Goal: Communication & Community: Ask a question

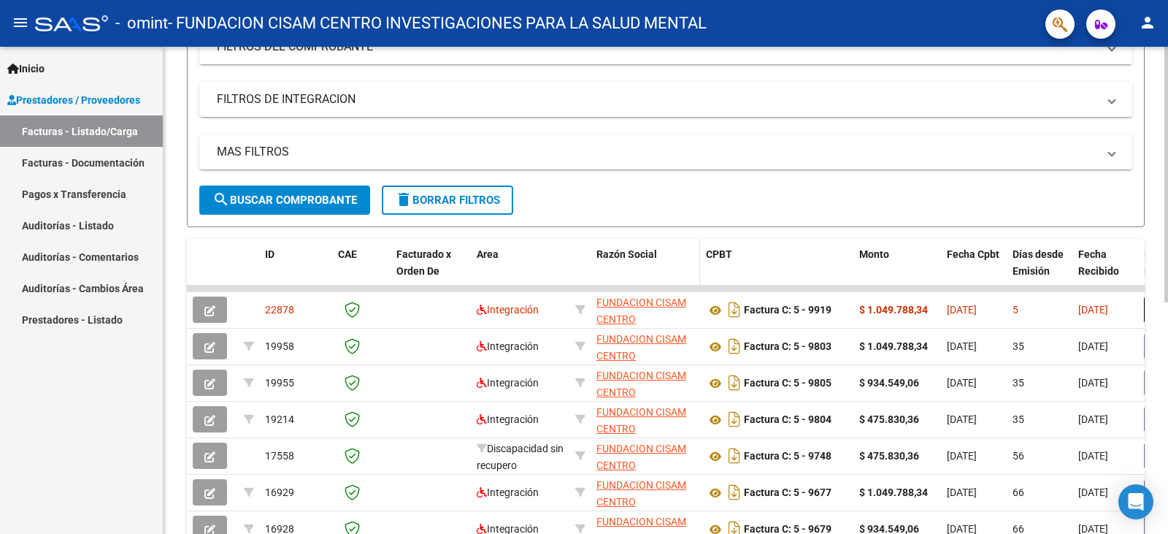
scroll to position [292, 0]
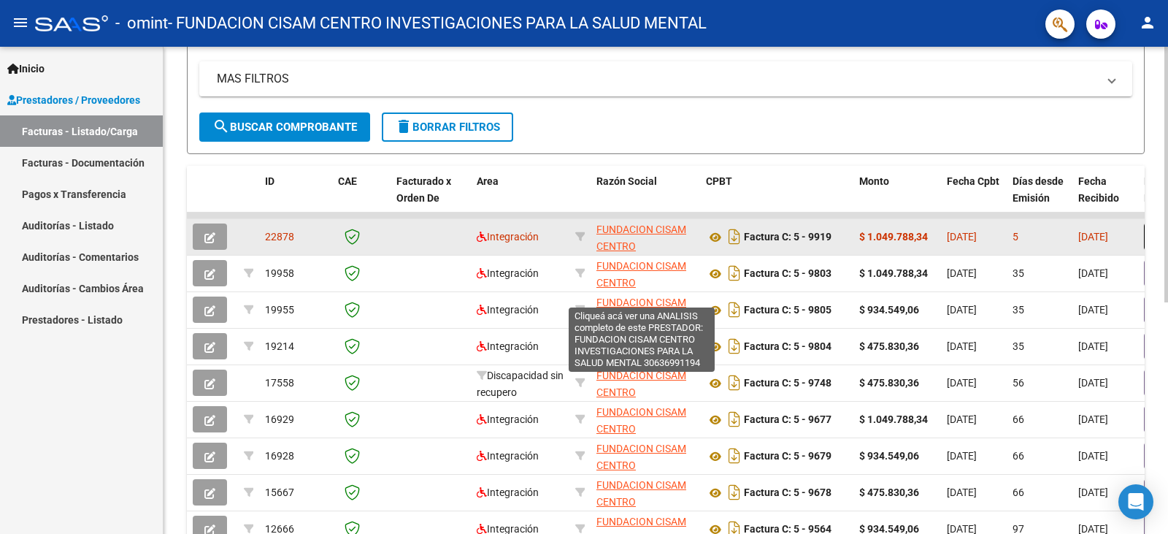
click at [634, 231] on span "FUNDACION CISAM CENTRO INVESTIGACIONES PARA LA SALUD MENTAL" at bounding box center [641, 262] width 90 height 78
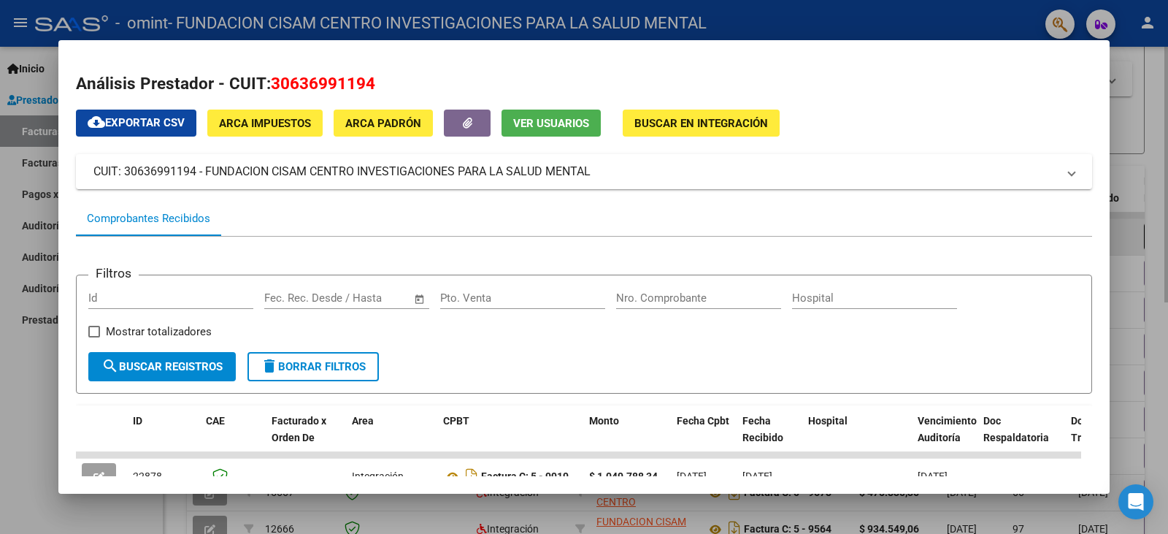
scroll to position [146, 0]
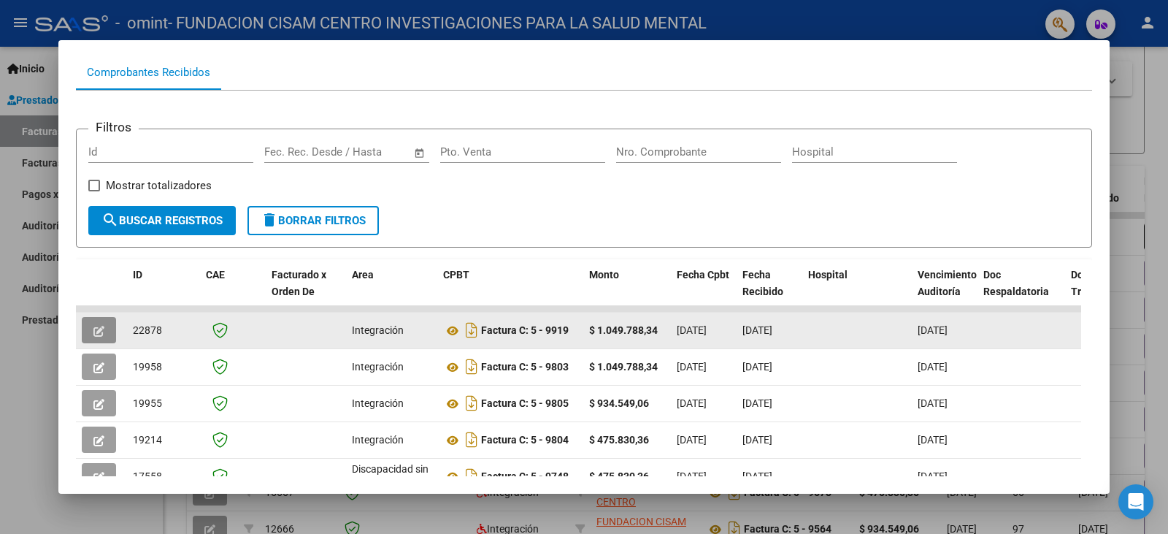
click at [93, 328] on icon "button" at bounding box center [98, 331] width 11 height 11
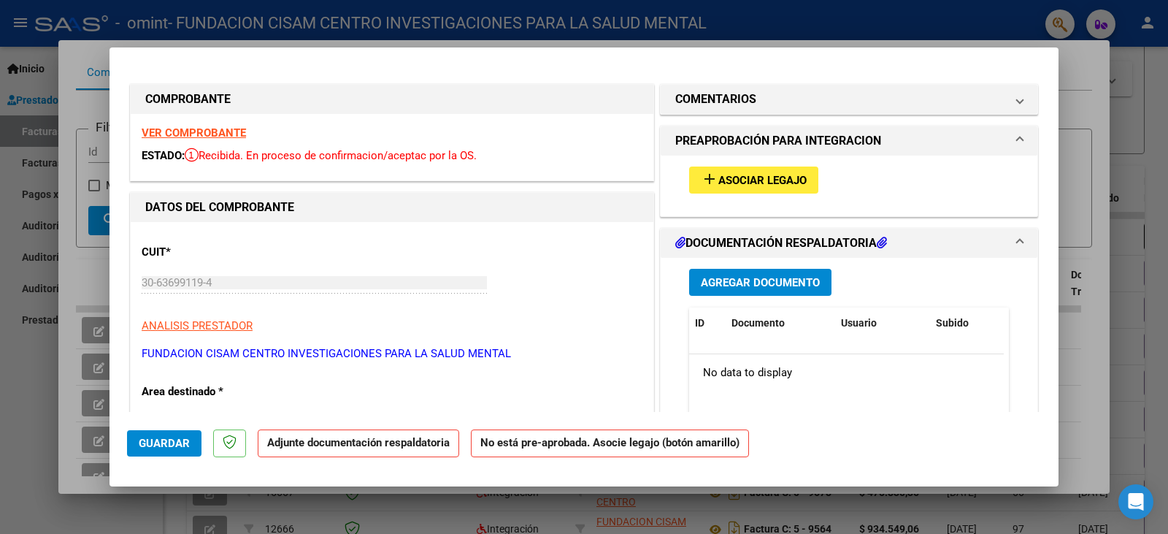
click at [785, 182] on span "Asociar Legajo" at bounding box center [762, 180] width 88 height 13
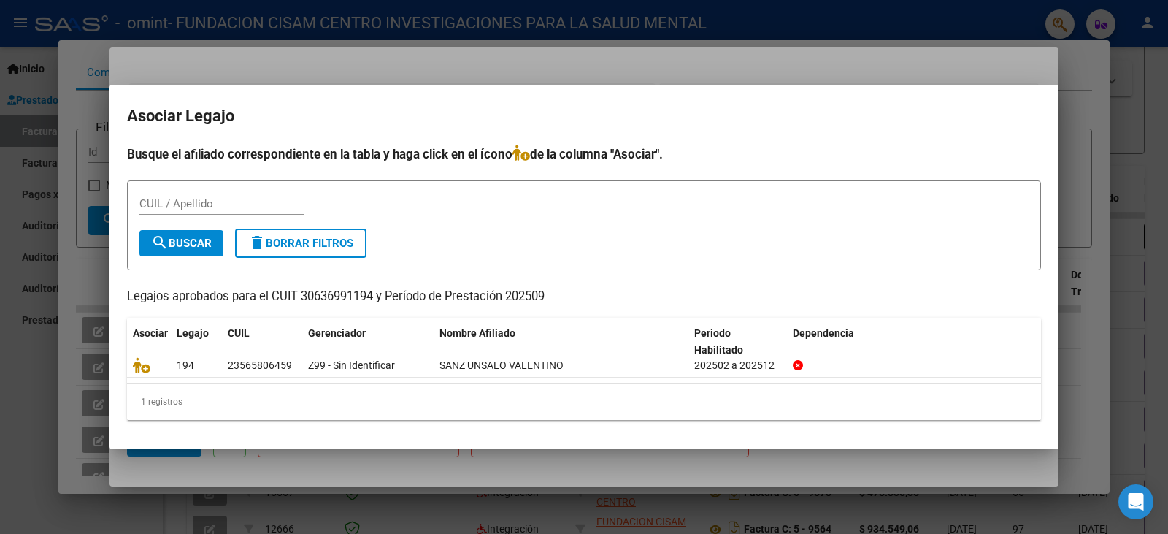
click at [1134, 91] on div at bounding box center [584, 267] width 1168 height 534
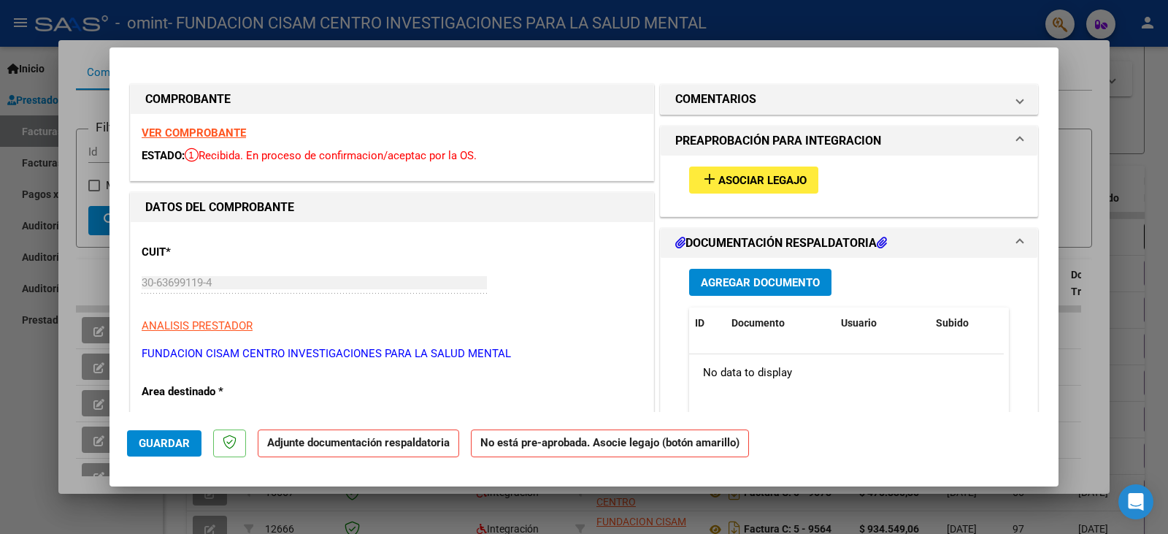
click at [1132, 109] on div at bounding box center [584, 267] width 1168 height 534
type input "$ 0,00"
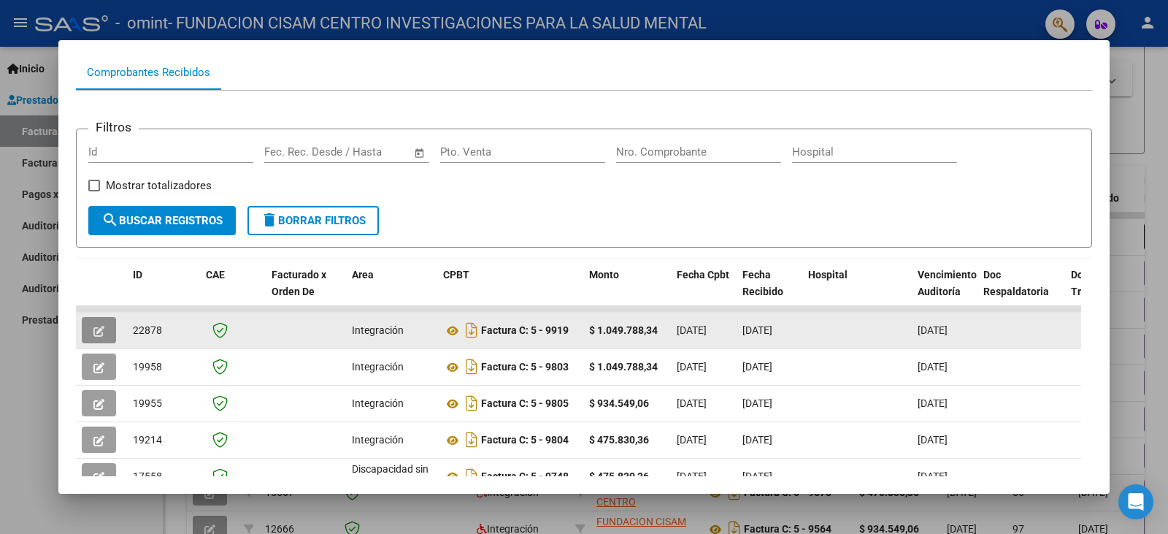
click at [106, 331] on button "button" at bounding box center [99, 330] width 34 height 26
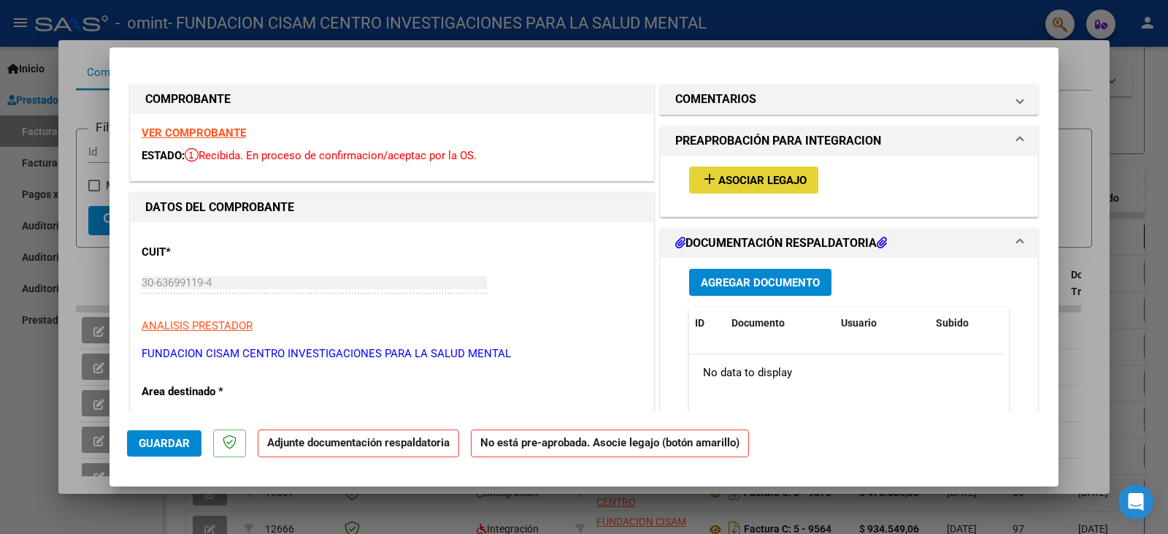
click at [770, 182] on span "Asociar Legajo" at bounding box center [762, 180] width 88 height 13
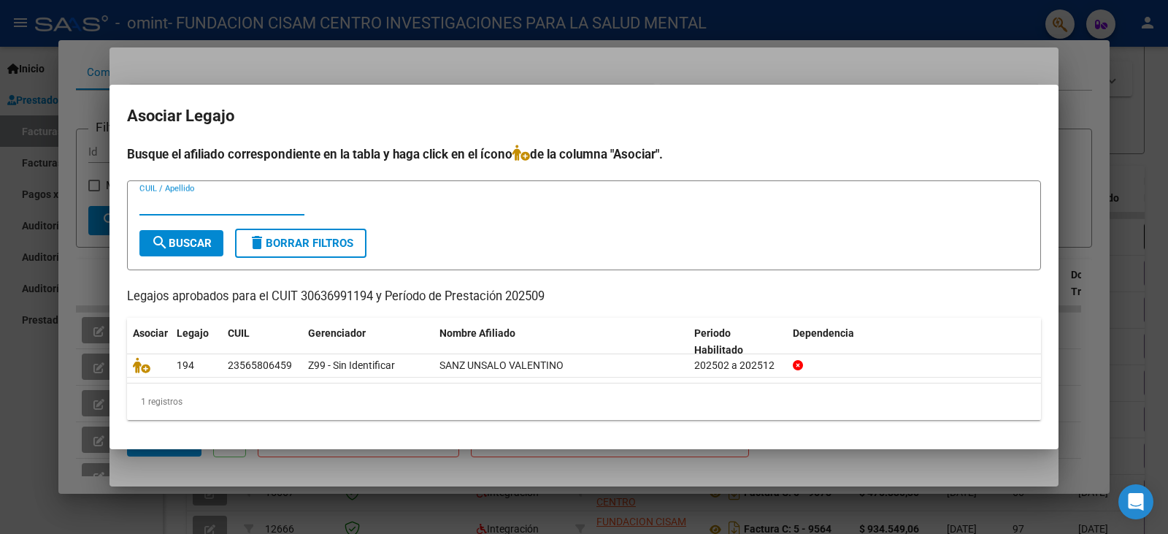
click at [212, 201] on input "CUIL / Apellido" at bounding box center [221, 203] width 165 height 13
click at [1126, 89] on div at bounding box center [584, 267] width 1168 height 534
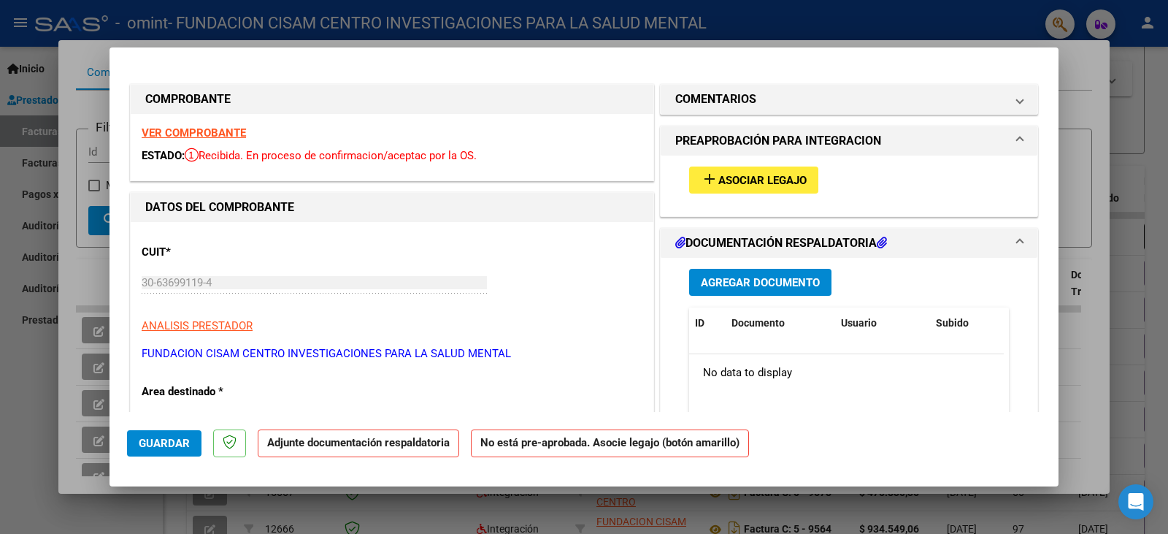
drag, startPoint x: 1101, startPoint y: 97, endPoint x: 1112, endPoint y: 97, distance: 10.9
click at [1105, 97] on div at bounding box center [584, 267] width 1168 height 534
type input "$ 0,00"
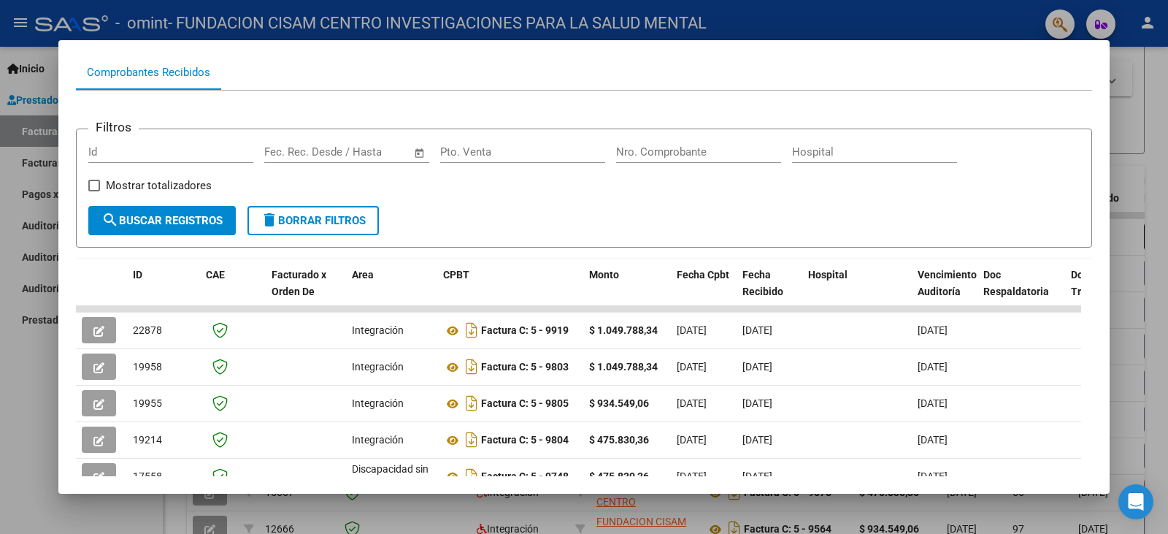
click at [1167, 84] on div at bounding box center [584, 267] width 1168 height 534
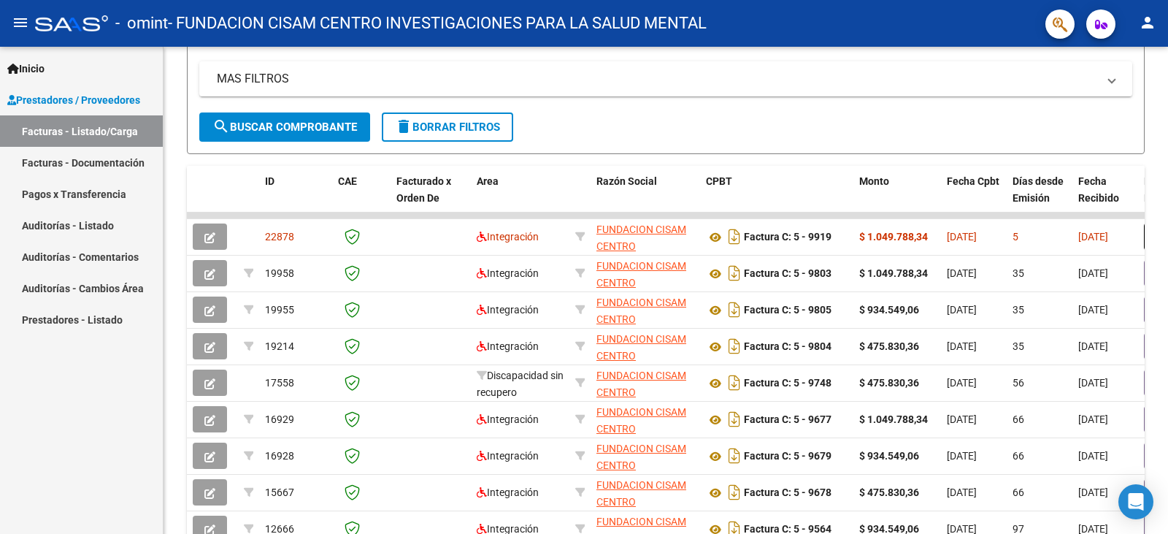
click at [1155, 32] on button "person" at bounding box center [1147, 23] width 29 height 29
click at [749, 123] on div at bounding box center [584, 267] width 1168 height 534
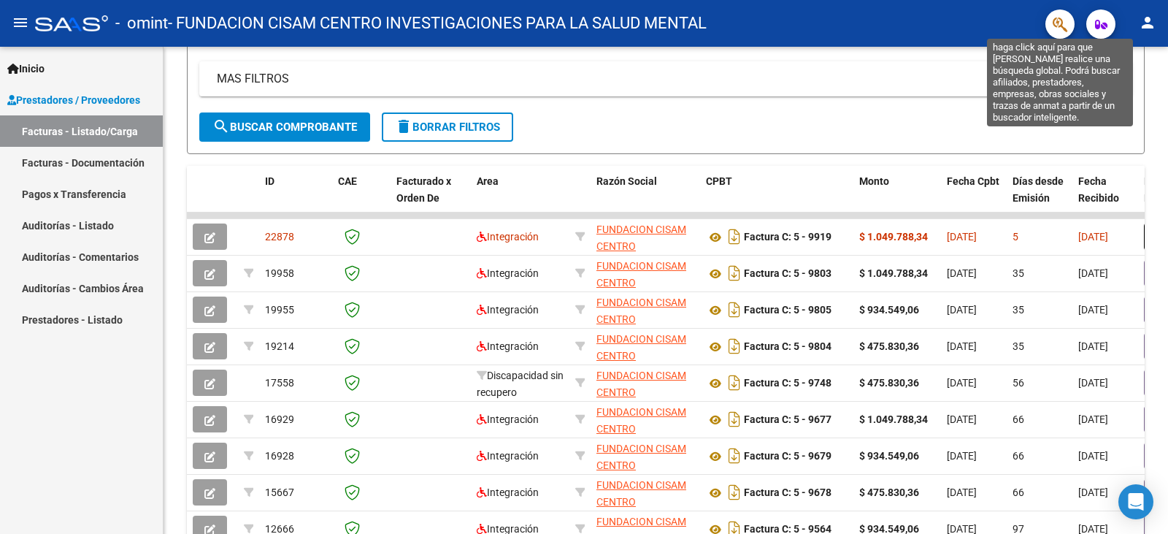
click at [1055, 20] on icon "button" at bounding box center [1060, 24] width 15 height 17
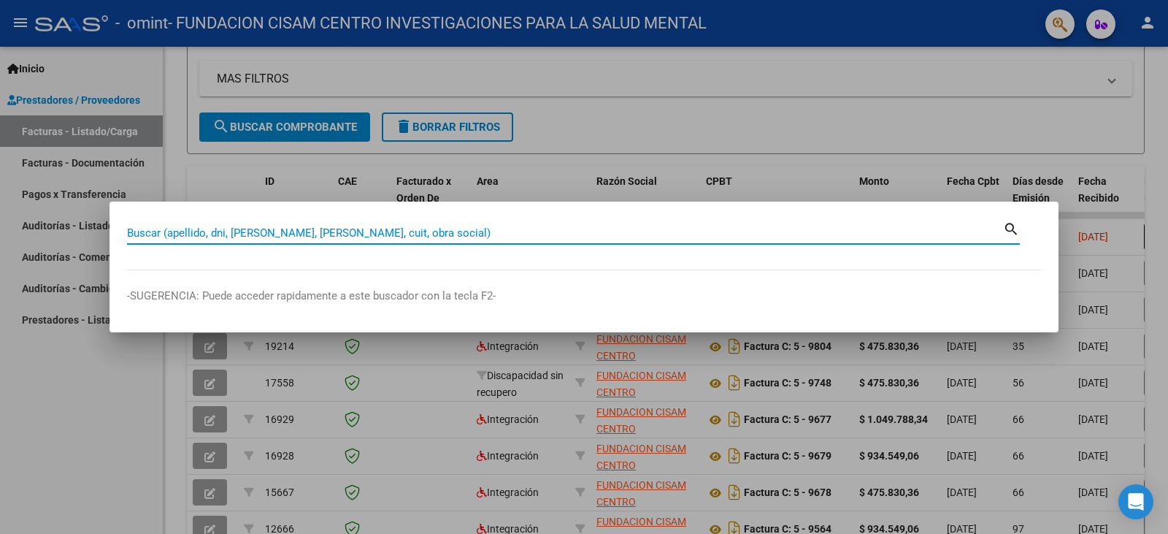
click at [149, 234] on input "Buscar (apellido, dni, [PERSON_NAME], [PERSON_NAME], cuit, obra social)" at bounding box center [565, 232] width 876 height 13
type input "20476926514"
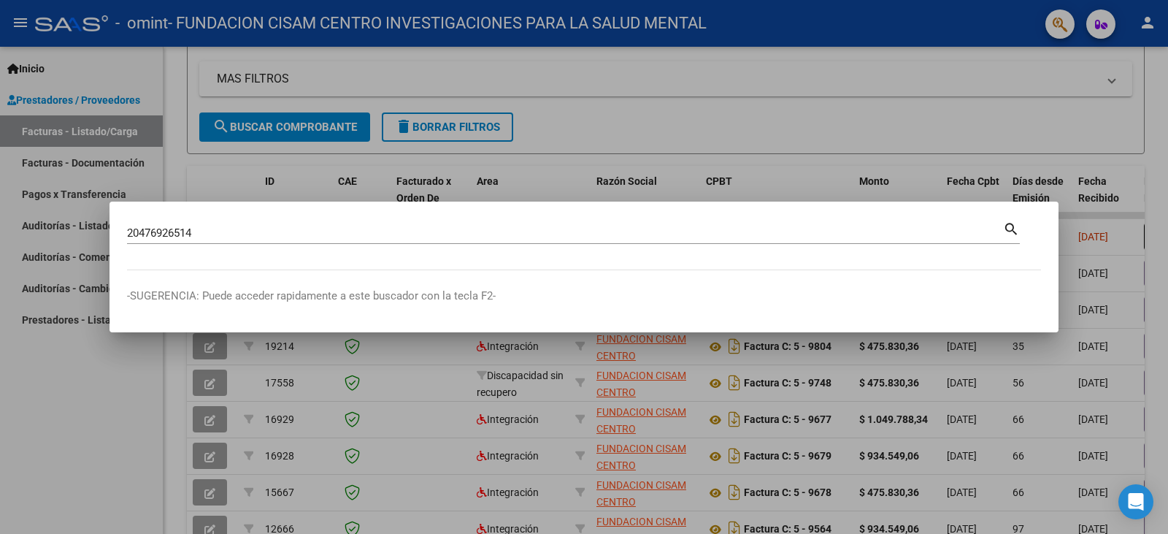
click at [1004, 224] on mat-icon "search" at bounding box center [1011, 228] width 17 height 18
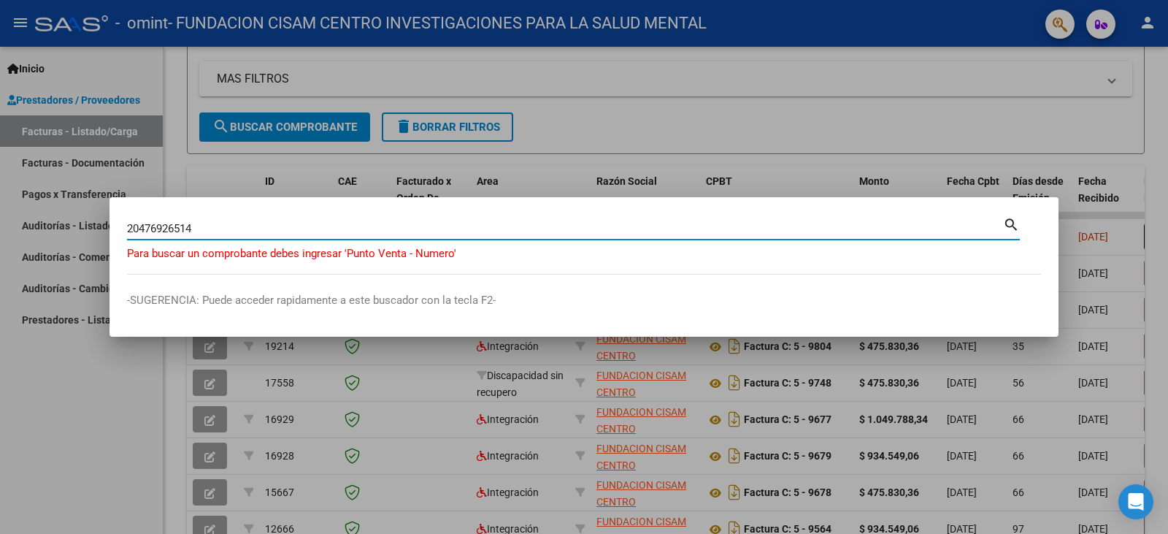
drag, startPoint x: 215, startPoint y: 224, endPoint x: 81, endPoint y: 213, distance: 134.7
click at [81, 213] on div "20476926514 Buscar (apellido, dni, [PERSON_NAME], nro traspaso, cuit, obra soci…" at bounding box center [584, 267] width 1168 height 534
click at [182, 230] on input "Buscar (apellido, dni, [PERSON_NAME], [PERSON_NAME], cuit, obra social)" at bounding box center [565, 228] width 876 height 13
click at [163, 228] on input "[PERSON_NAME]" at bounding box center [565, 228] width 876 height 13
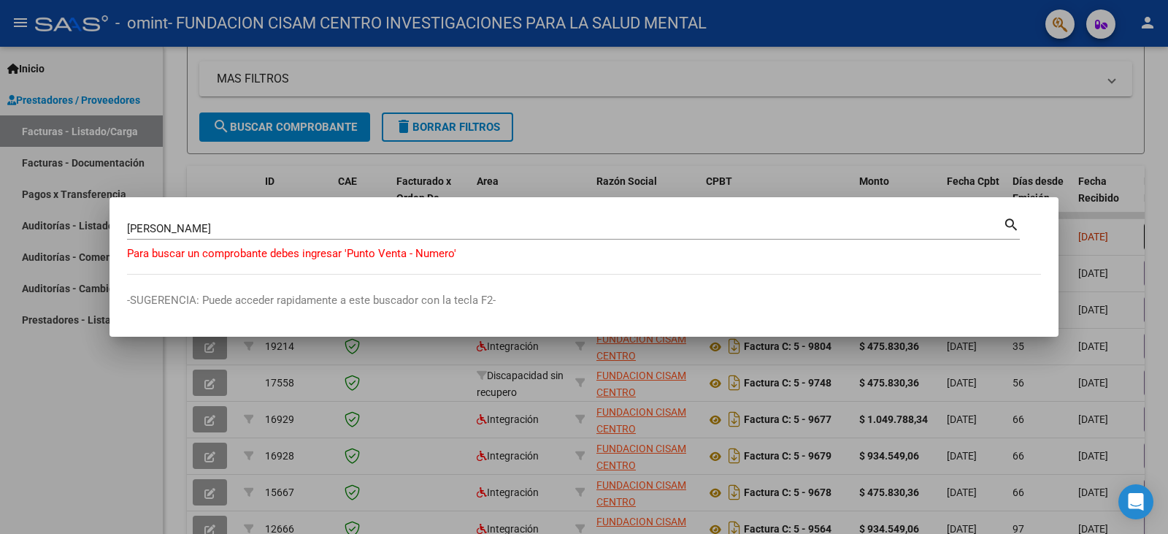
click at [1009, 223] on mat-icon "search" at bounding box center [1011, 224] width 17 height 18
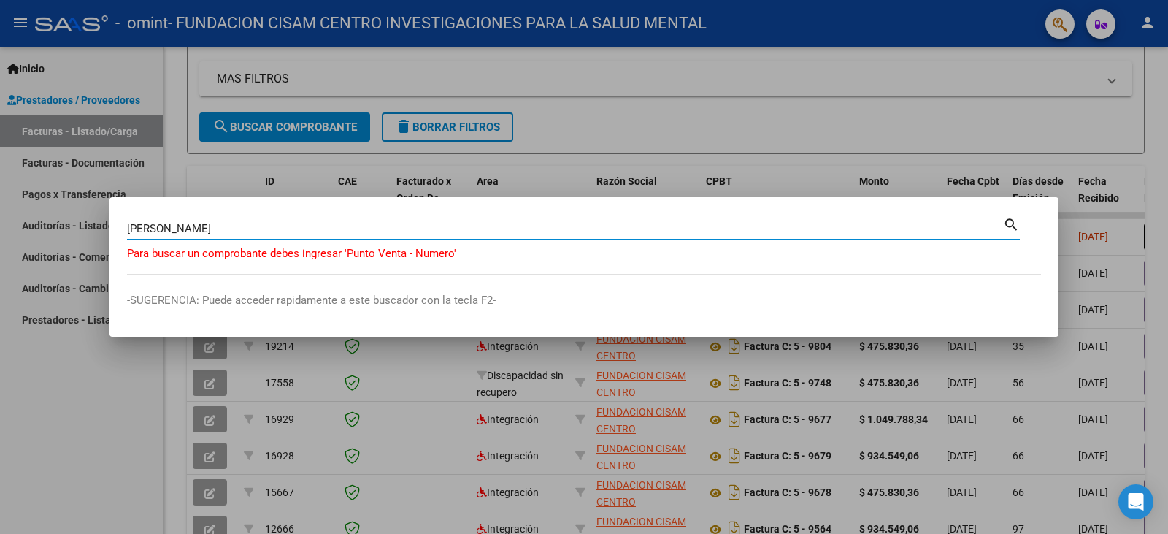
click at [1008, 225] on mat-icon "search" at bounding box center [1011, 224] width 17 height 18
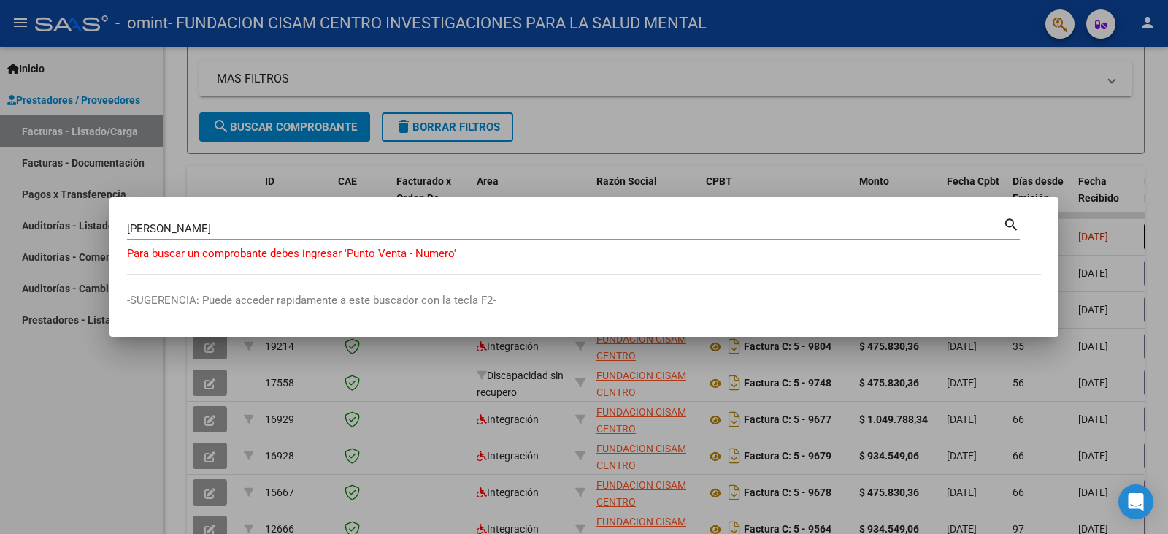
click at [736, 288] on mat-dialog-container "[PERSON_NAME] (apellido, dni, cuil, nro traspaso, cuit, obra social) search Par…" at bounding box center [583, 267] width 949 height 140
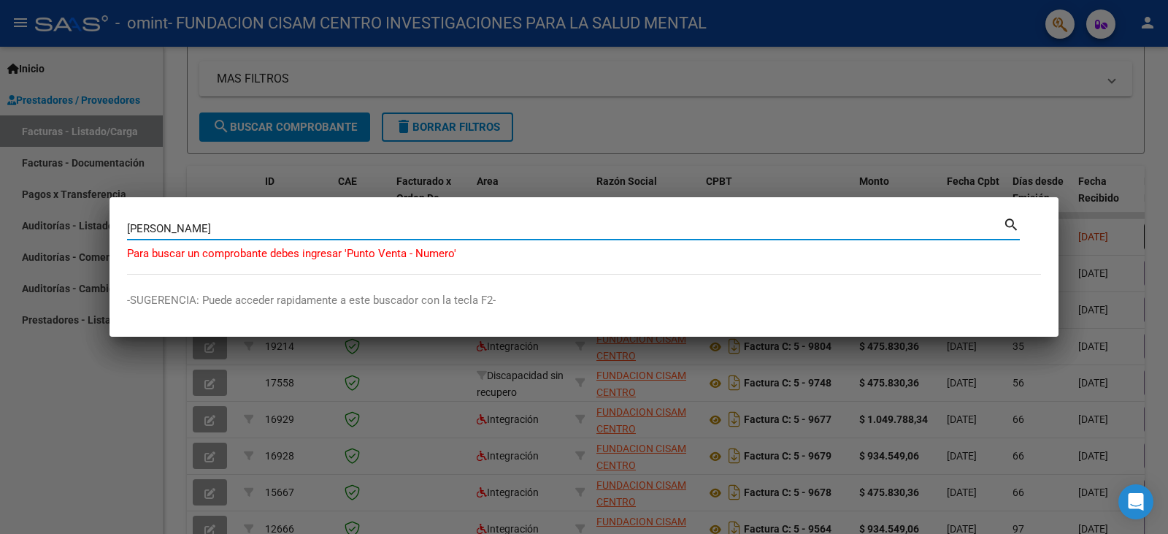
type input "[PERSON_NAME]"
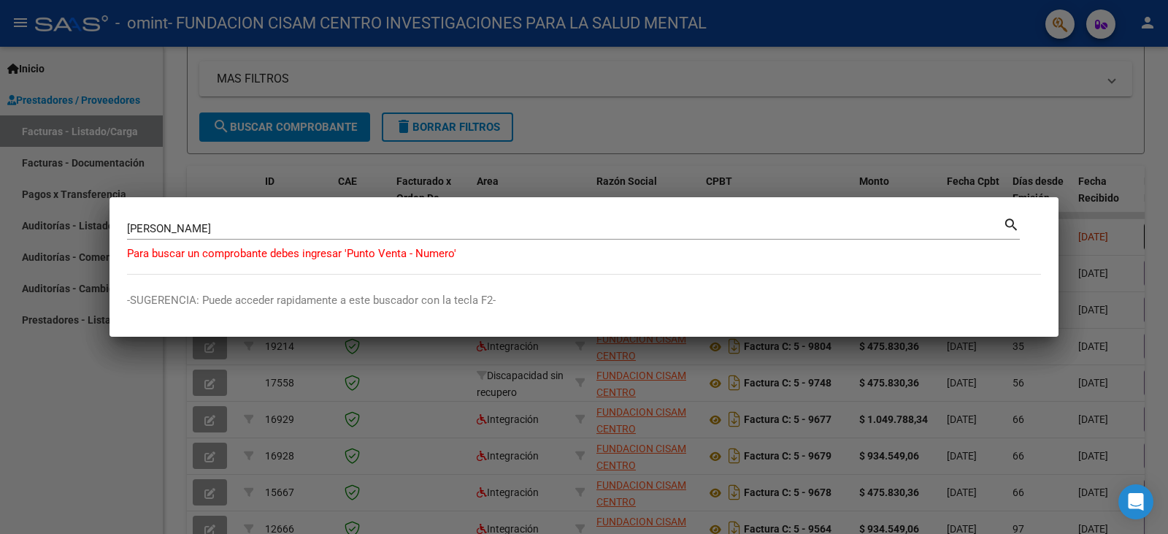
click at [1008, 226] on mat-icon "search" at bounding box center [1011, 224] width 17 height 18
type input "[PERSON_NAME]"
click at [1042, 136] on div at bounding box center [584, 267] width 1168 height 534
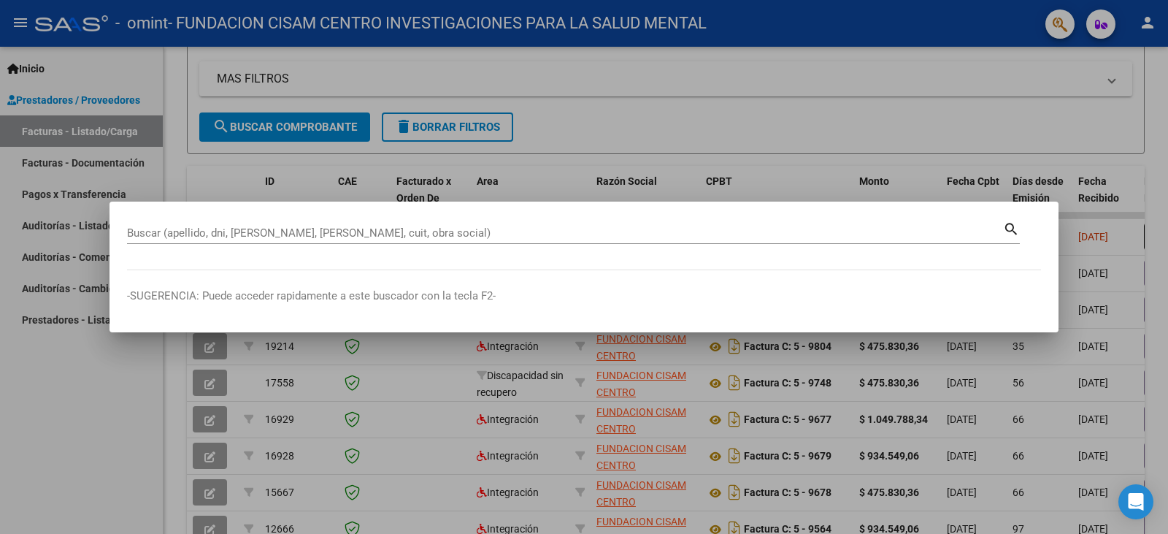
click at [1043, 138] on div at bounding box center [584, 267] width 1168 height 534
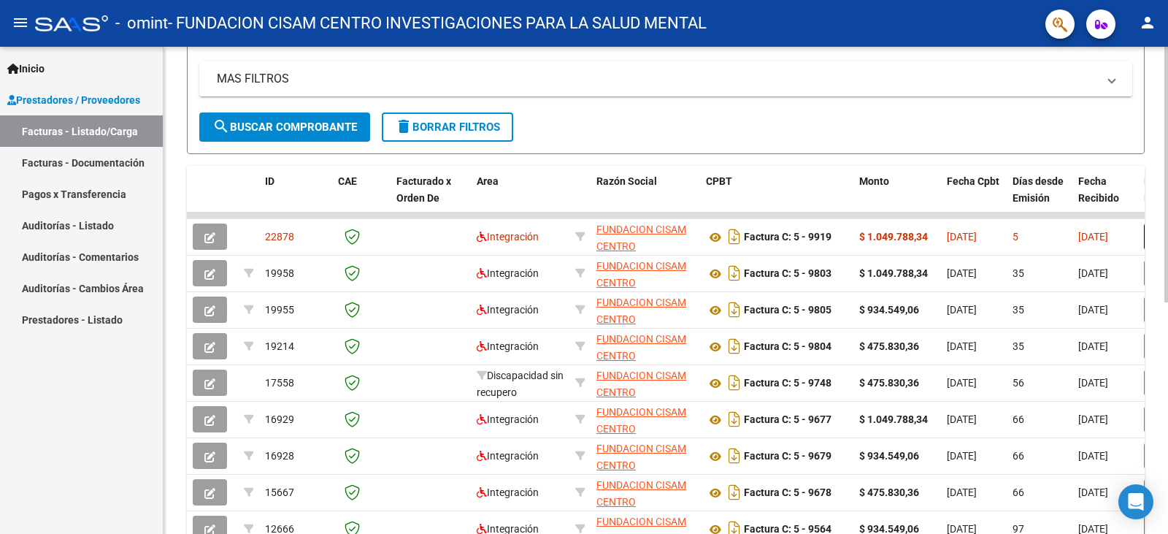
click at [1071, 77] on mat-panel-title "MAS FILTROS" at bounding box center [657, 79] width 880 height 16
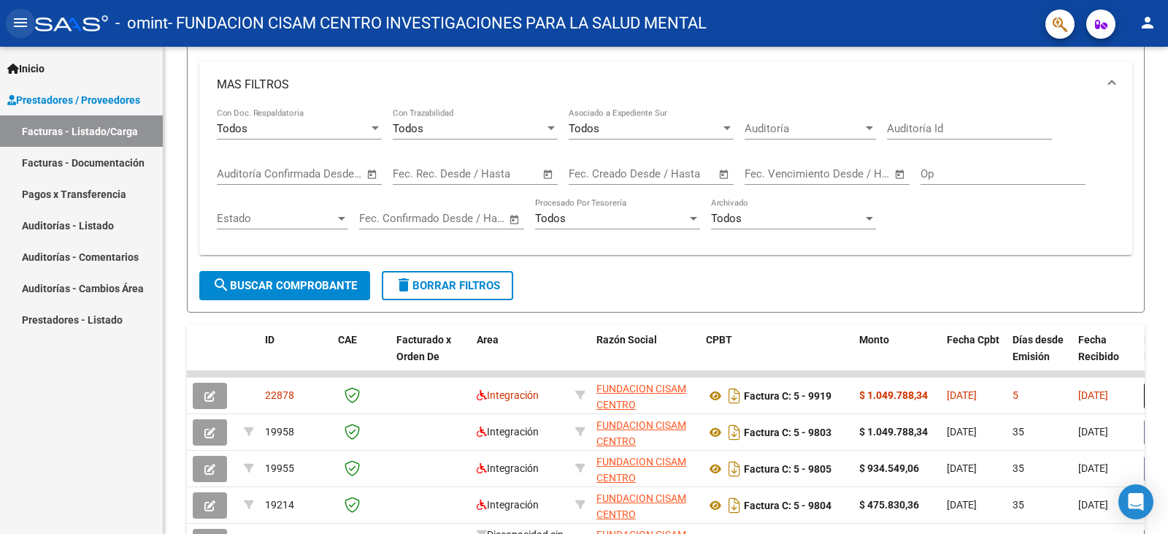
click at [20, 20] on mat-icon "menu" at bounding box center [21, 23] width 18 height 18
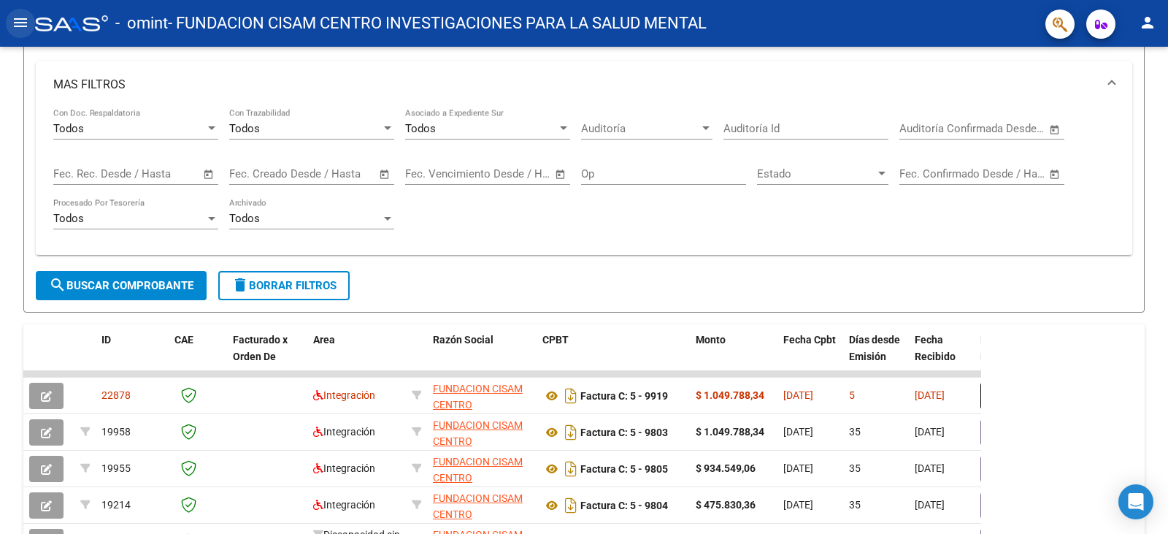
click at [20, 20] on mat-icon "menu" at bounding box center [21, 23] width 18 height 18
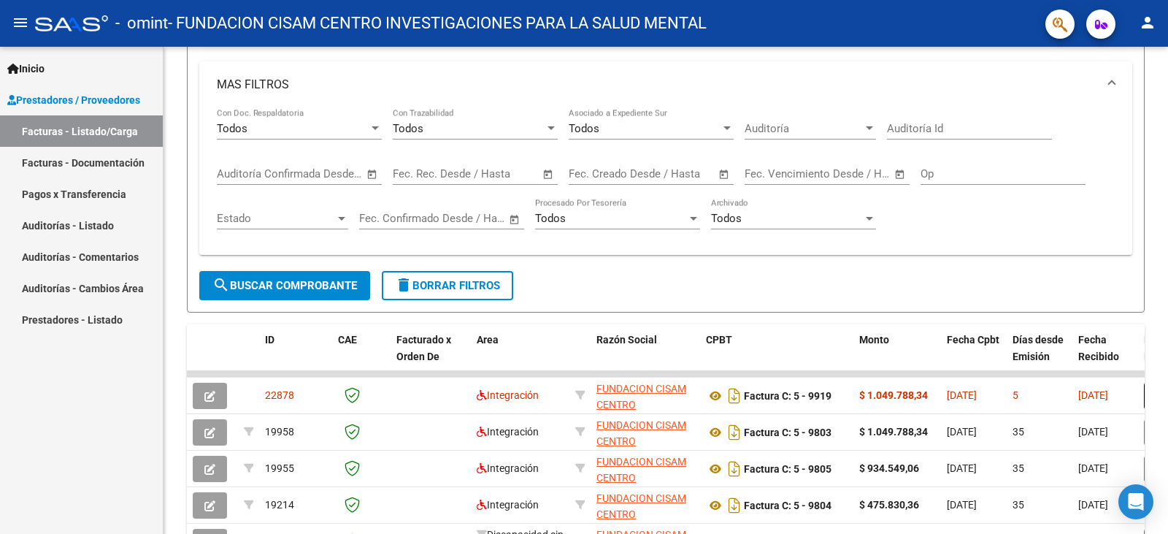
click at [61, 264] on link "Auditorías - Comentarios" at bounding box center [81, 256] width 163 height 31
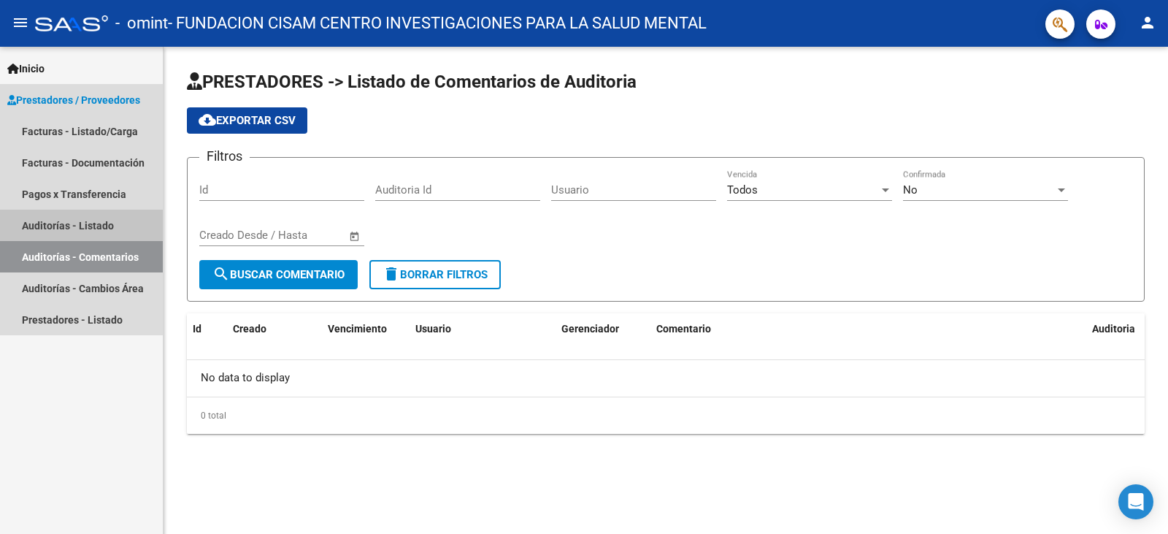
click at [85, 216] on link "Auditorías - Listado" at bounding box center [81, 224] width 163 height 31
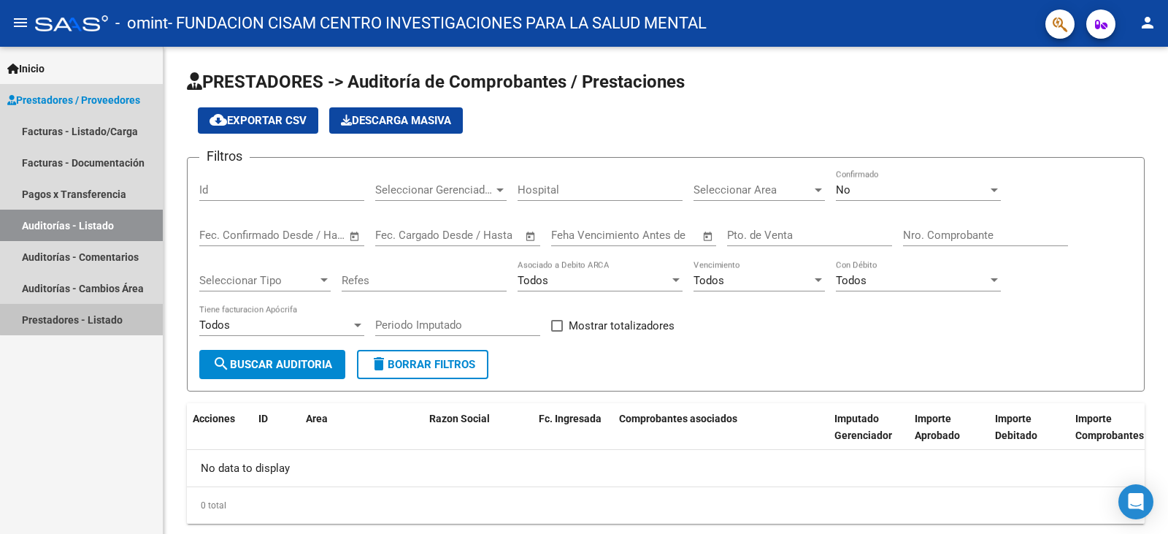
click at [117, 312] on link "Prestadores - Listado" at bounding box center [81, 319] width 163 height 31
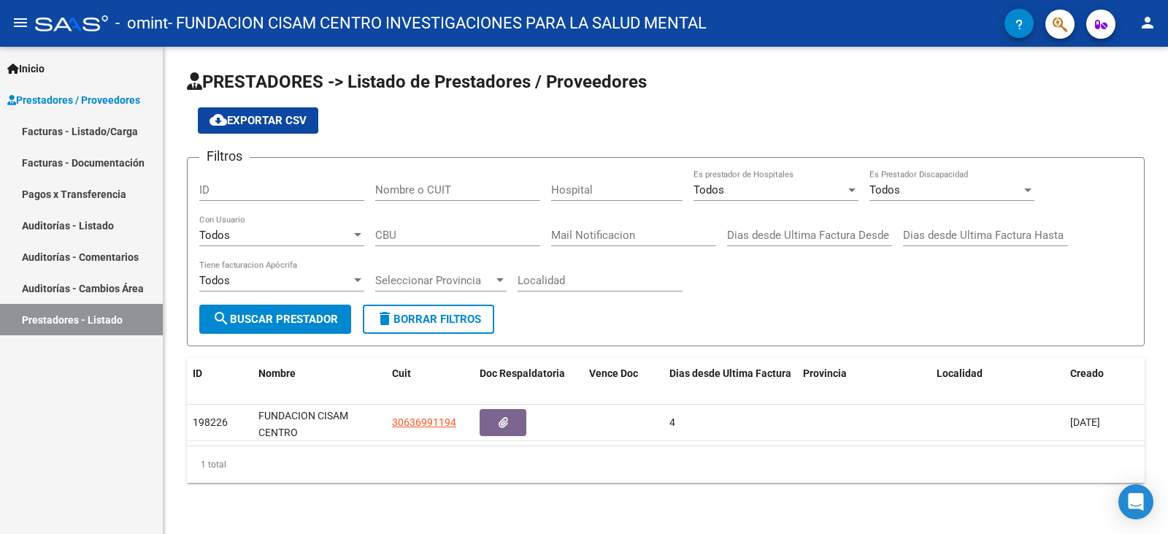
click at [66, 131] on link "Facturas - Listado/Carga" at bounding box center [81, 130] width 163 height 31
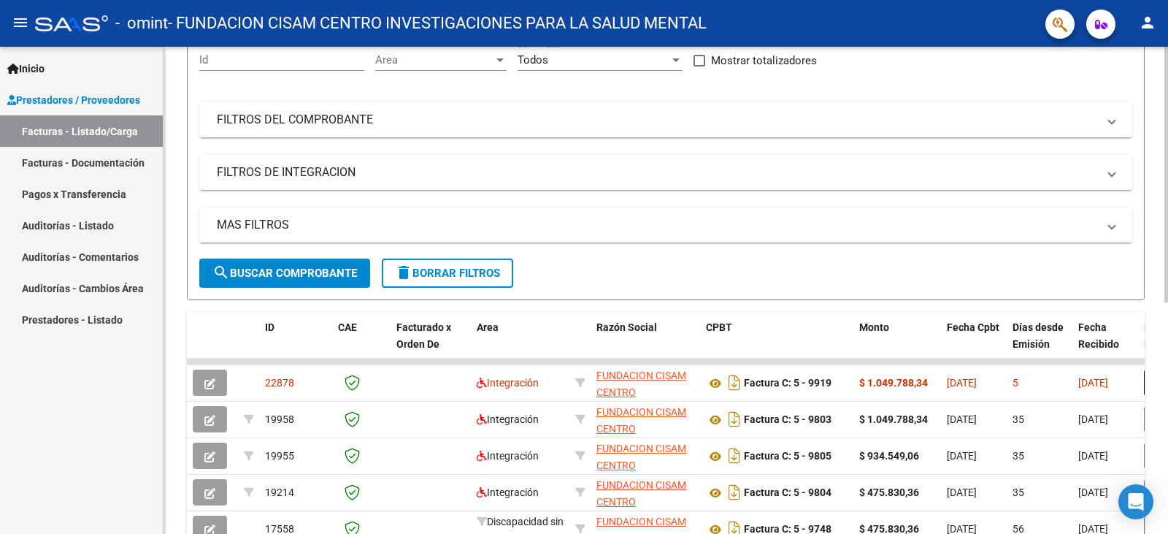
scroll to position [292, 0]
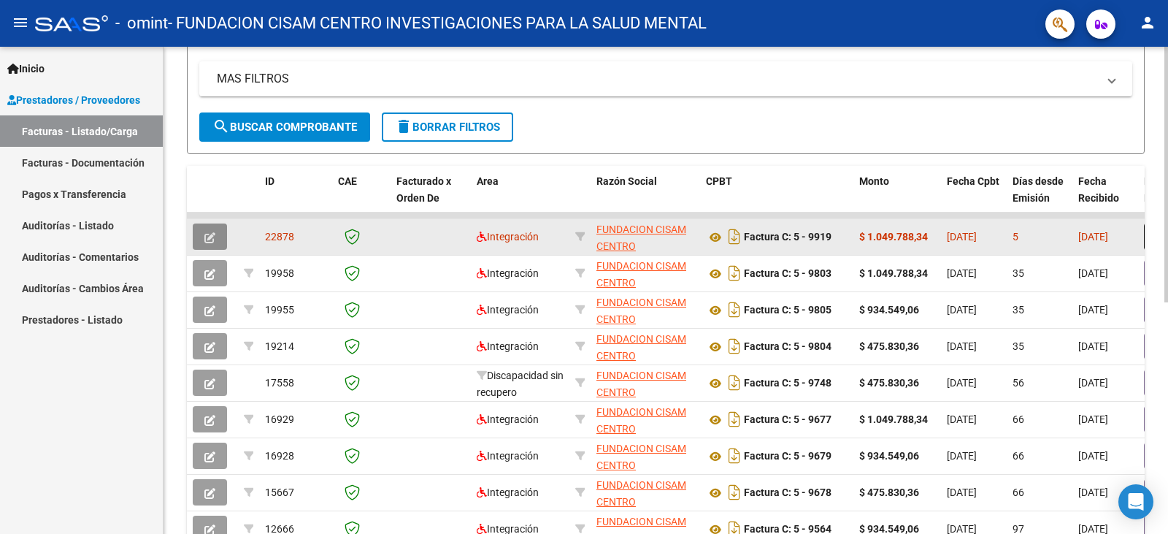
click at [215, 240] on button "button" at bounding box center [210, 236] width 34 height 26
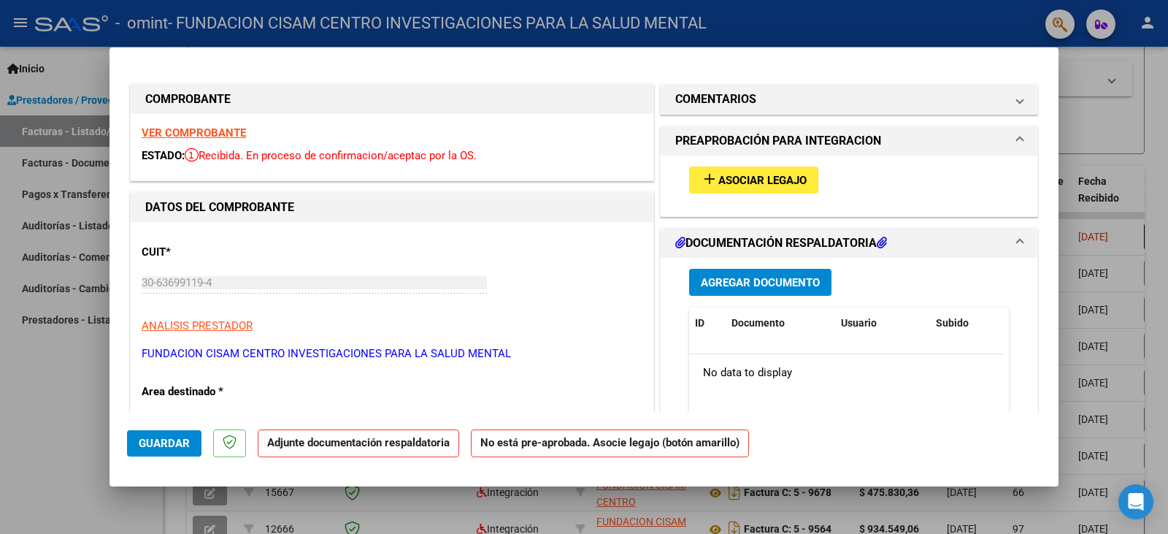
click at [748, 176] on span "Asociar Legajo" at bounding box center [762, 180] width 88 height 13
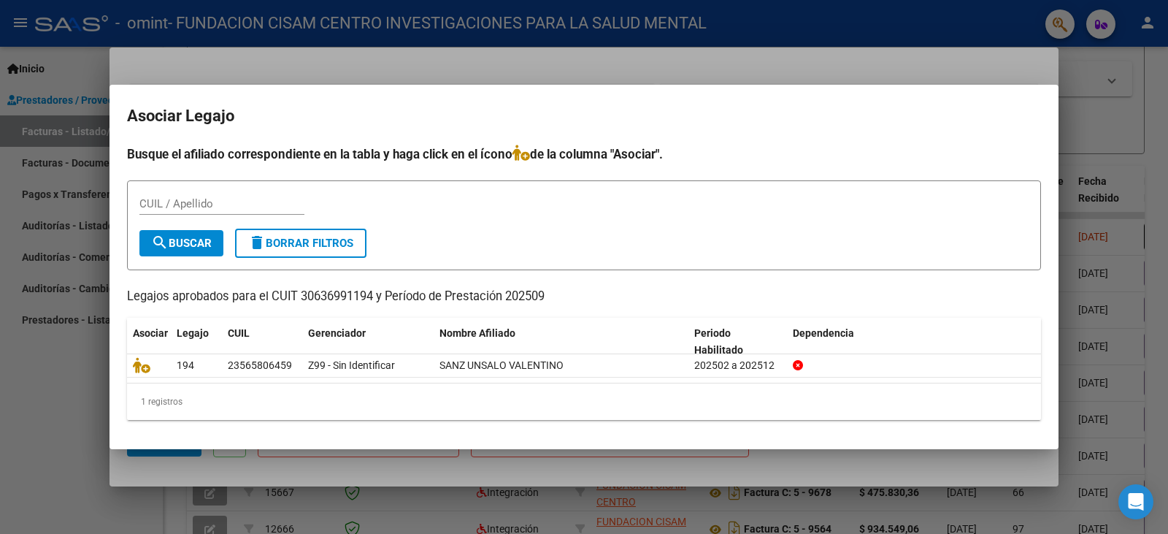
click at [1109, 128] on div at bounding box center [584, 267] width 1168 height 534
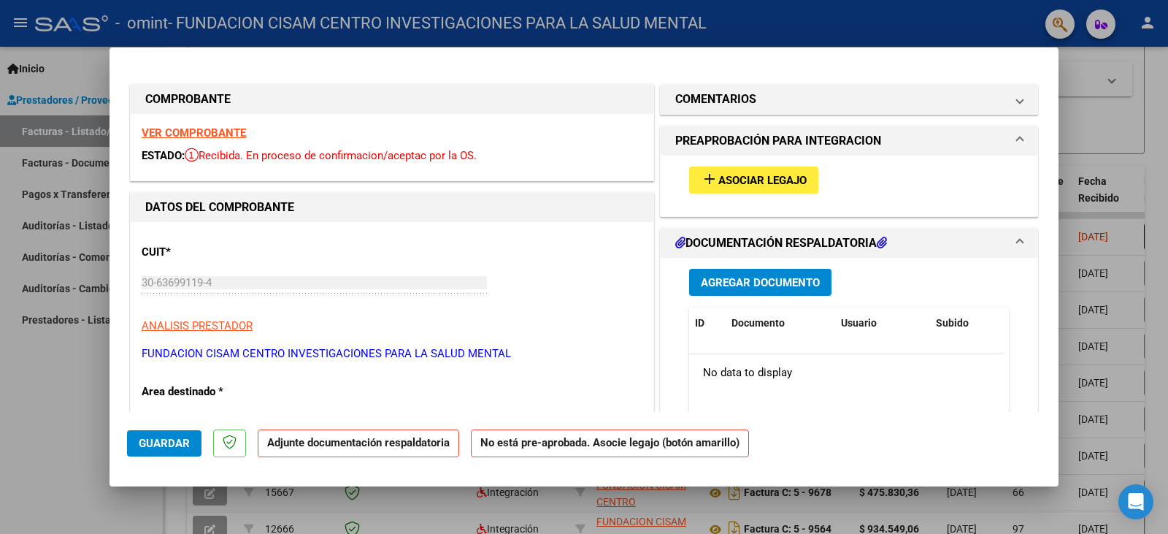
click at [1150, 20] on div at bounding box center [584, 267] width 1168 height 534
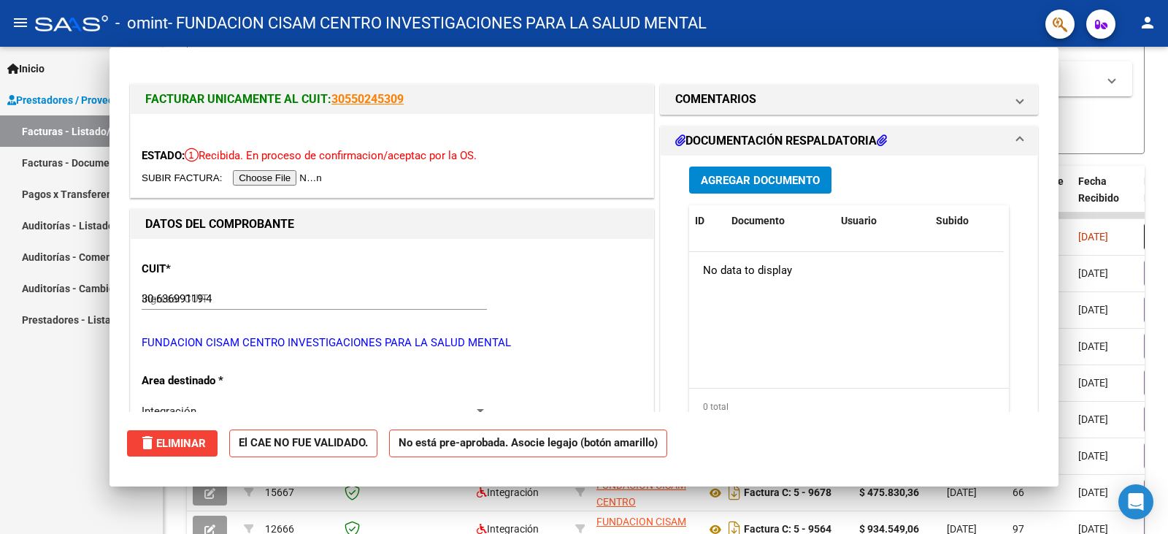
type input "$ 0,00"
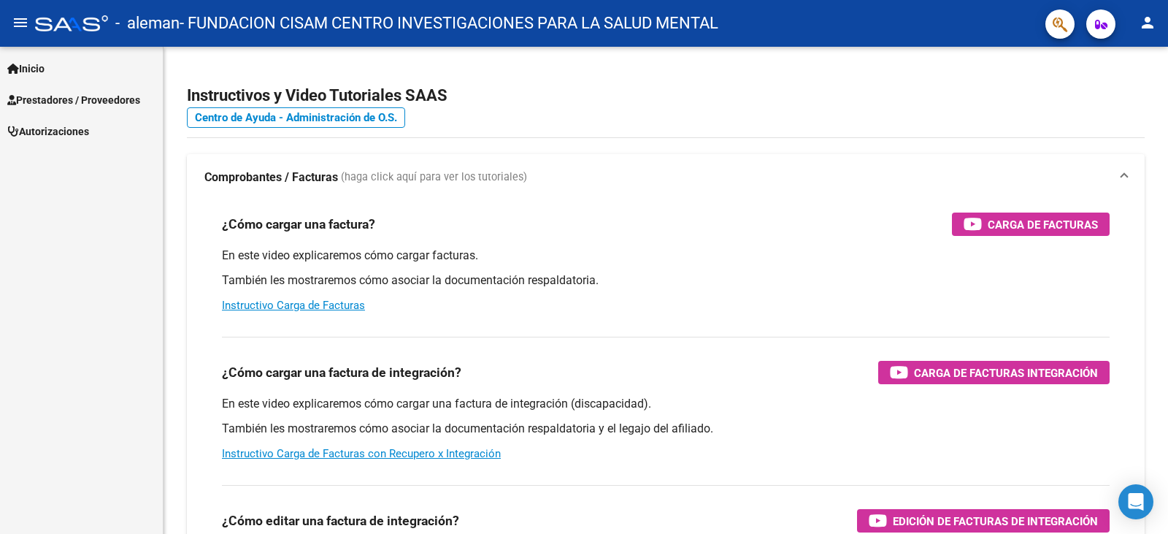
click at [89, 100] on span "Prestadores / Proveedores" at bounding box center [73, 100] width 133 height 16
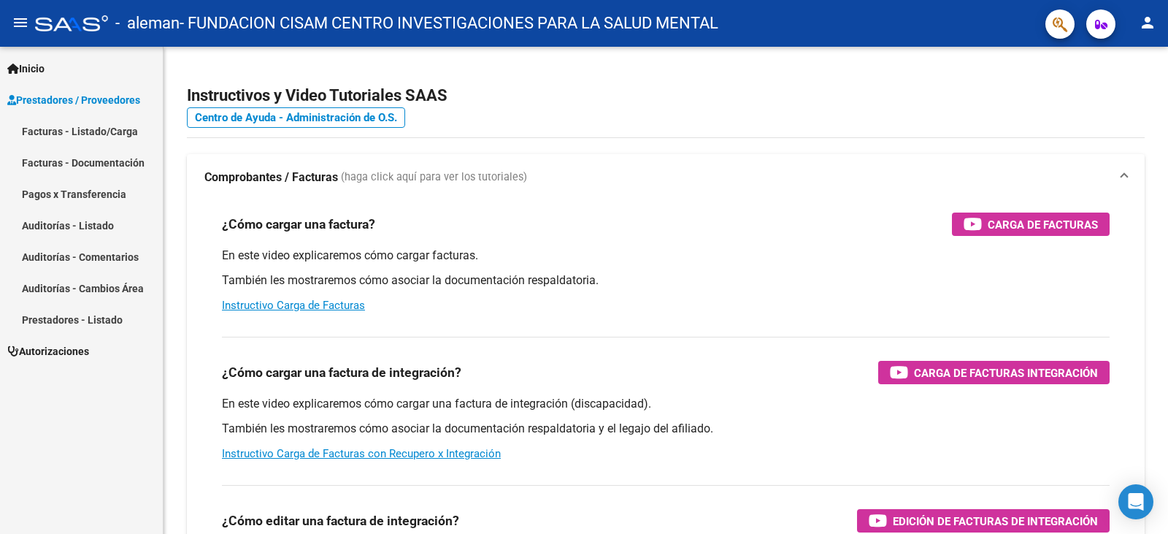
click at [82, 130] on link "Facturas - Listado/Carga" at bounding box center [81, 130] width 163 height 31
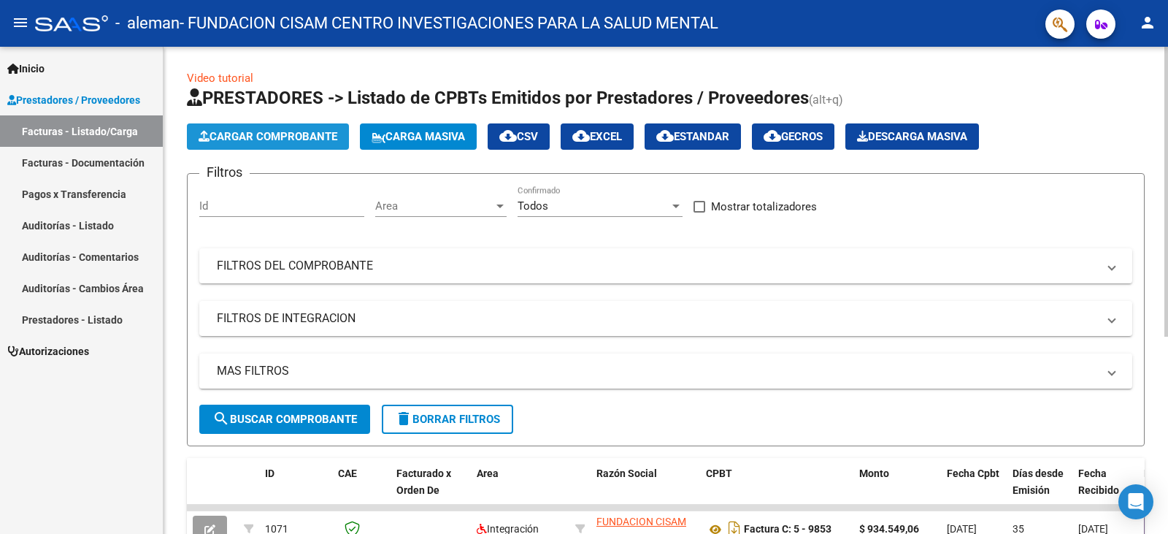
click at [271, 134] on span "Cargar Comprobante" at bounding box center [268, 136] width 139 height 13
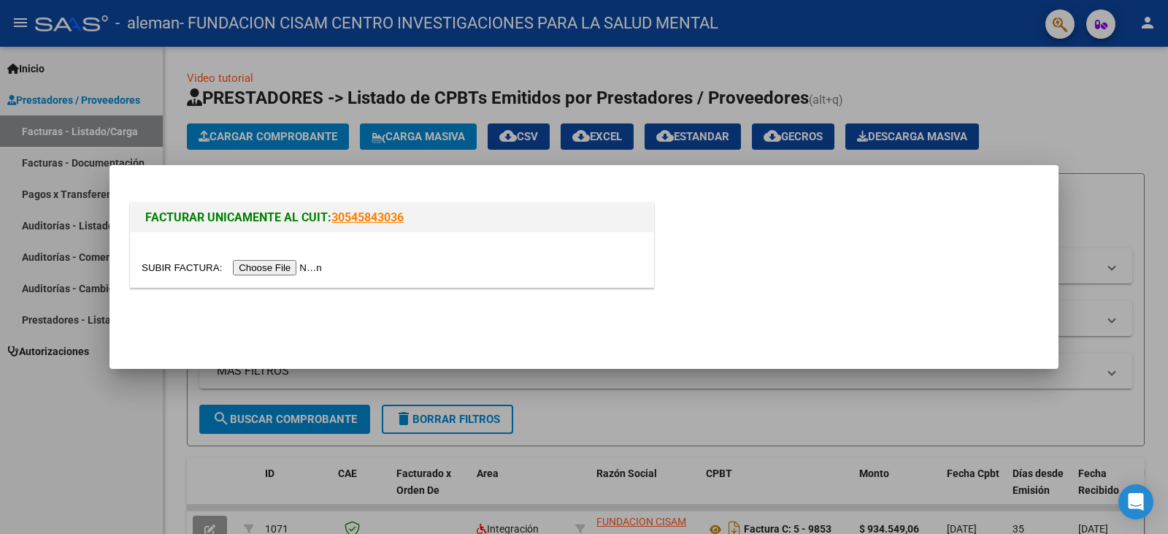
click at [282, 269] on input "file" at bounding box center [234, 267] width 185 height 15
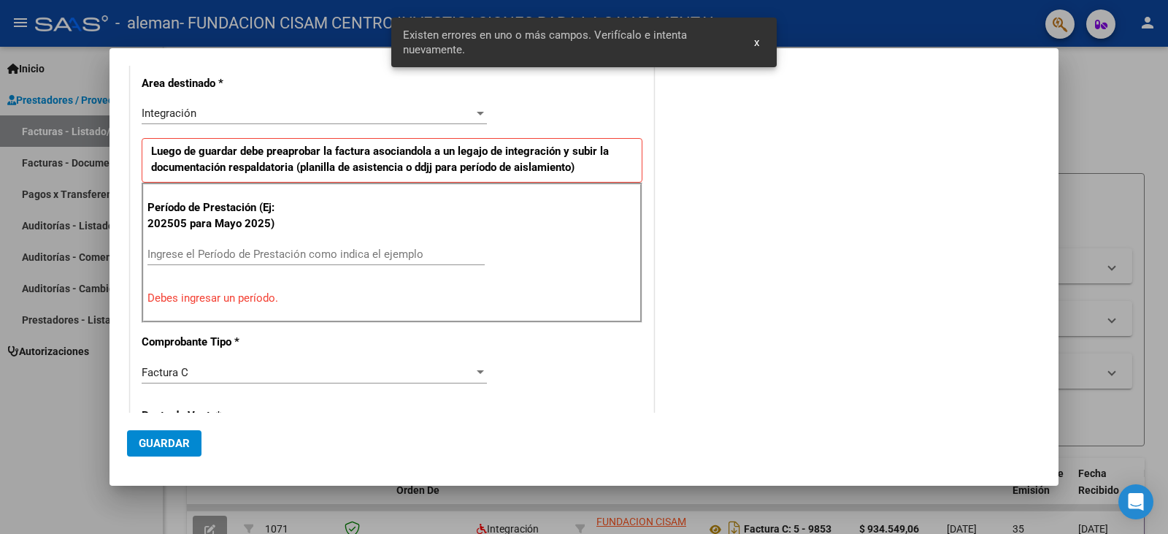
scroll to position [281, 0]
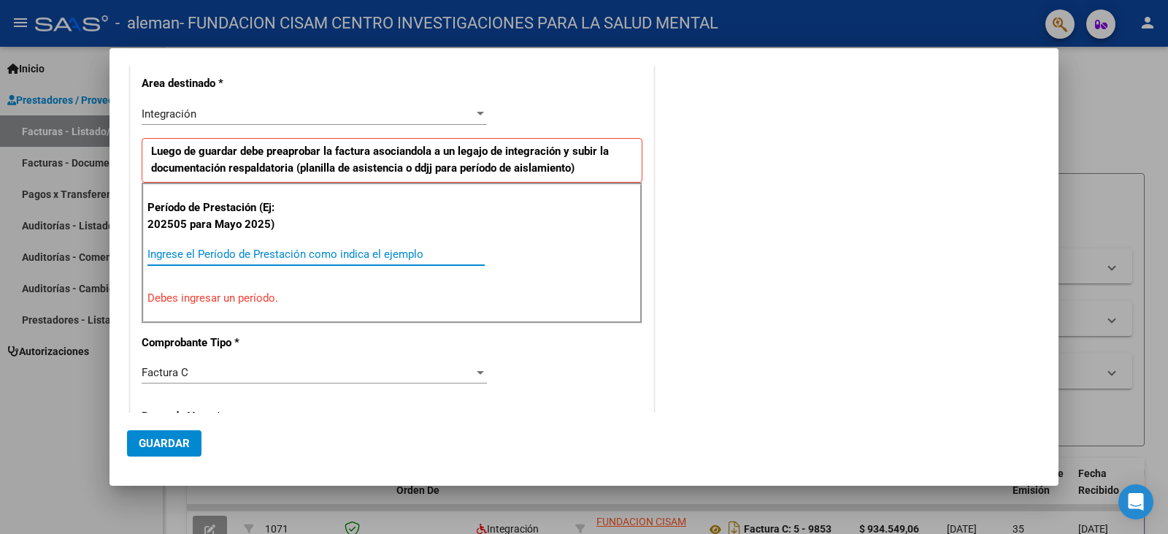
click at [190, 253] on input "Ingrese el Período de Prestación como indica el ejemplo" at bounding box center [315, 253] width 337 height 13
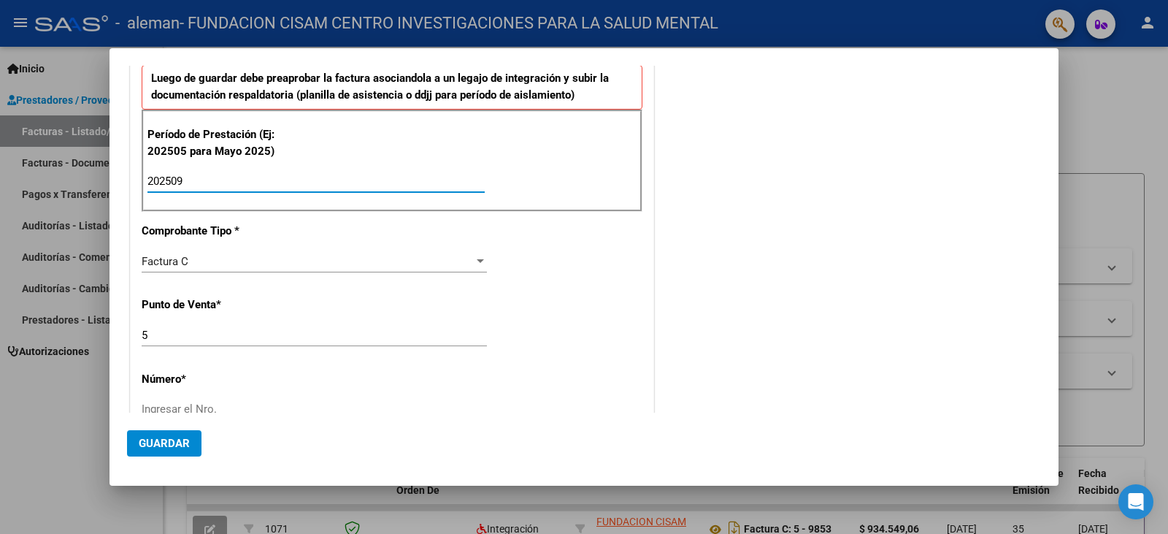
scroll to position [427, 0]
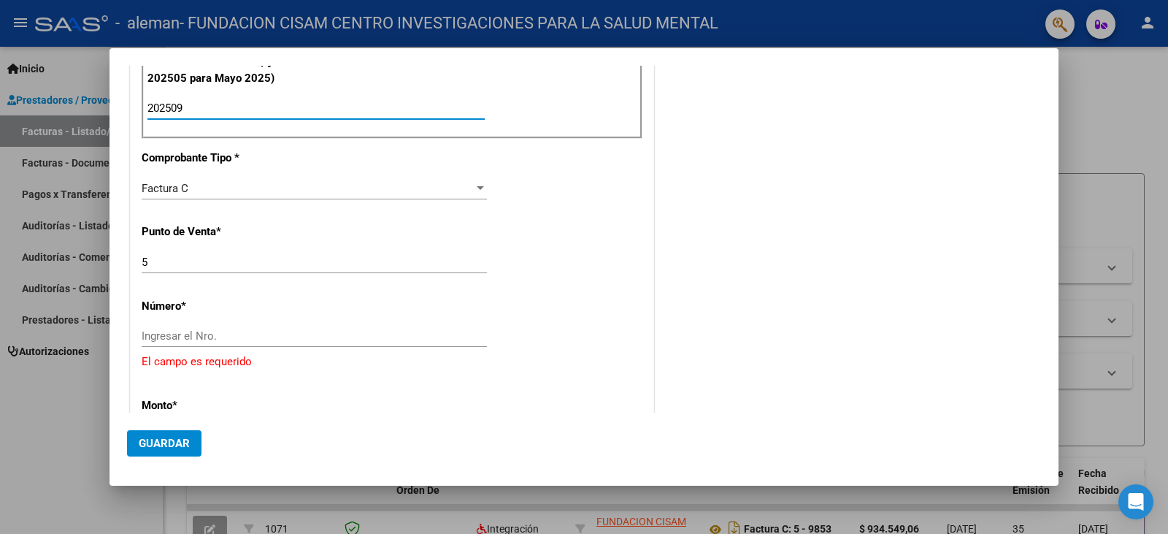
type input "202509"
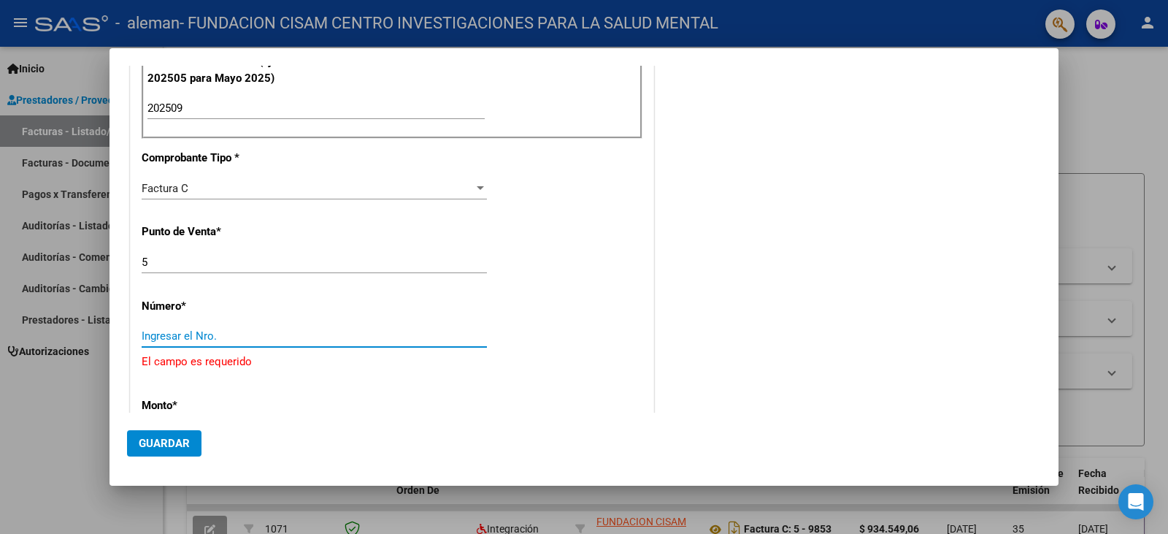
click at [170, 334] on input "Ingresar el Nro." at bounding box center [314, 335] width 345 height 13
type input "9967"
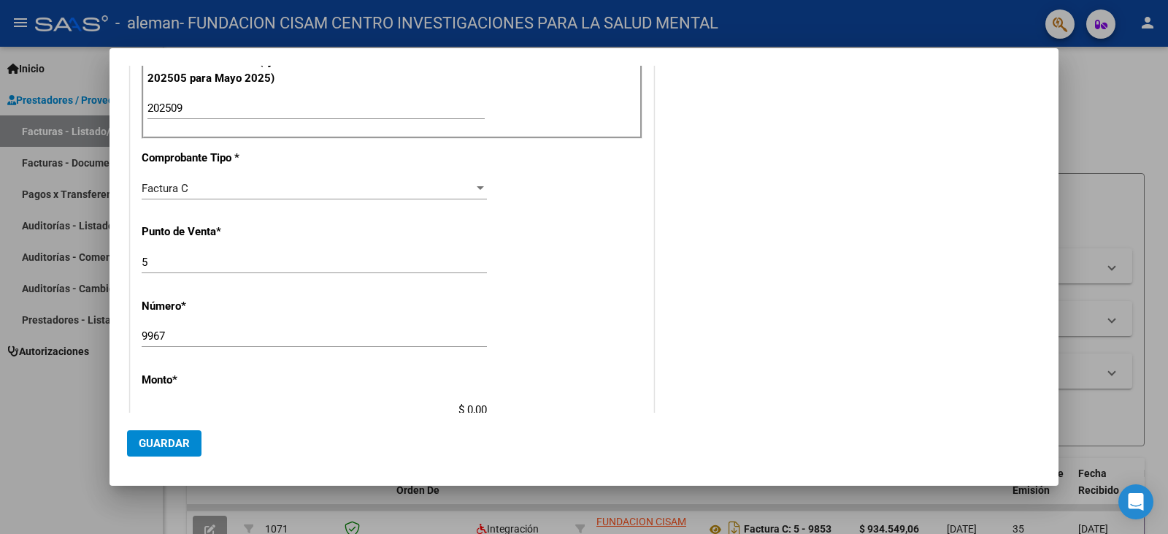
scroll to position [573, 0]
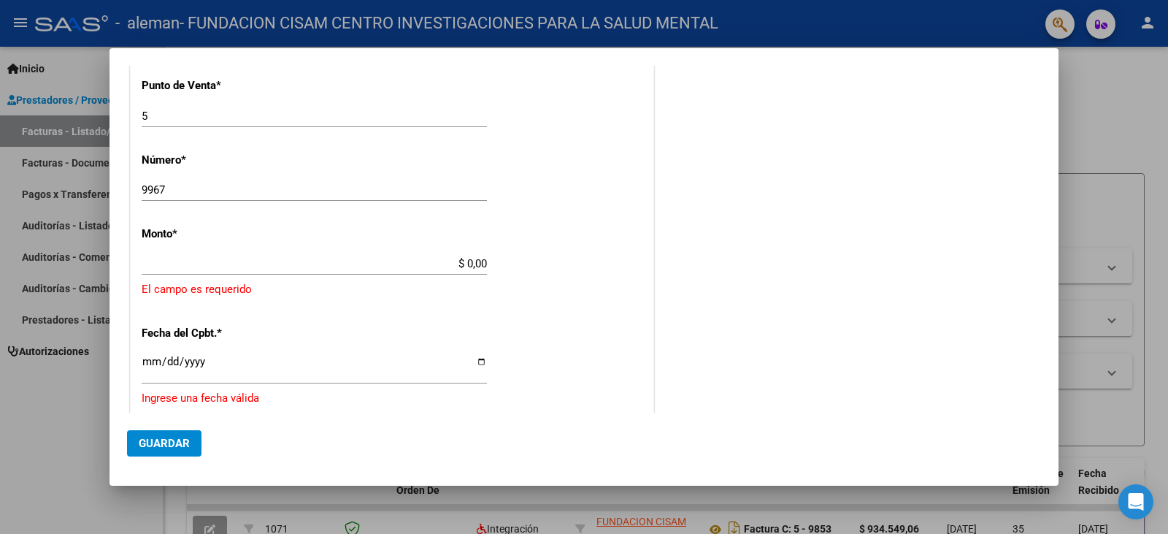
click at [459, 265] on input "$ 0,00" at bounding box center [314, 263] width 345 height 13
drag, startPoint x: 468, startPoint y: 262, endPoint x: 459, endPoint y: 260, distance: 9.0
click at [459, 260] on input "$ 0,00" at bounding box center [314, 263] width 345 height 13
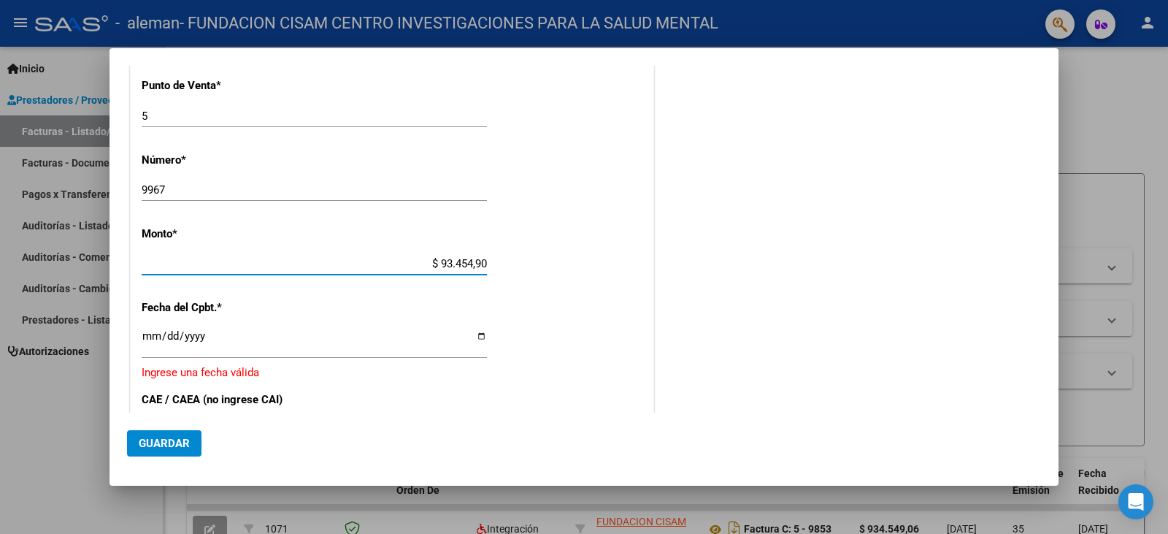
type input "$ 934.549,06"
click at [141, 342] on div "CUIT * 30-63699119-4 Ingresar CUIT ANALISIS PRESTADOR FUNDACION CISAM CENTRO IN…" at bounding box center [392, 175] width 523 height 1107
click at [481, 335] on input "Ingresar la fecha" at bounding box center [314, 341] width 345 height 23
type input "[DATE]"
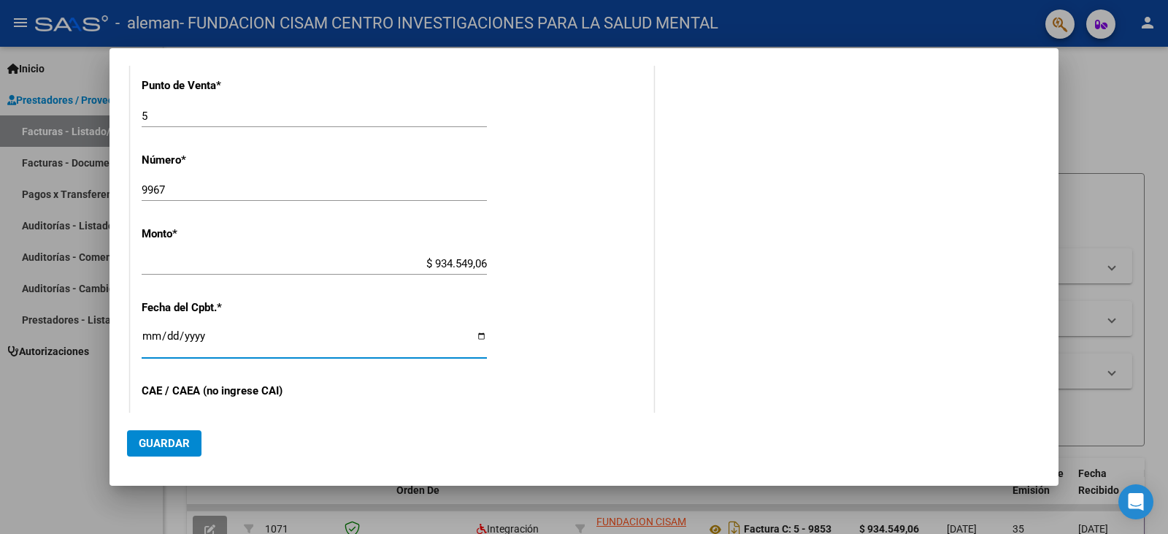
scroll to position [719, 0]
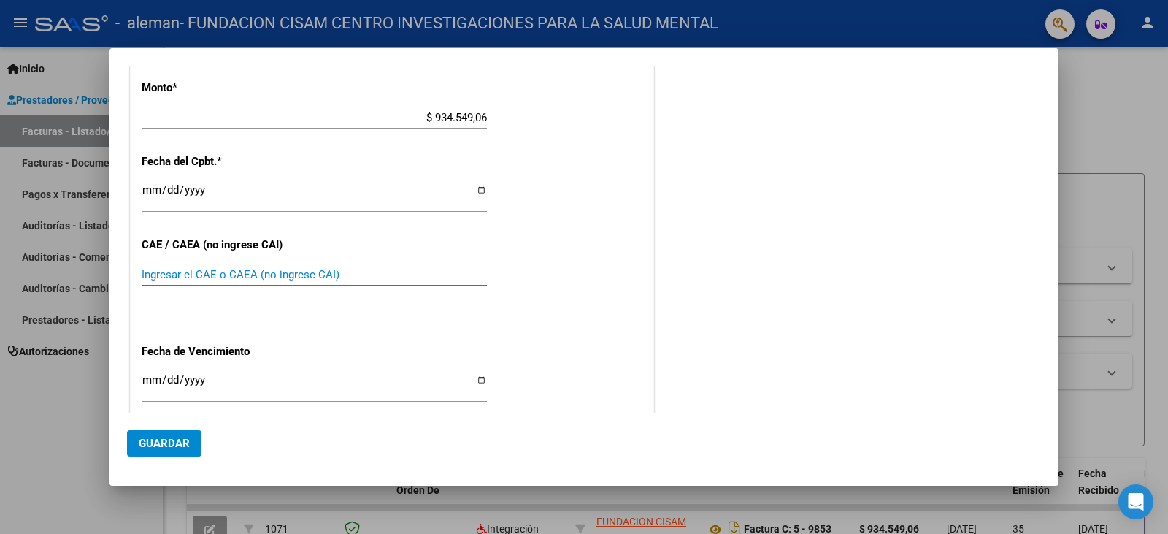
click at [161, 276] on input "Ingresar el CAE o CAEA (no ingrese CAI)" at bounding box center [314, 274] width 345 height 13
type input "75404219302814"
click at [146, 380] on input "Ingresar la fecha" at bounding box center [314, 385] width 345 height 23
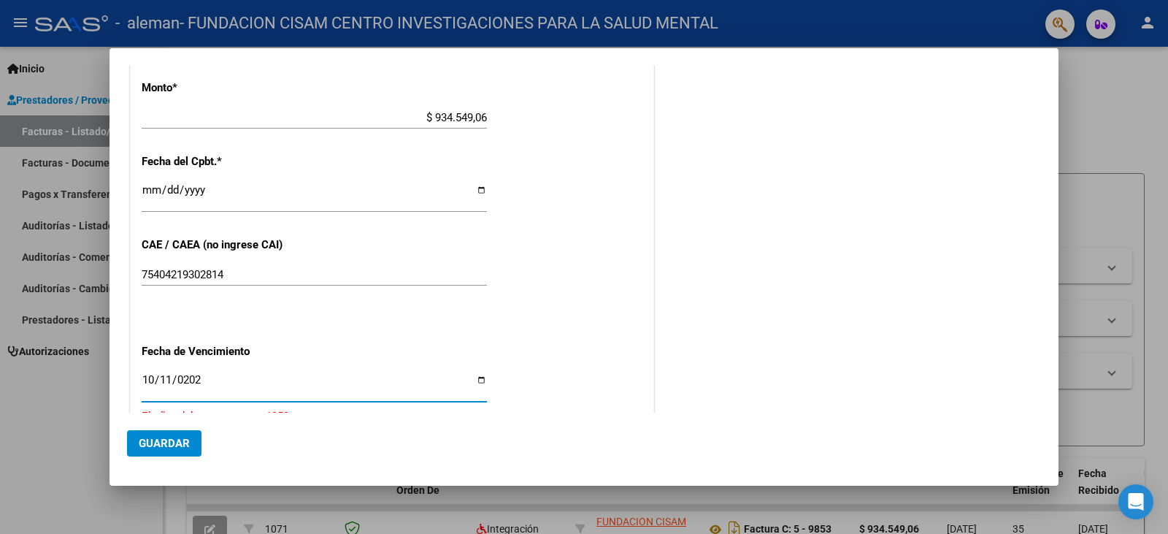
type input "[DATE]"
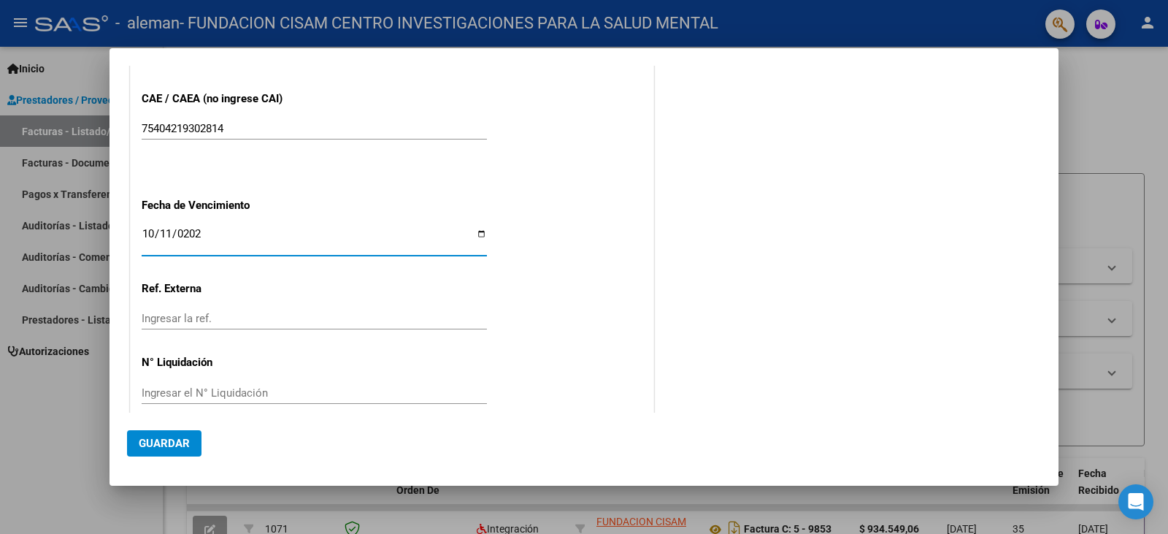
click at [180, 442] on span "Guardar" at bounding box center [164, 442] width 51 height 13
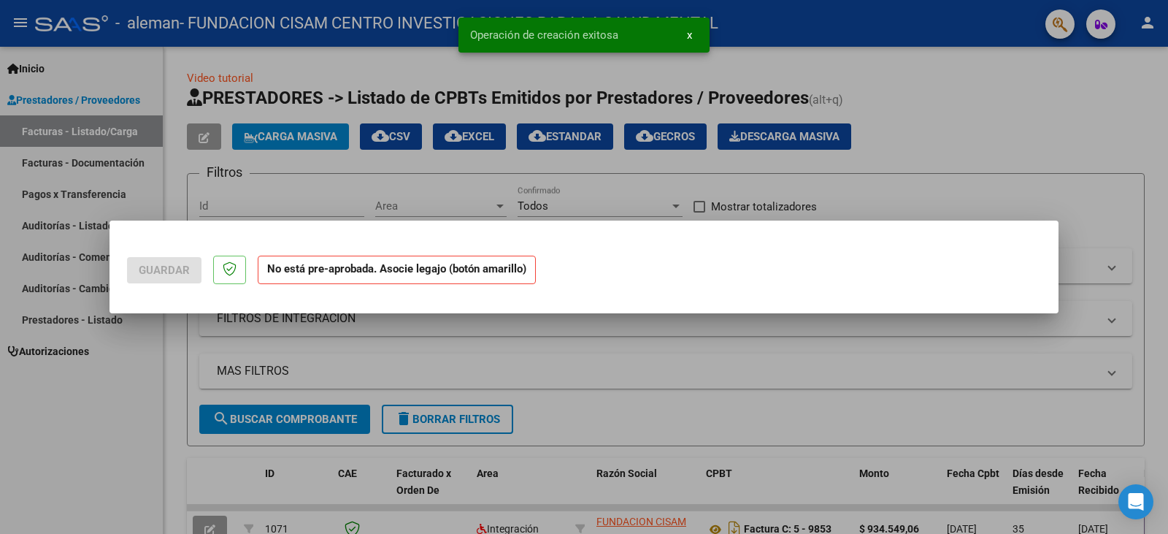
scroll to position [0, 0]
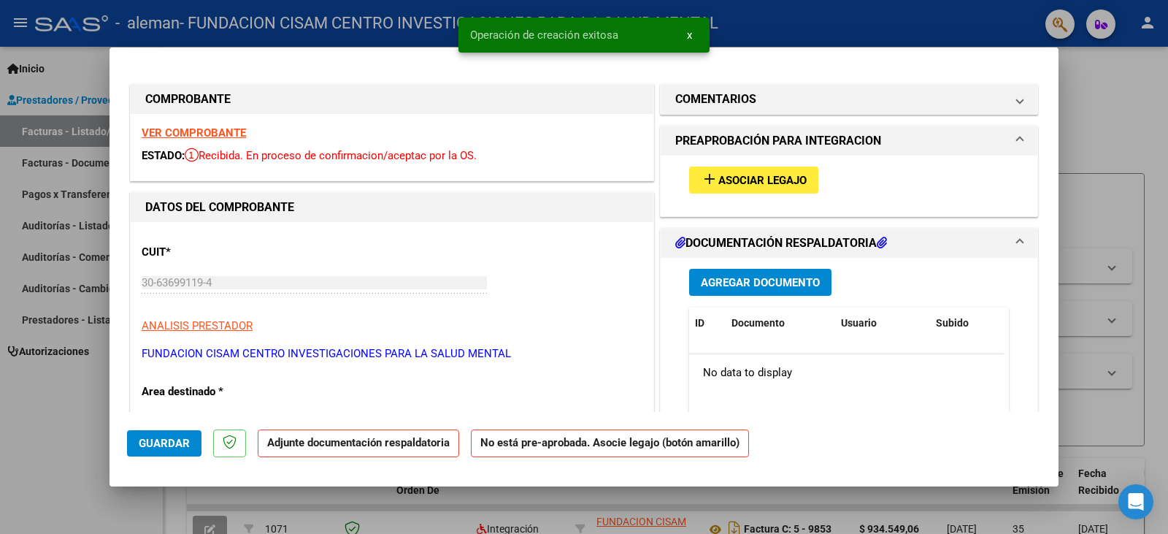
click at [784, 180] on span "Asociar Legajo" at bounding box center [762, 180] width 88 height 13
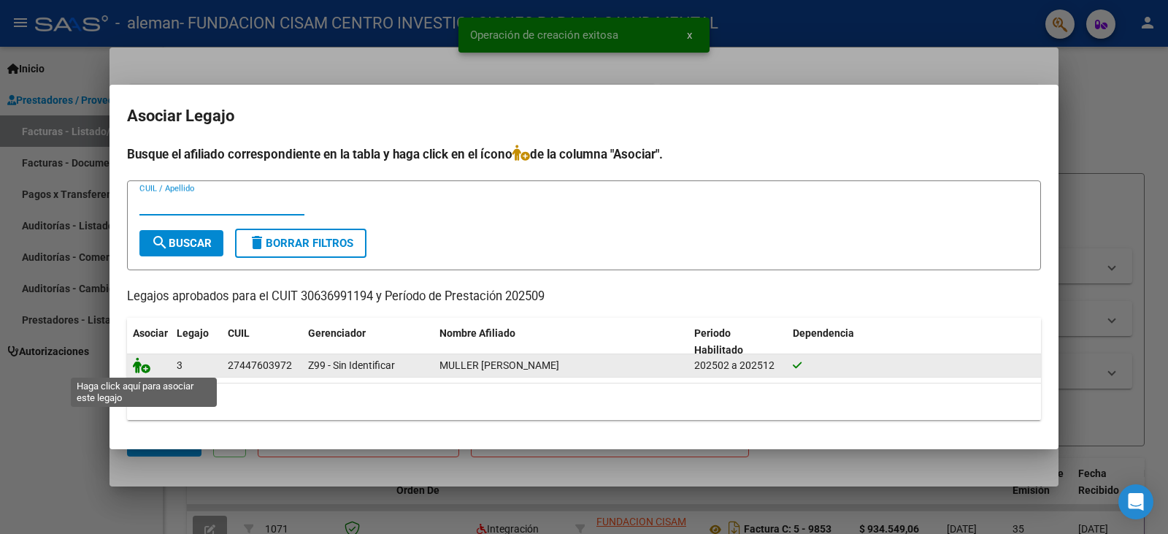
click at [147, 370] on icon at bounding box center [142, 365] width 18 height 16
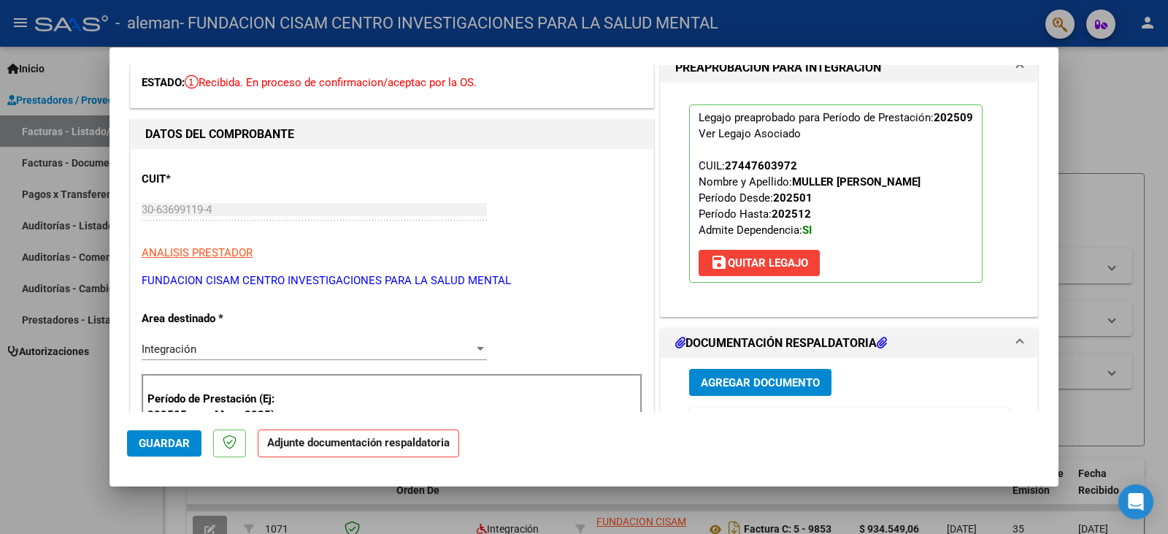
scroll to position [146, 0]
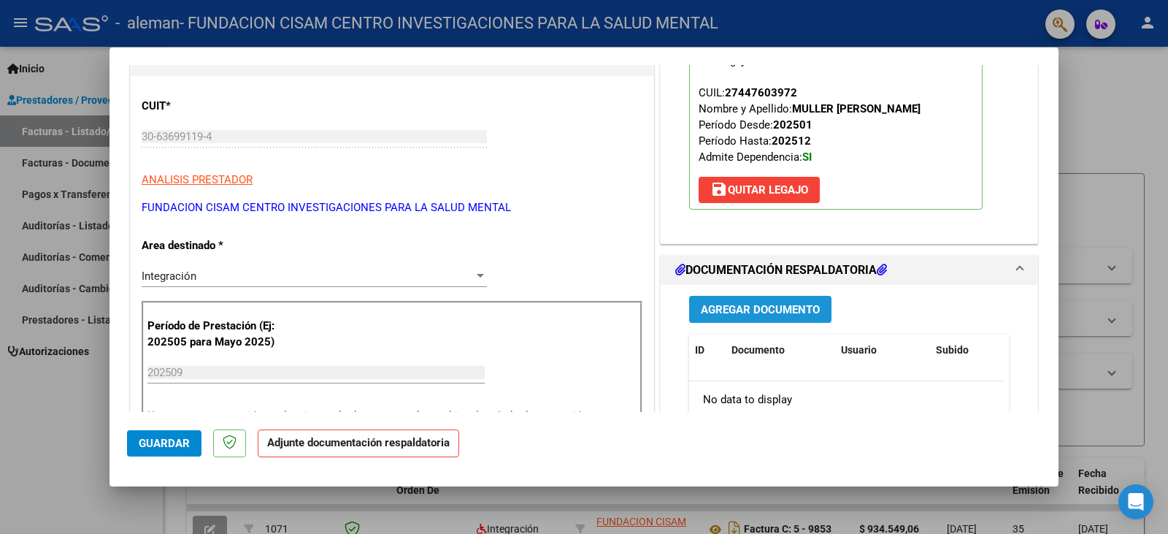
click at [780, 312] on span "Agregar Documento" at bounding box center [760, 309] width 119 height 13
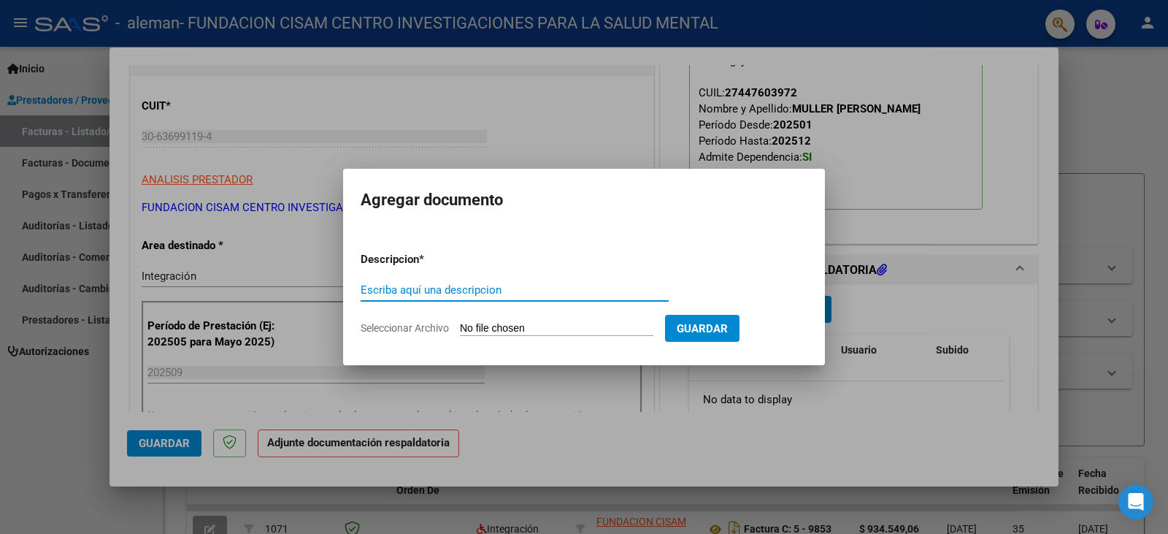
click at [446, 288] on input "Escriba aquí una descripcion" at bounding box center [515, 289] width 308 height 13
type input "asistencia Septiembre"
click at [544, 328] on input "Seleccionar Archivo" at bounding box center [556, 329] width 193 height 14
type input "C:\fakepath\Muller asistencia.pdf"
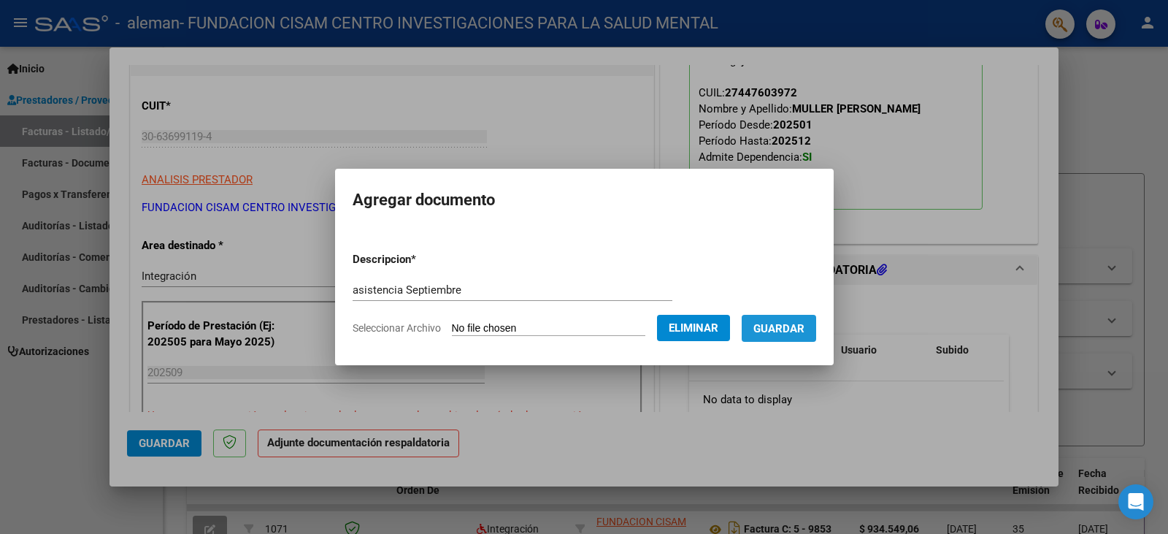
click at [791, 326] on span "Guardar" at bounding box center [778, 328] width 51 height 13
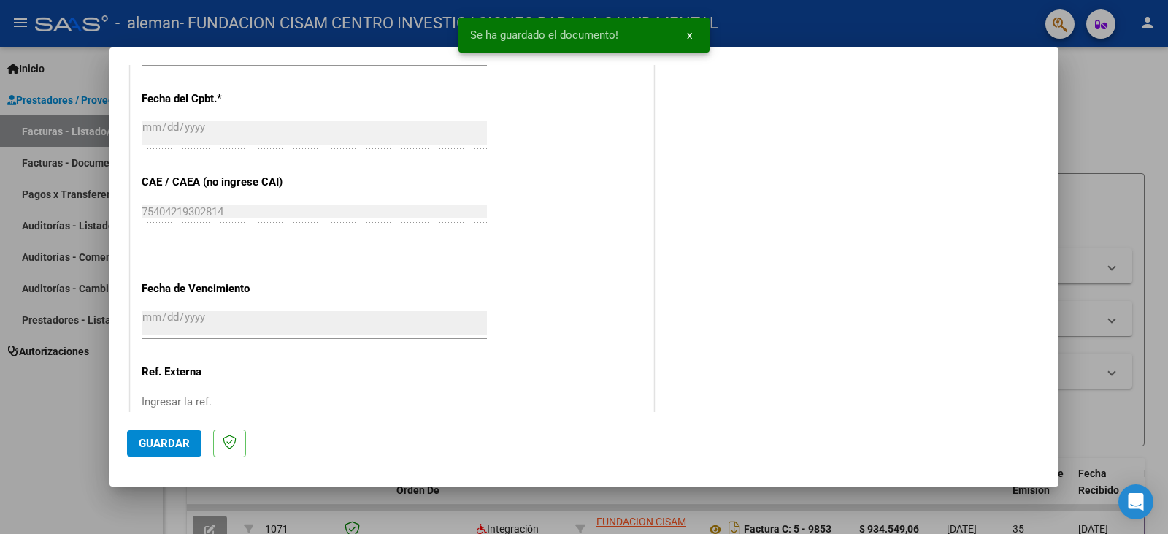
scroll to position [876, 0]
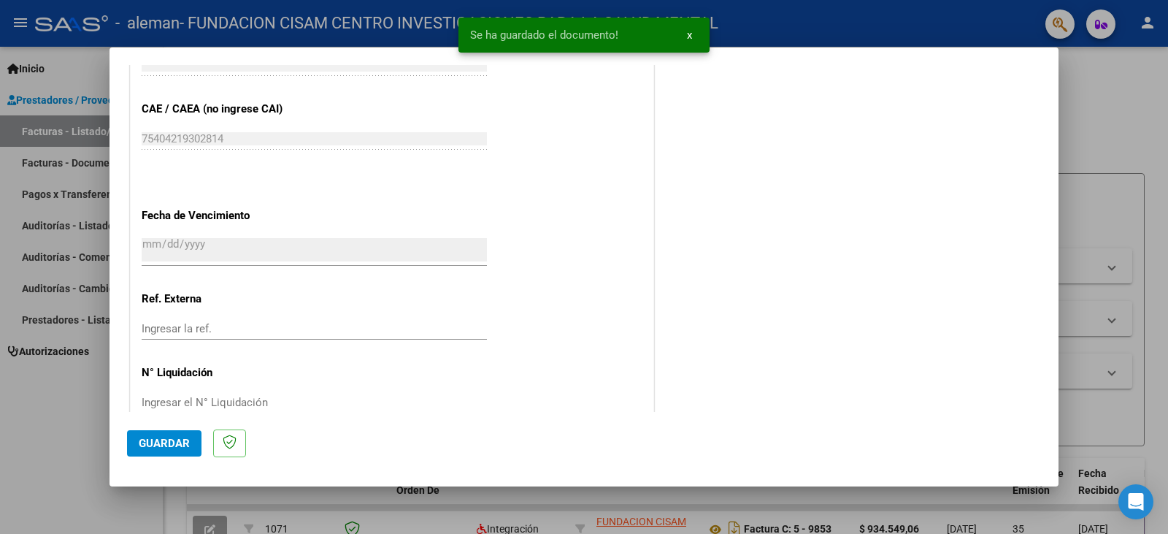
click at [172, 439] on span "Guardar" at bounding box center [164, 442] width 51 height 13
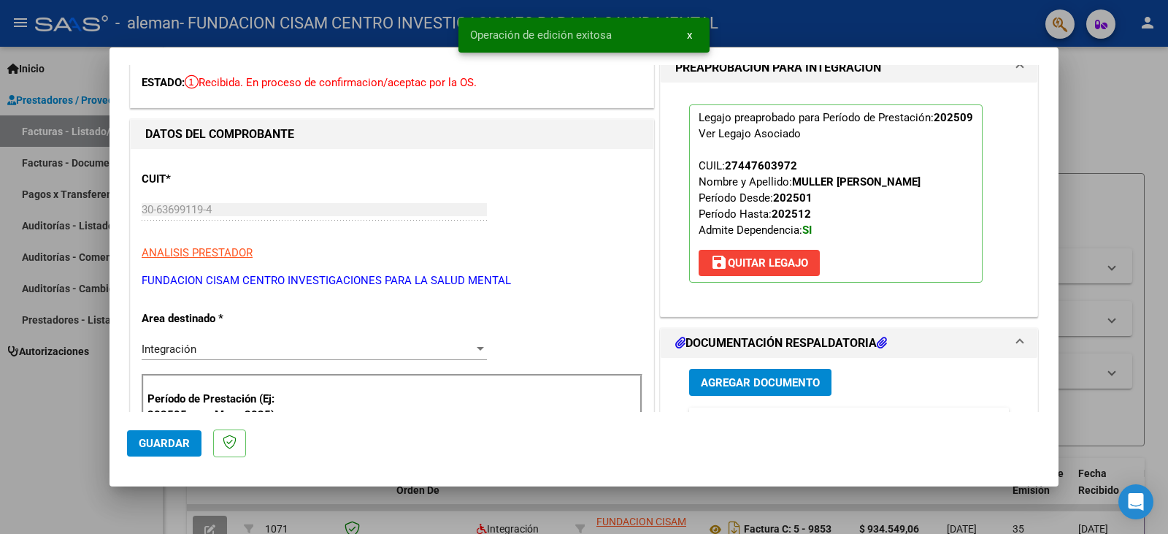
scroll to position [0, 0]
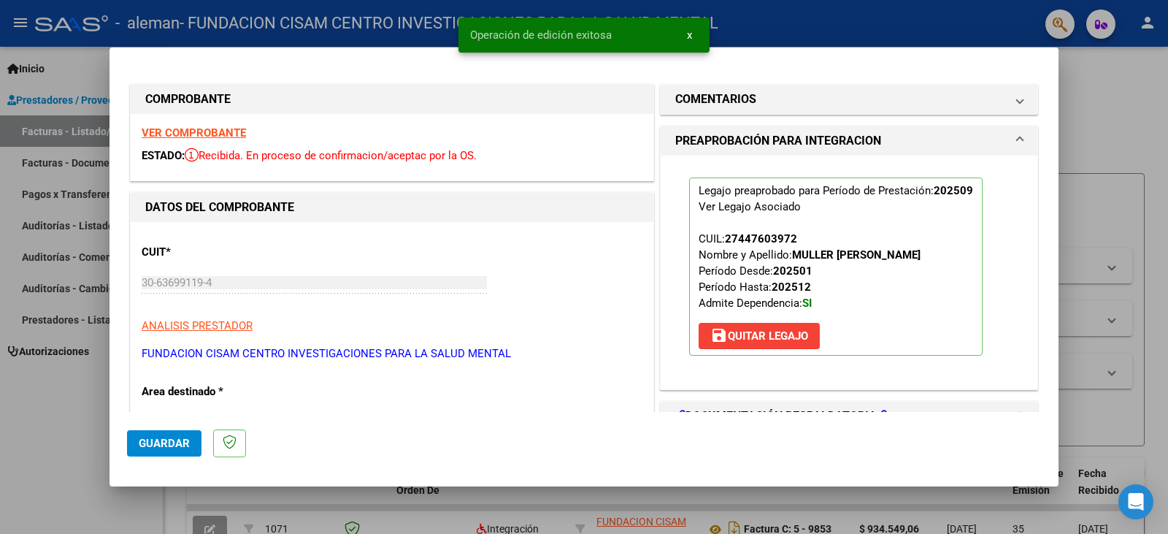
click at [1136, 117] on div at bounding box center [584, 267] width 1168 height 534
type input "$ 0,00"
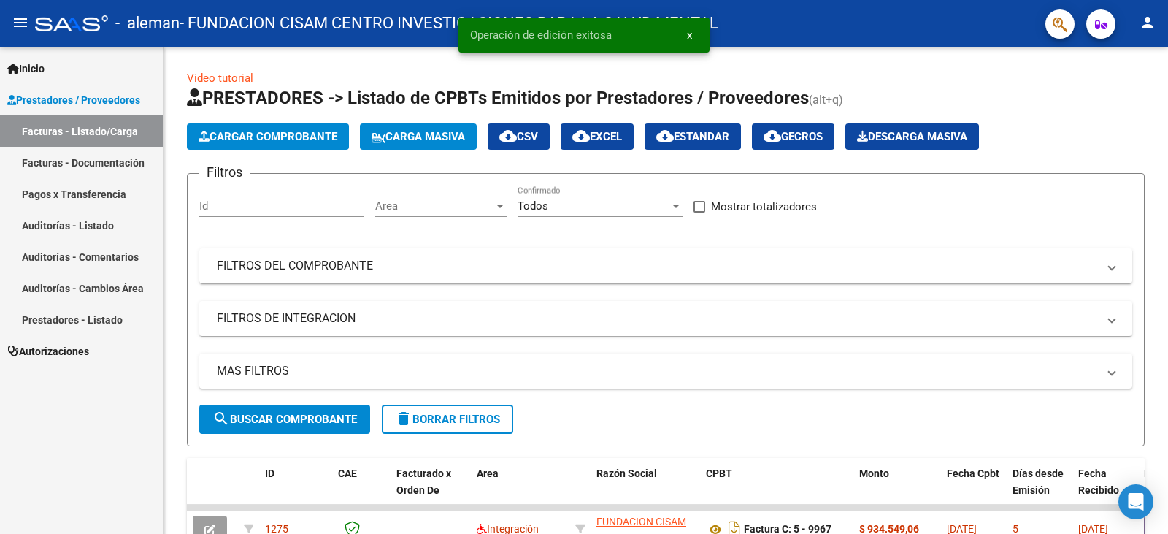
click at [77, 156] on link "Facturas - Documentación" at bounding box center [81, 162] width 163 height 31
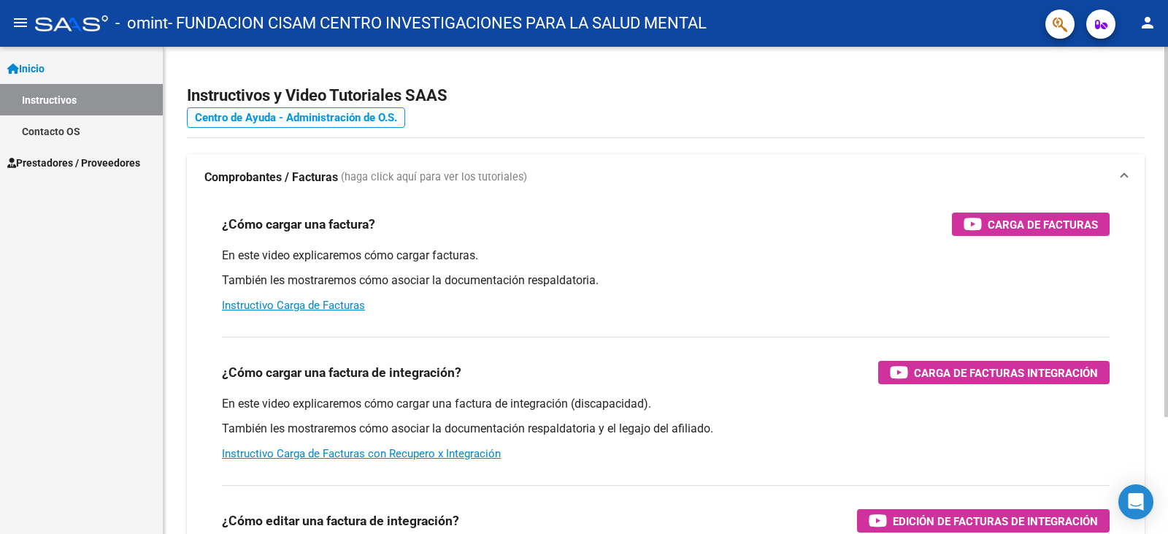
click at [291, 119] on link "Centro de Ayuda - Administración de O.S." at bounding box center [296, 117] width 218 height 20
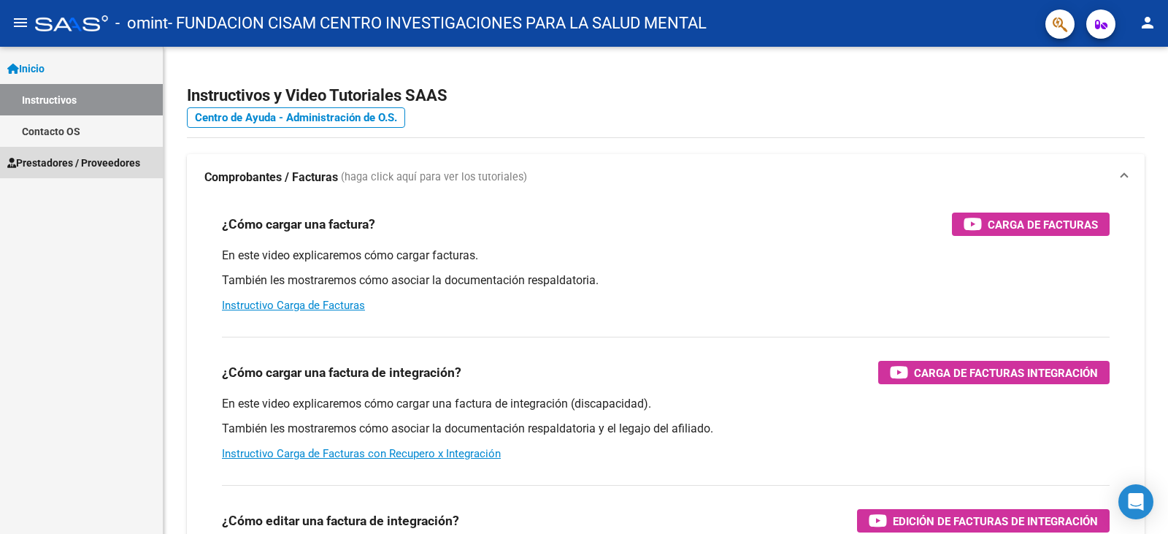
click at [69, 167] on span "Prestadores / Proveedores" at bounding box center [73, 163] width 133 height 16
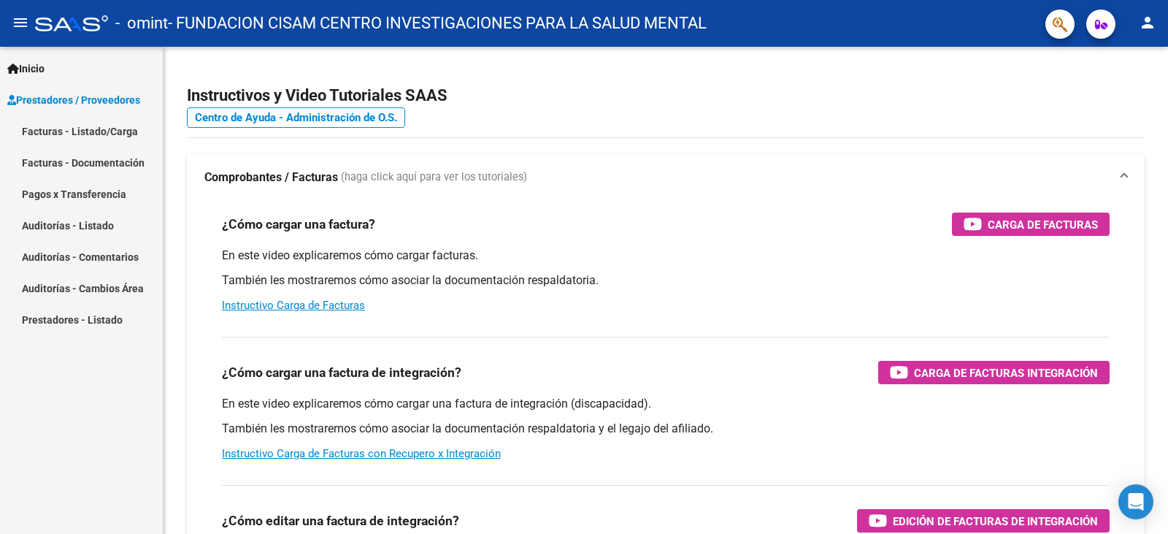
click at [46, 220] on link "Auditorías - Listado" at bounding box center [81, 224] width 163 height 31
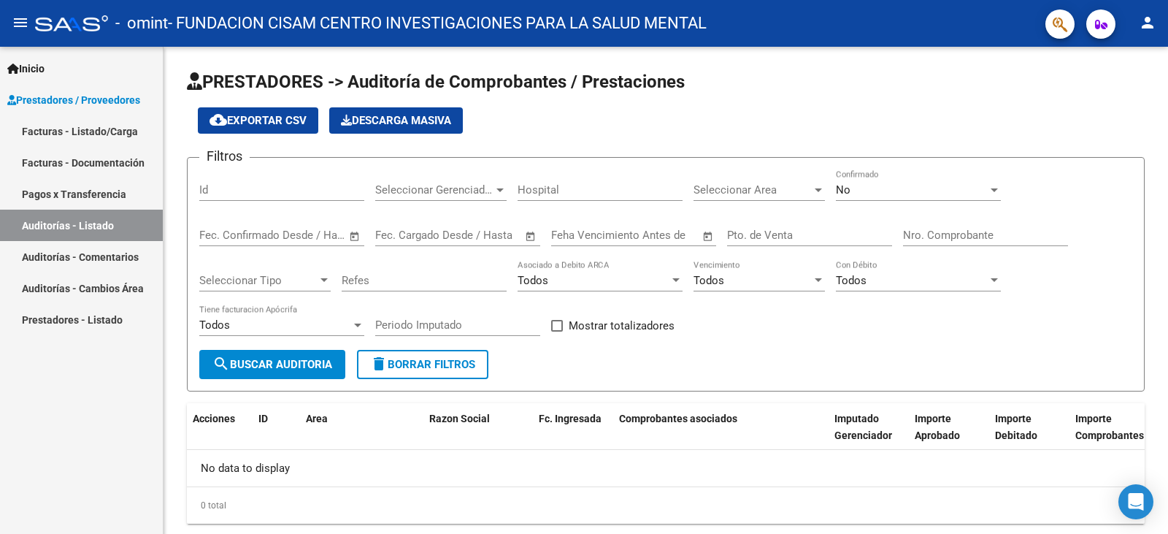
click at [85, 253] on link "Auditorías - Comentarios" at bounding box center [81, 256] width 163 height 31
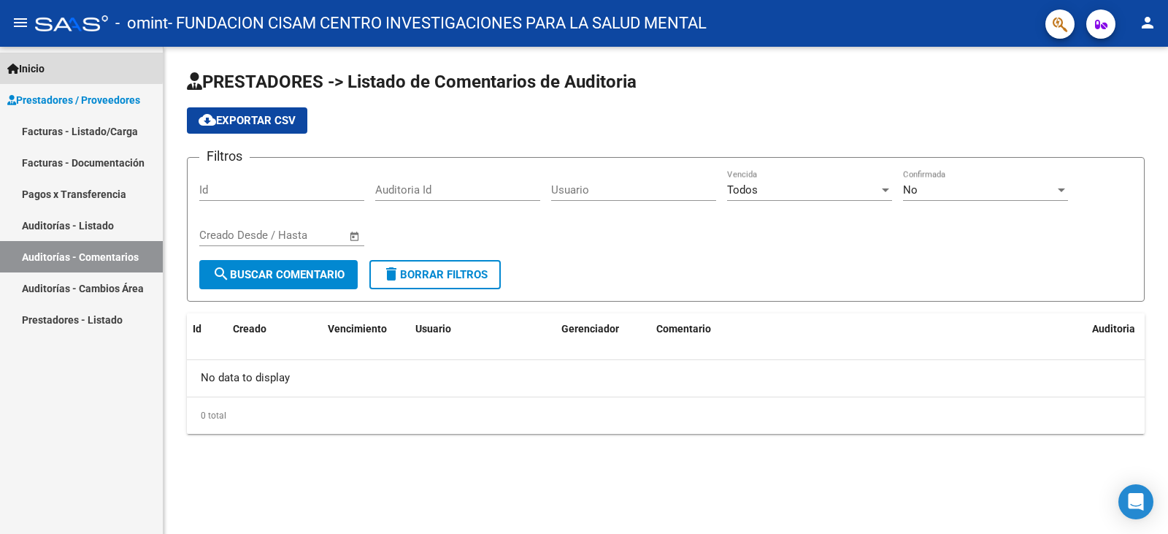
click at [32, 64] on span "Inicio" at bounding box center [25, 69] width 37 height 16
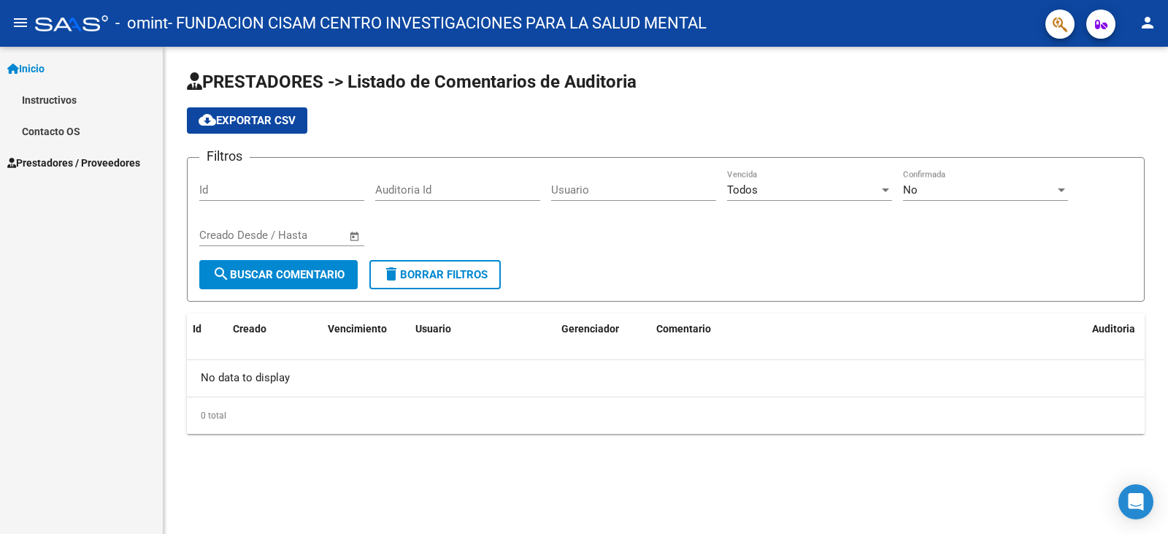
click at [55, 131] on link "Contacto OS" at bounding box center [81, 130] width 163 height 31
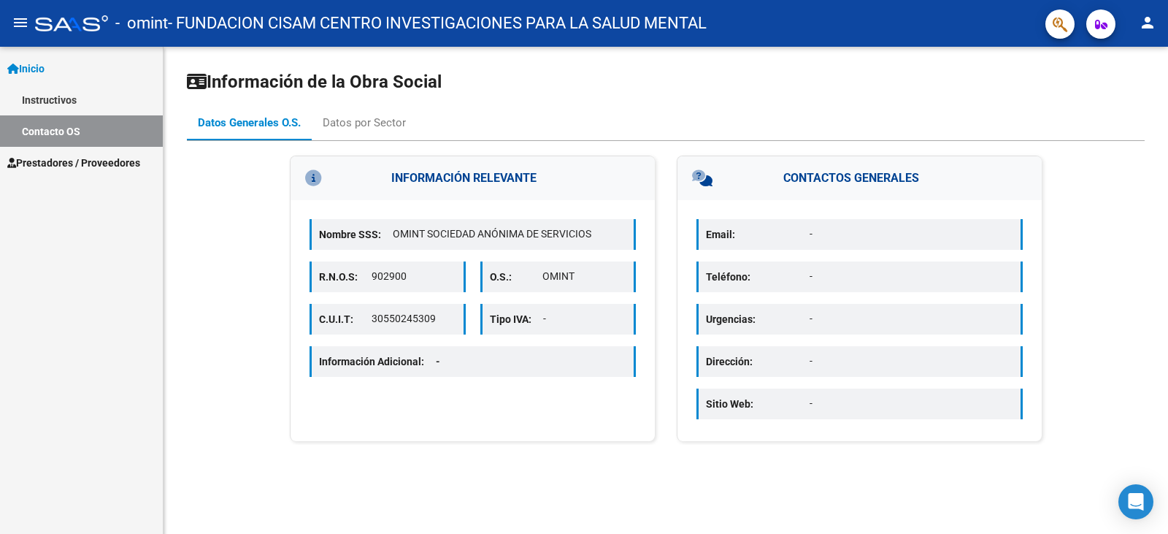
click at [781, 241] on p "Email:" at bounding box center [758, 234] width 104 height 16
click at [812, 236] on p "-" at bounding box center [911, 233] width 204 height 15
click at [376, 120] on div "Datos por Sector" at bounding box center [364, 123] width 83 height 16
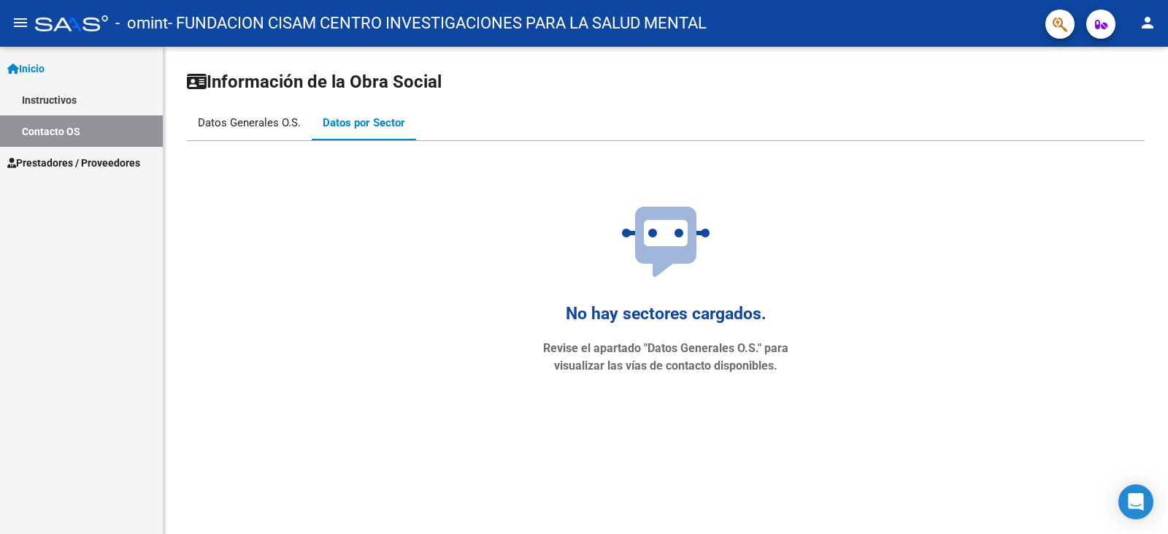
click at [229, 123] on div "Datos Generales O.S." at bounding box center [249, 123] width 103 height 16
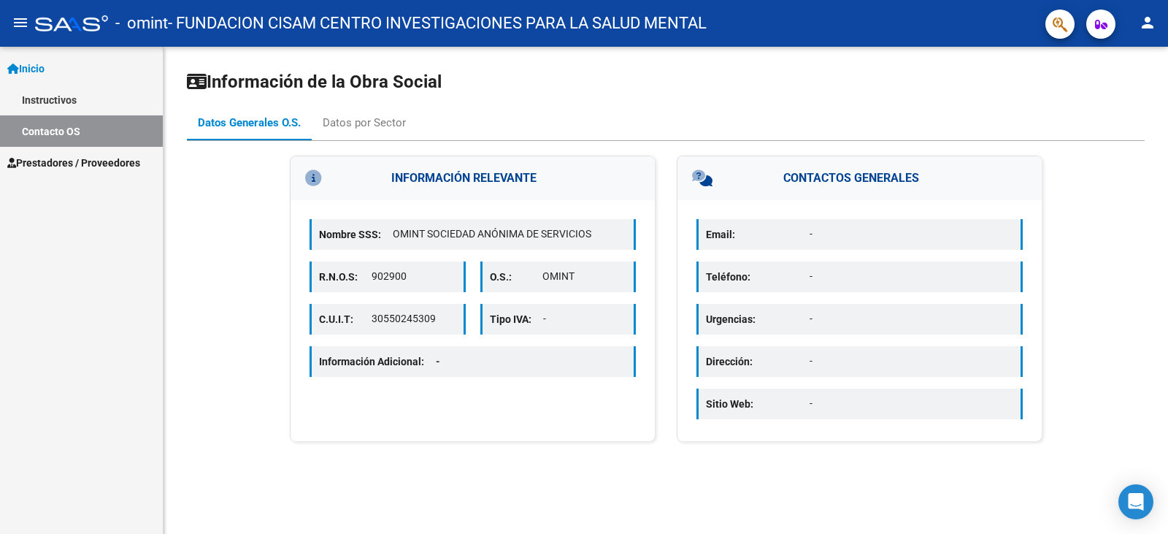
click at [706, 180] on icon at bounding box center [729, 178] width 74 height 16
click at [771, 228] on p "Email:" at bounding box center [758, 234] width 104 height 16
click at [776, 234] on p "Email:" at bounding box center [758, 234] width 104 height 16
click at [781, 264] on div "Teléfono: -" at bounding box center [859, 276] width 326 height 31
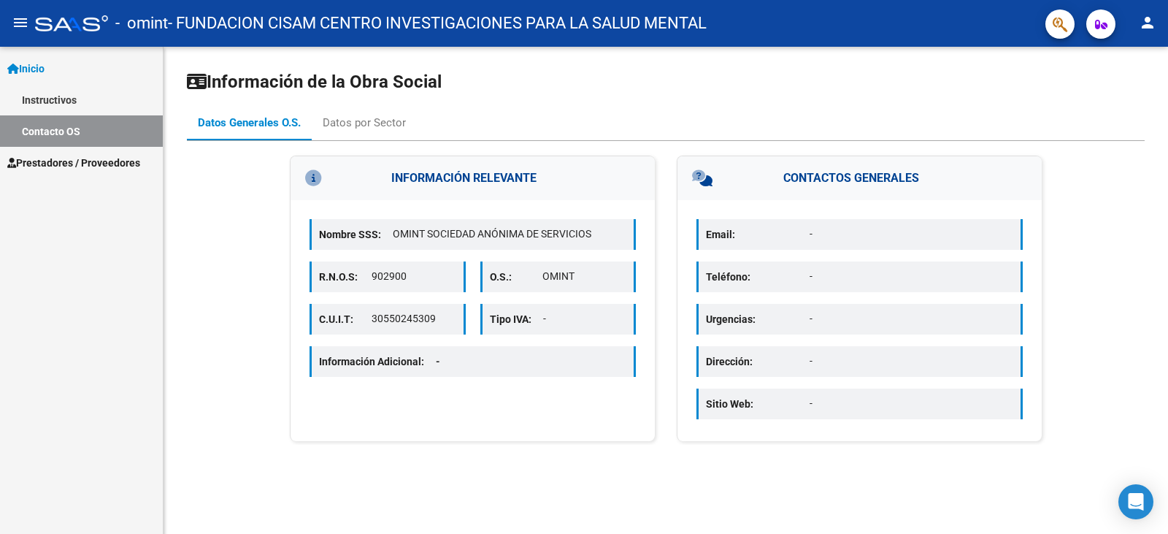
drag, startPoint x: 790, startPoint y: 302, endPoint x: 1002, endPoint y: 485, distance: 280.0
click at [793, 312] on div "Email: - Teléfono: - Urgencias: - Dirección: - Sitio Web: -" at bounding box center [859, 320] width 364 height 241
click at [1137, 509] on icon "Open Intercom Messenger" at bounding box center [1135, 501] width 19 height 19
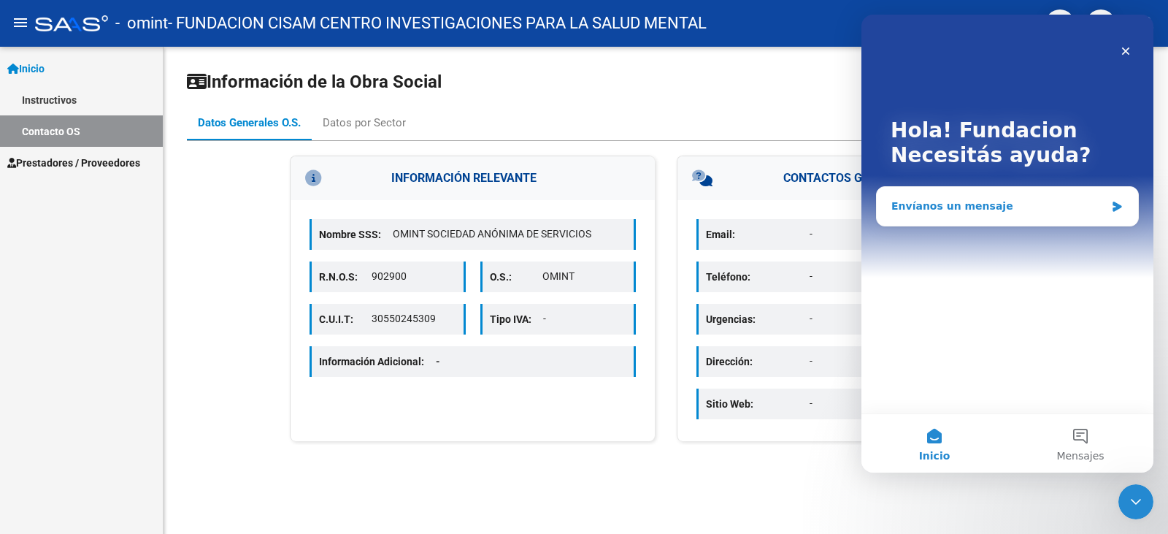
click at [944, 210] on div "Envíanos un mensaje" at bounding box center [998, 206] width 214 height 15
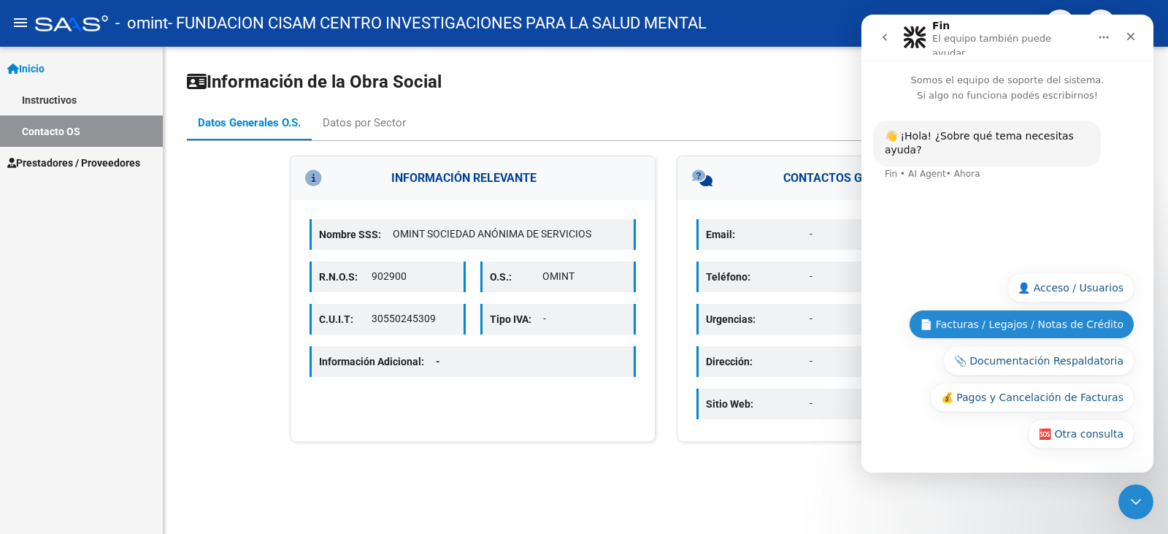
click at [1016, 326] on button "📄 Facturas / Legajos / Notas de Crédito" at bounding box center [1022, 323] width 226 height 29
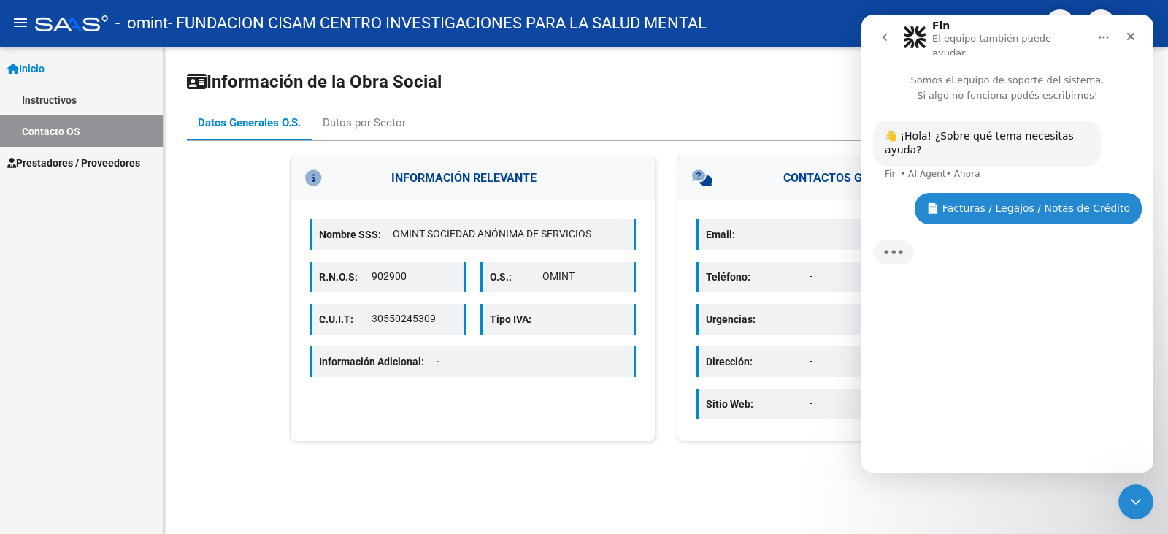
click at [977, 445] on div "👋 ¡Hola! ¿Sobre qué tema necesitas ayuda? Fin • AI Agent • Ahora 📄 Facturas / L…" at bounding box center [1007, 281] width 292 height 357
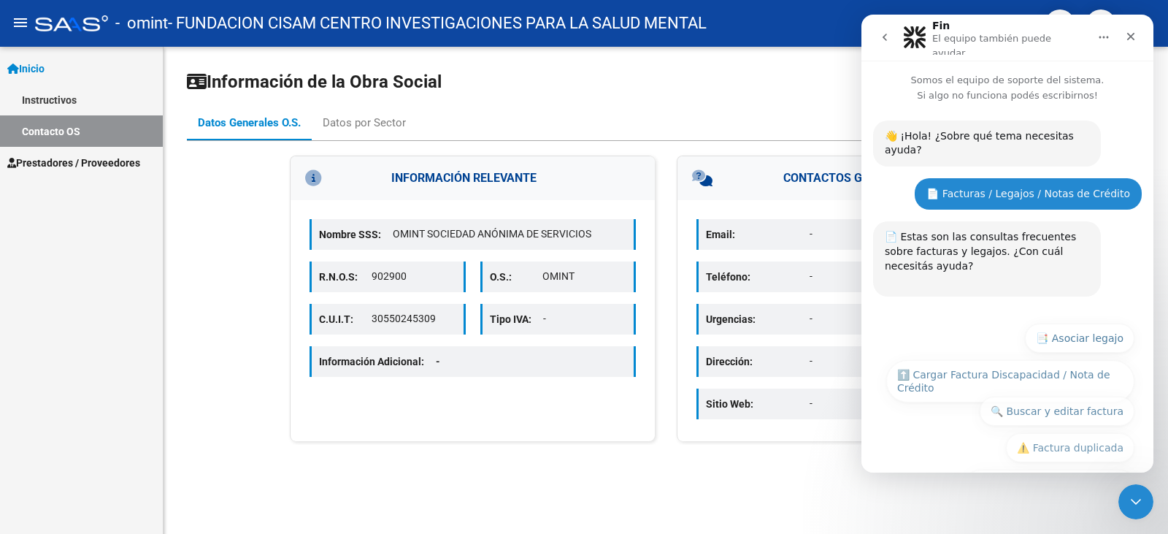
scroll to position [161, 0]
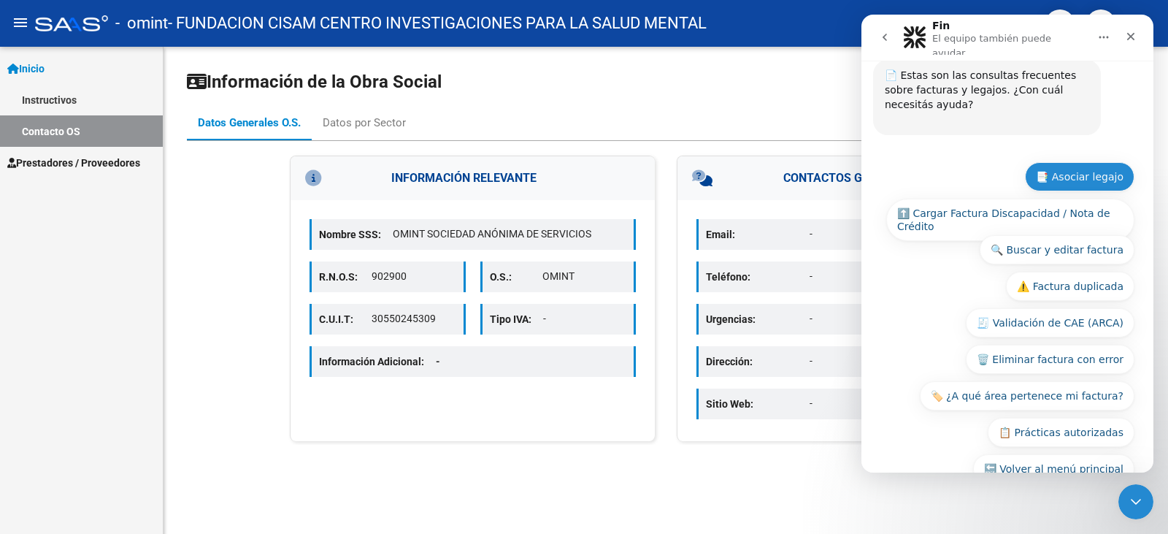
click at [1089, 162] on button "📑 Asociar legajo" at bounding box center [1079, 176] width 109 height 29
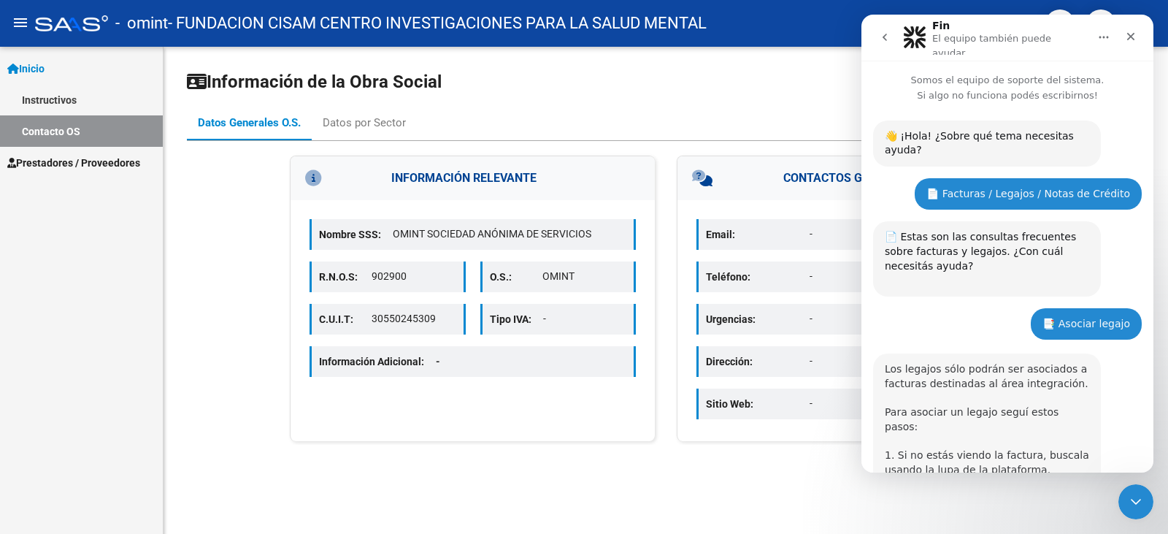
scroll to position [417, 0]
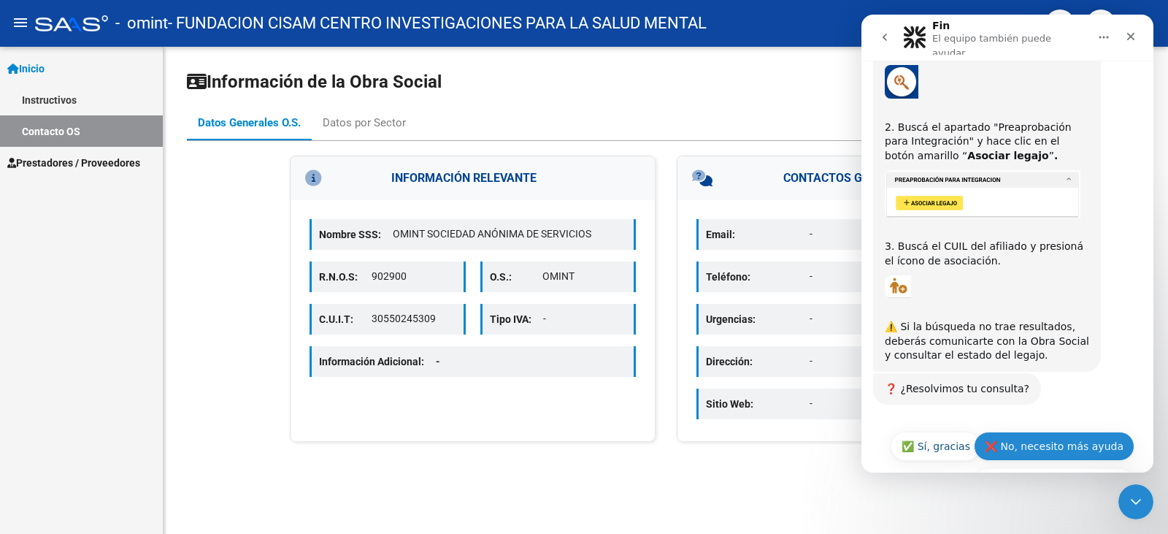
click at [1067, 431] on button "❌ No, necesito más ayuda" at bounding box center [1054, 445] width 161 height 29
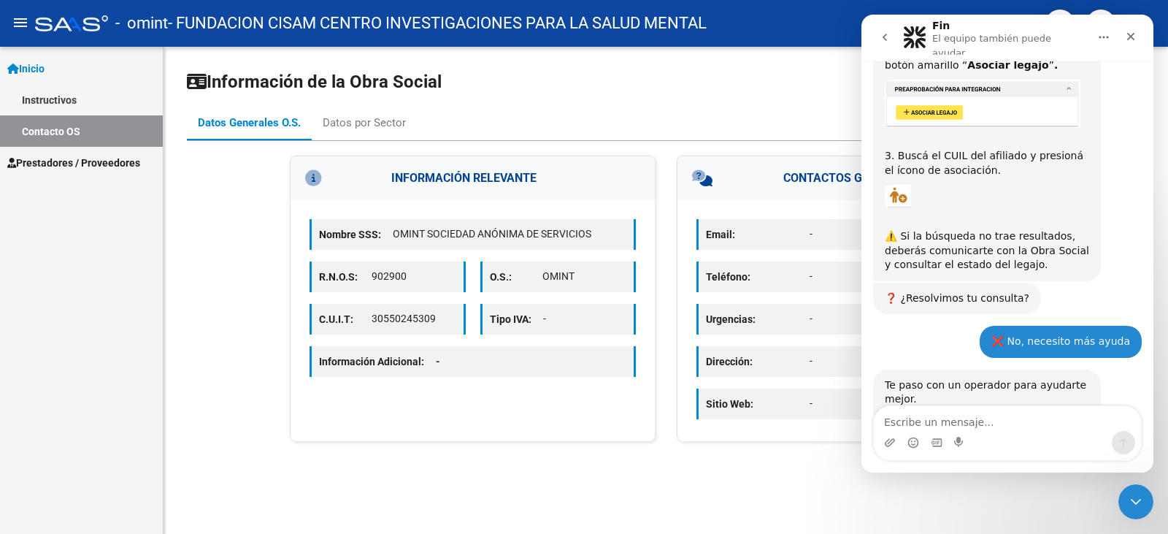
scroll to position [560, 0]
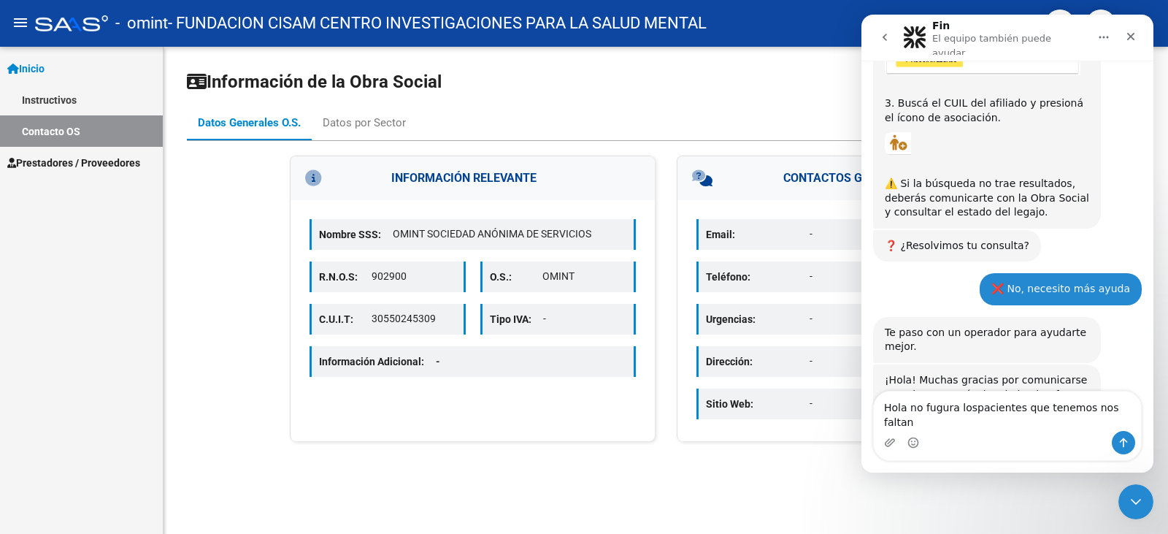
type textarea "Hola no fugura lospacientes que tenemos nos faltan 2"
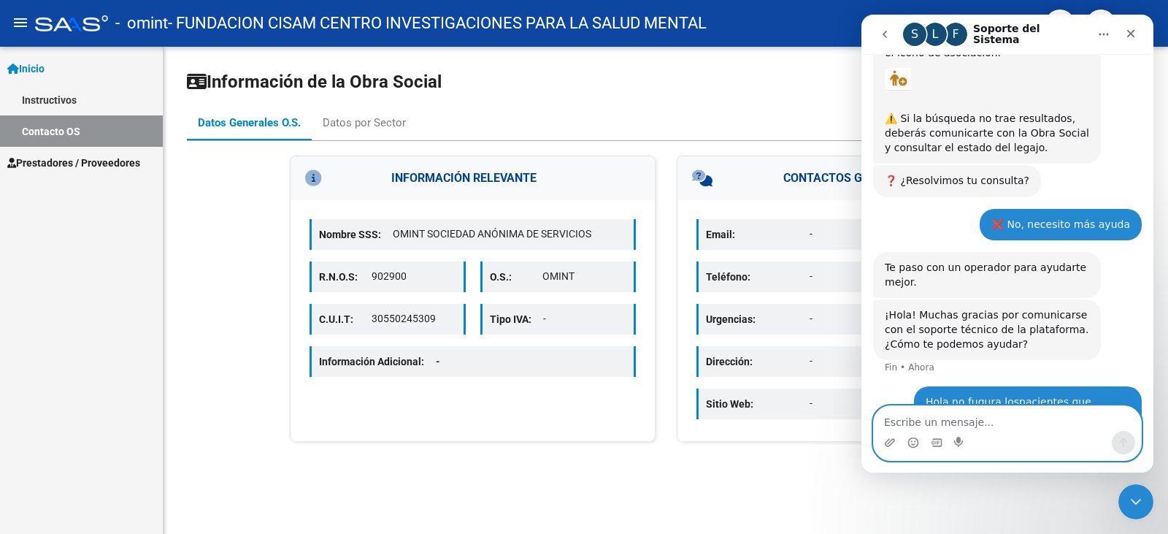
paste textarea "1.-Jaime Joaquin cuil 20-47692651-4 2.-Goldschmidt Ezequiel DNI 40.664.296"
type textarea "1.-Jaime Joaquin cuil 20-47692651-4 2.-Goldschmidt Ezequiel DNI 40.664.296"
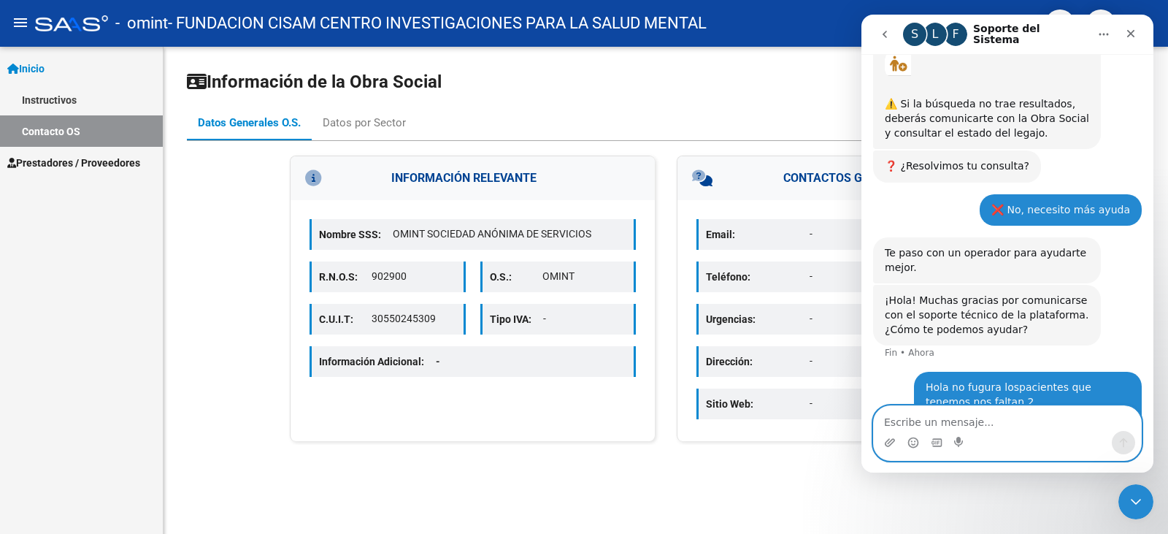
scroll to position [666, 0]
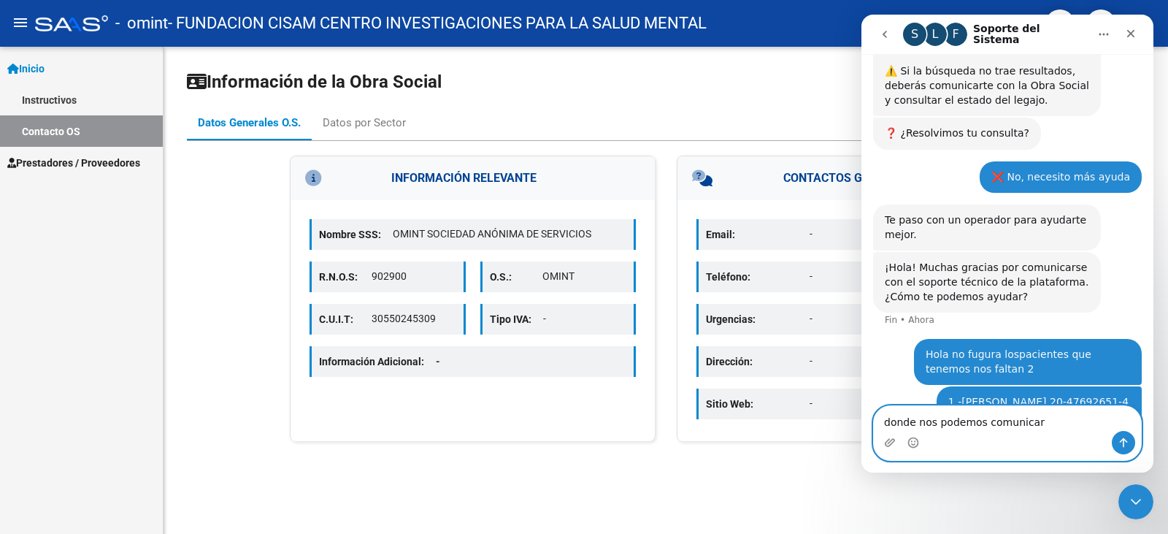
type textarea "donde nos podemos comunicar"
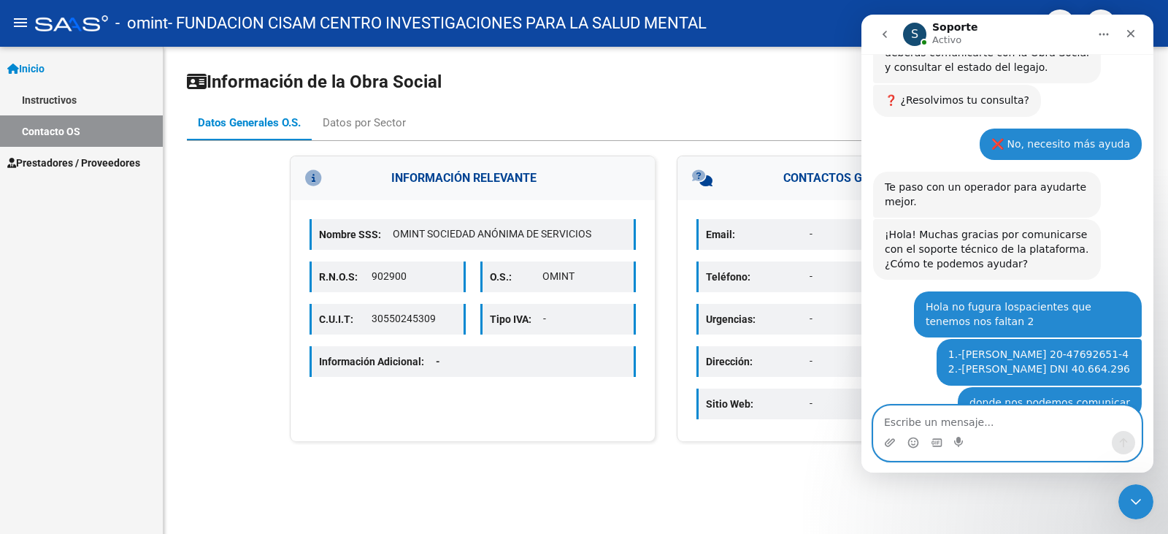
scroll to position [790, 0]
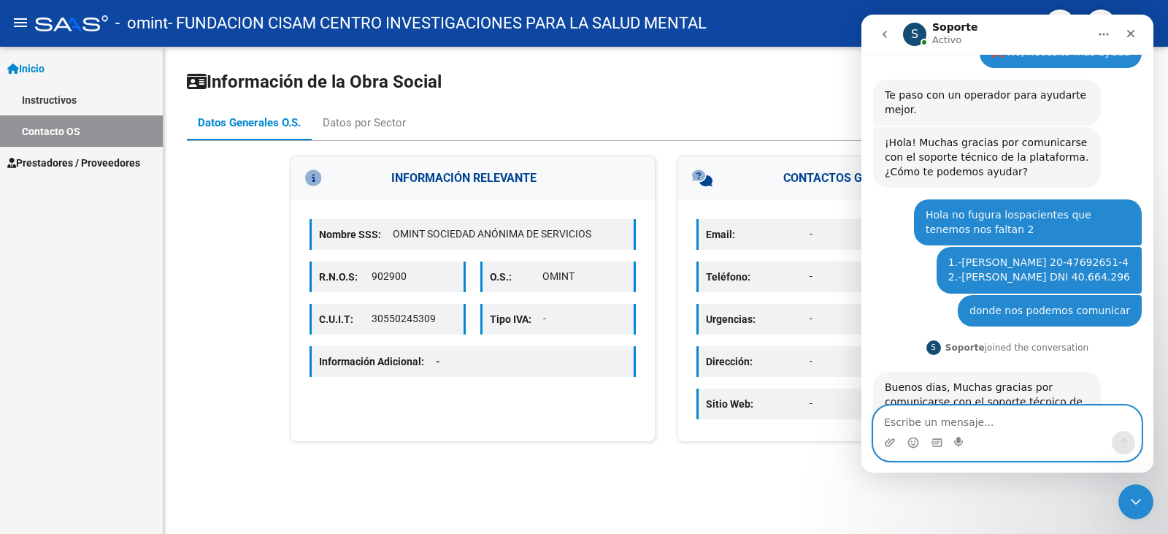
click at [931, 420] on textarea "Escribe un mensaje..." at bounding box center [1007, 418] width 267 height 25
type textarea "hola"
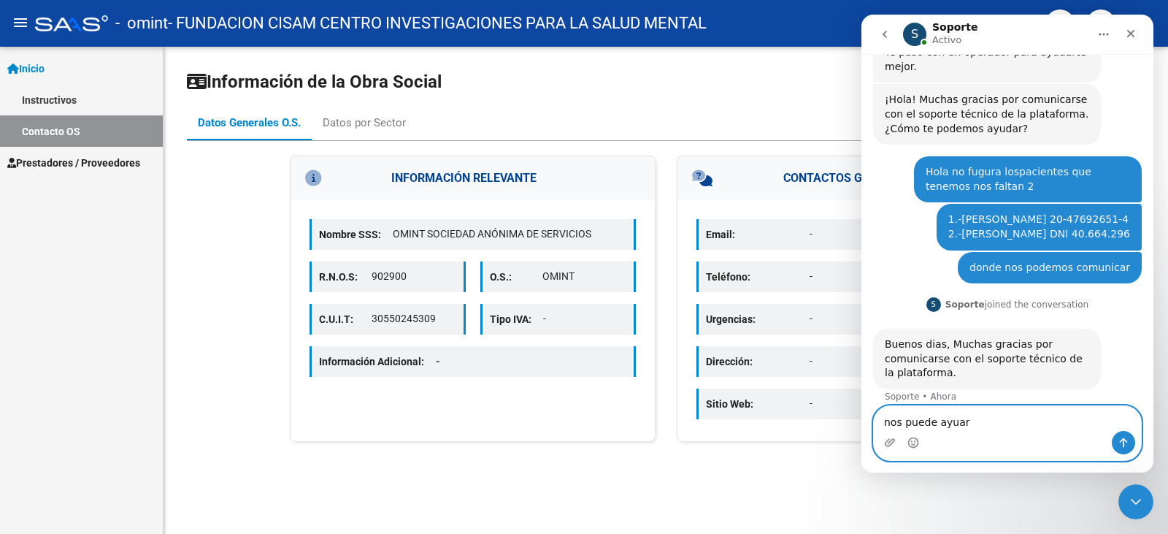
click at [948, 423] on textarea "nos puede ayuar" at bounding box center [1007, 418] width 267 height 25
type textarea "nos puede ayudar"
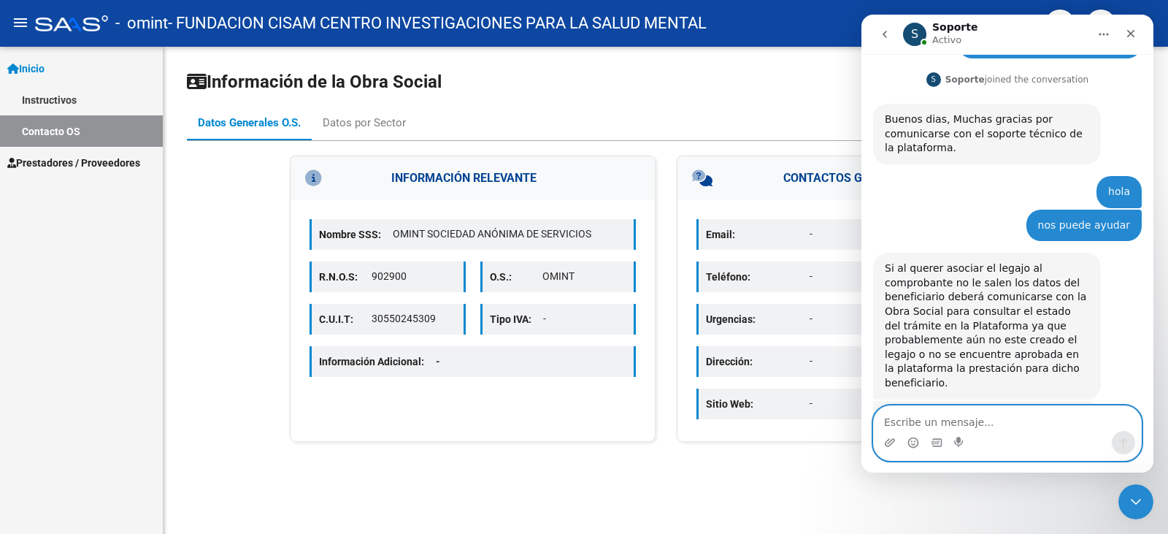
scroll to position [1115, 0]
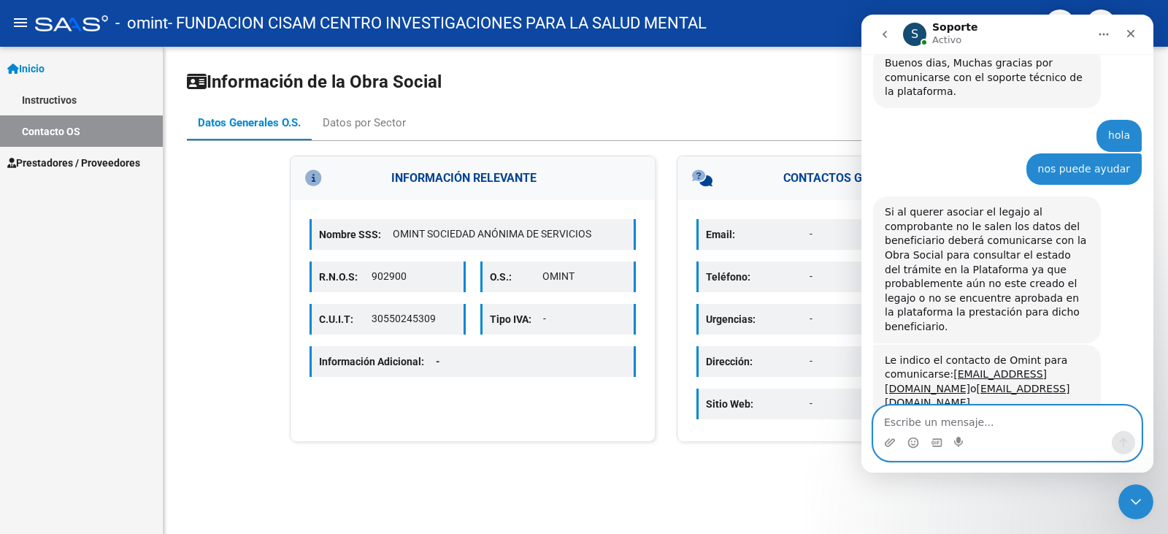
click at [909, 418] on textarea "Escribe un mensaje..." at bounding box center [1007, 418] width 267 height 25
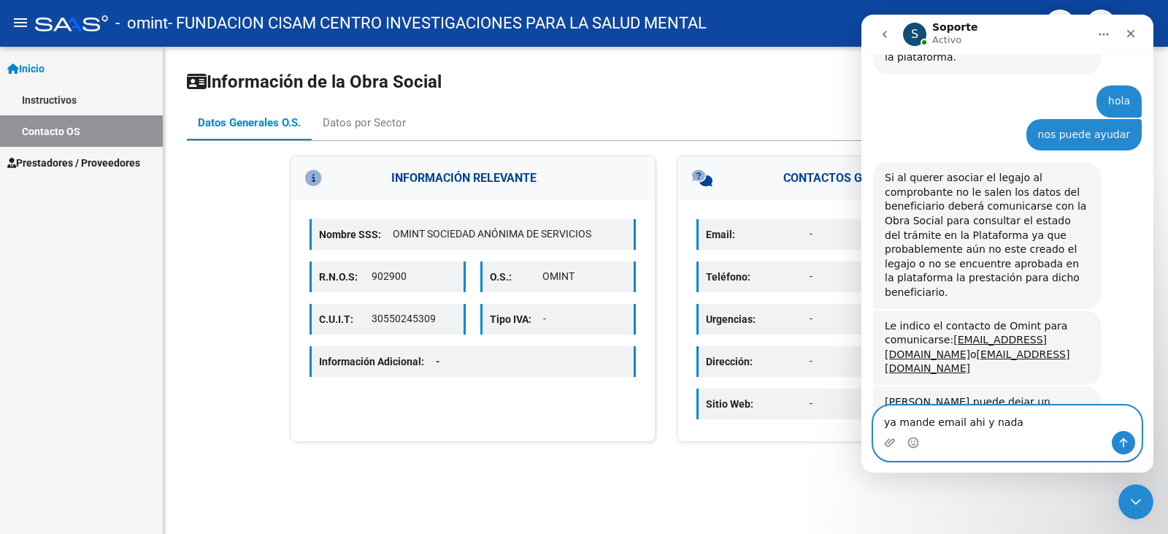
type textarea "ya mande email ahi y nada"
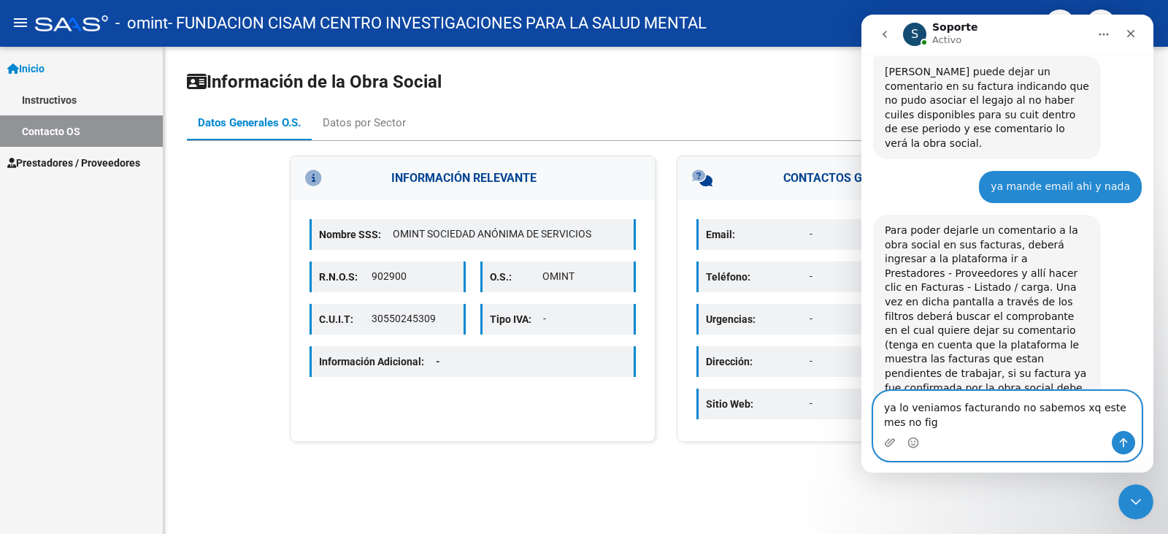
scroll to position [1493, 0]
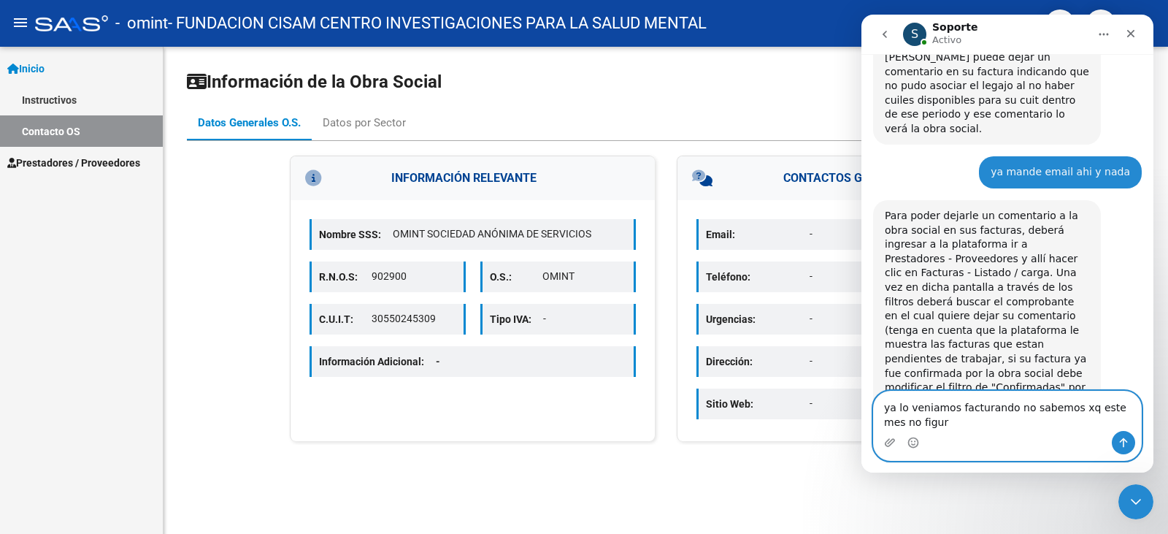
type textarea "ya lo veniamos facturando no sabemos xq este mes no figura"
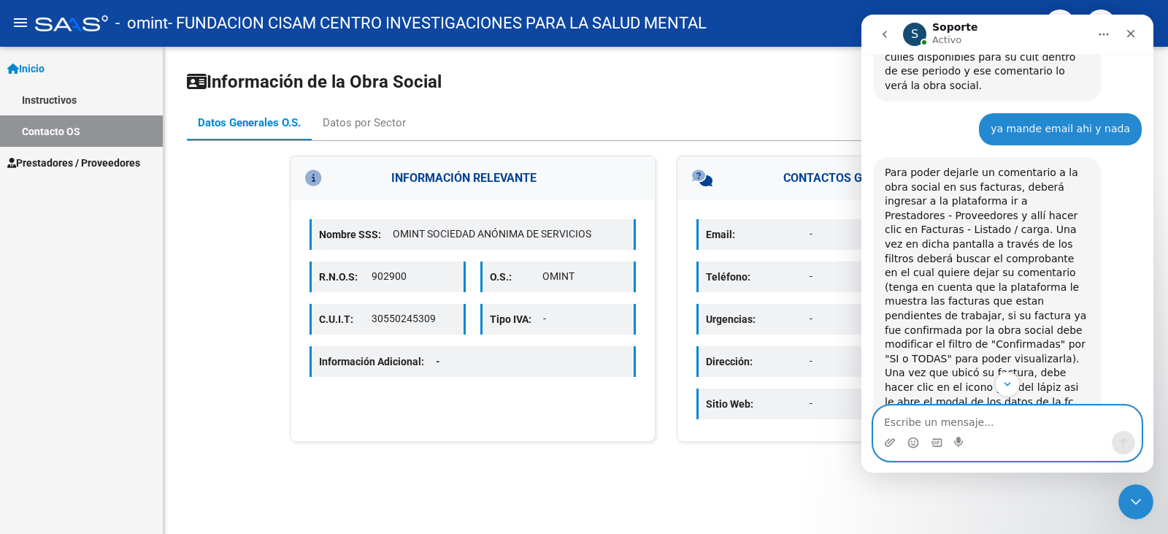
scroll to position [1593, 0]
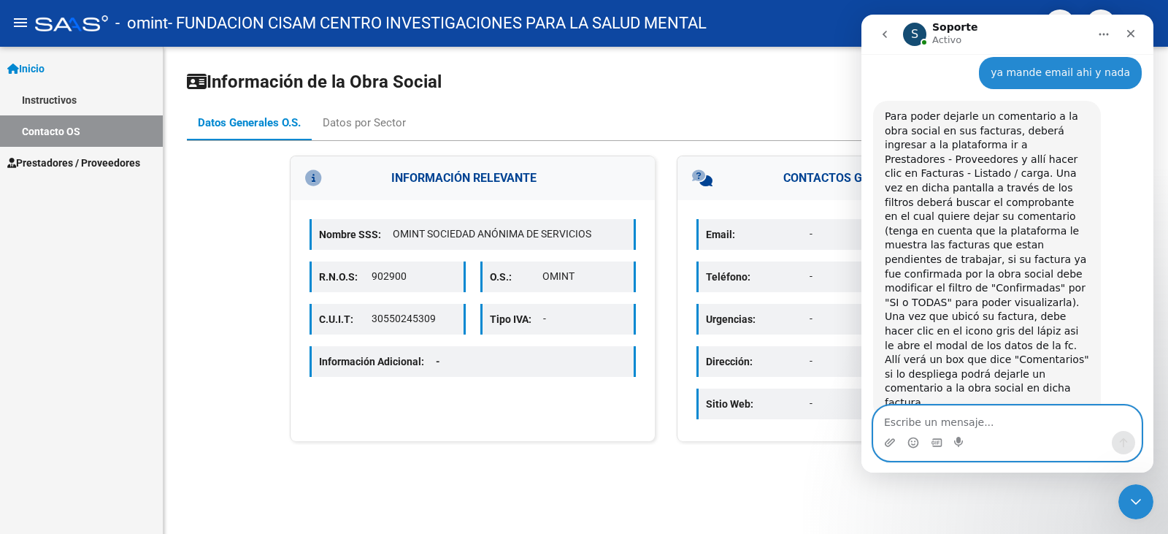
click at [952, 416] on textarea "Escribe un mensaje..." at bounding box center [1007, 418] width 267 height 25
type textarea "e"
type textarea "30-63699119-4"
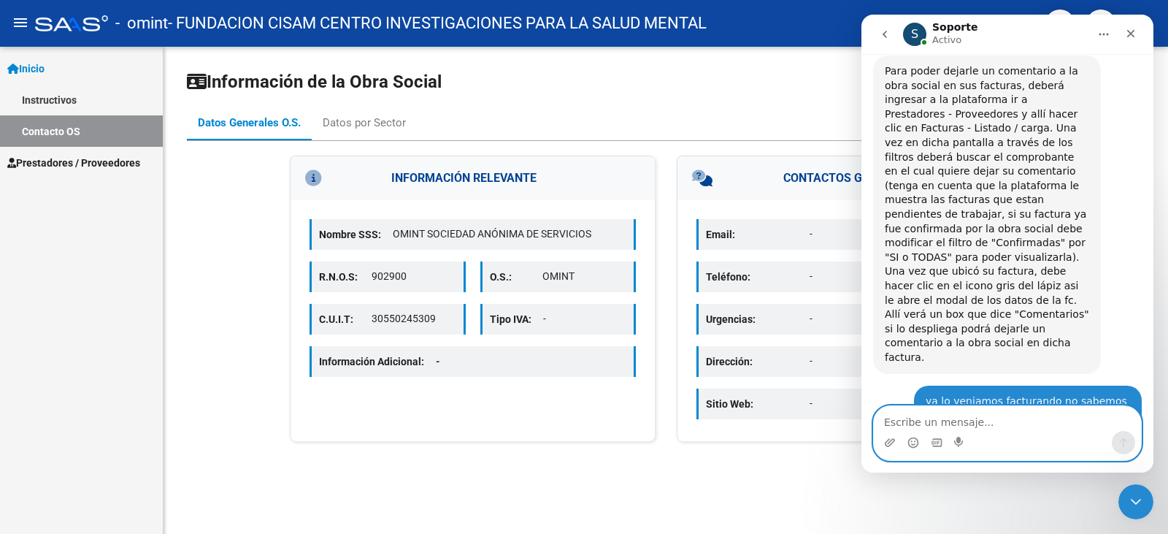
type textarea "k"
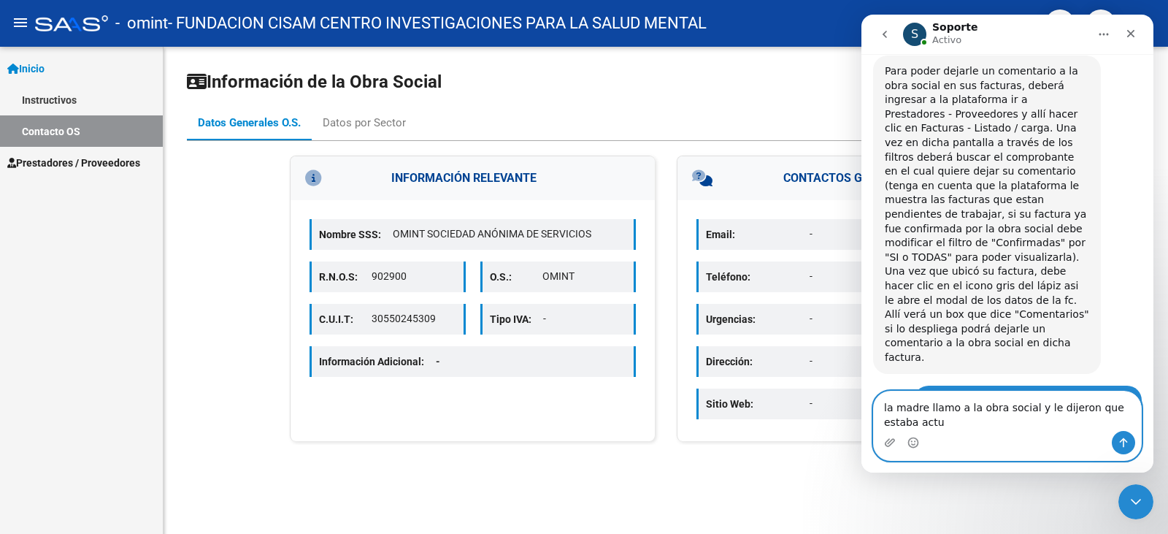
scroll to position [1652, 0]
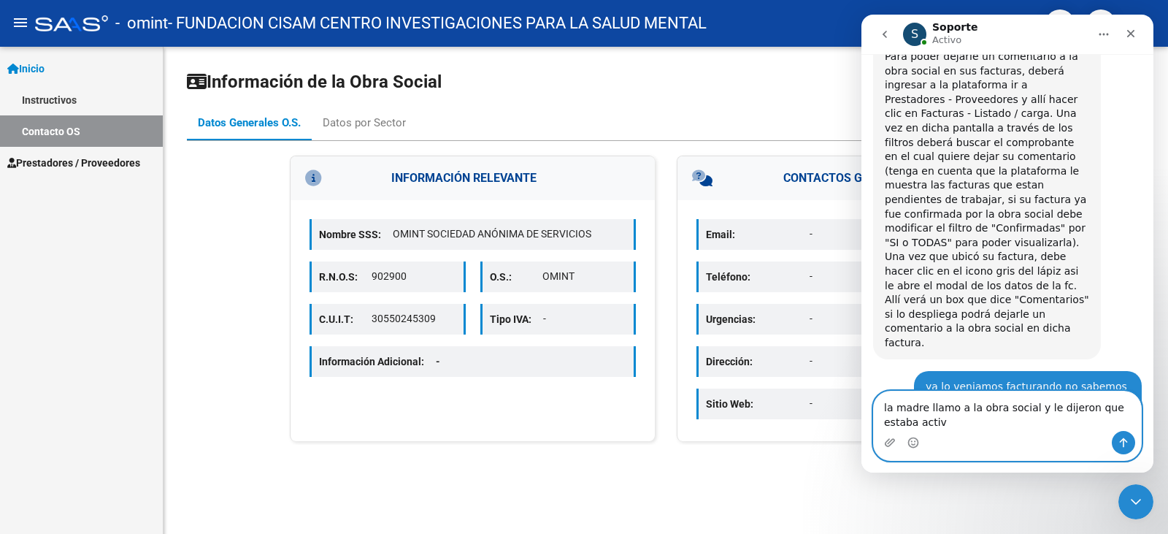
type textarea "la madre llamo a la obra social y le dijeron que estaba activo"
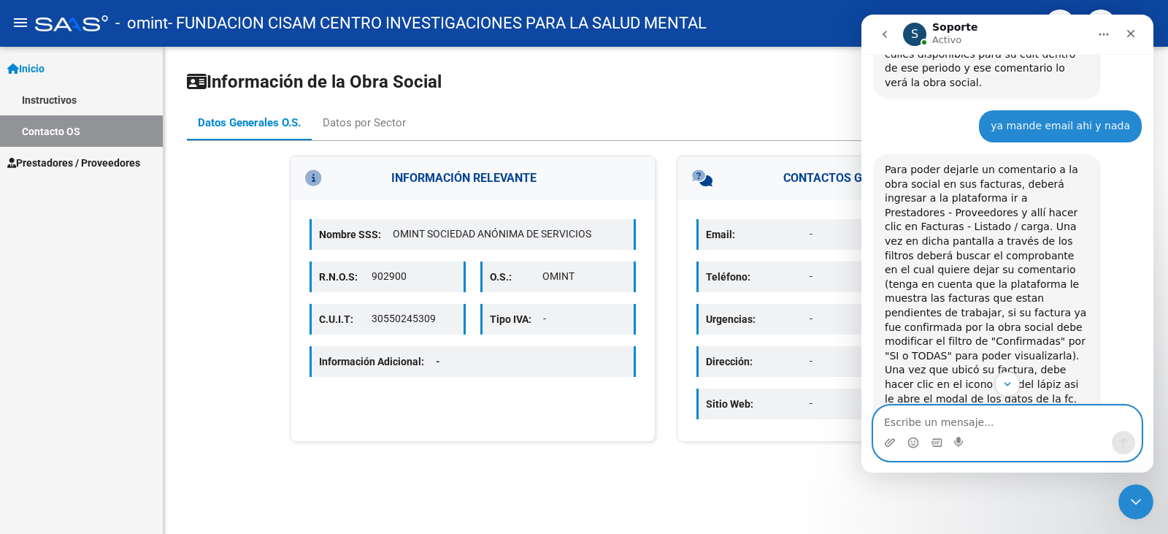
scroll to position [1466, 0]
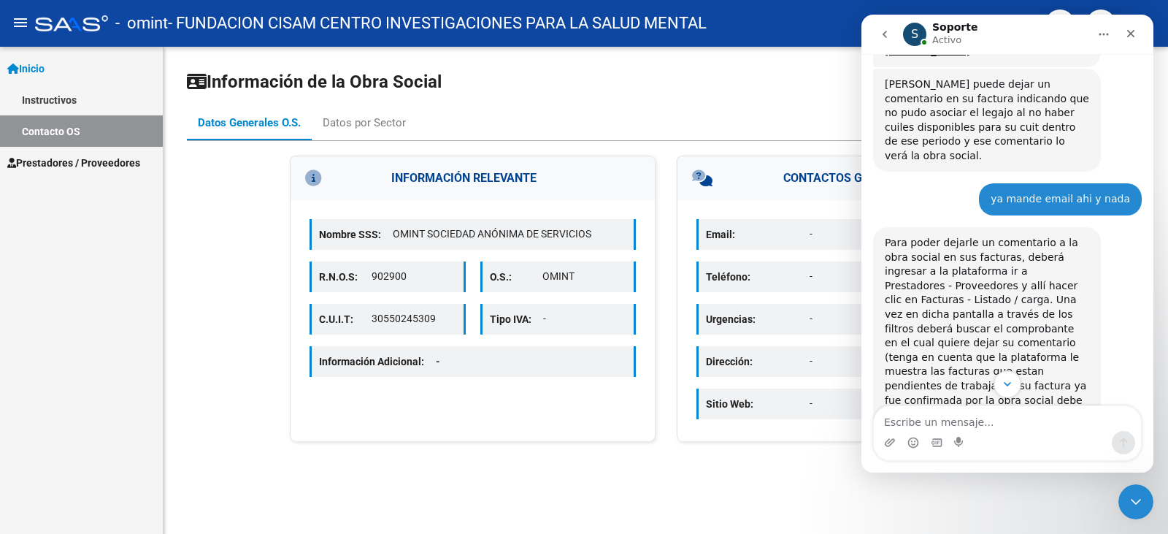
click at [1008, 380] on icon "Scroll to bottom" at bounding box center [1007, 383] width 13 height 13
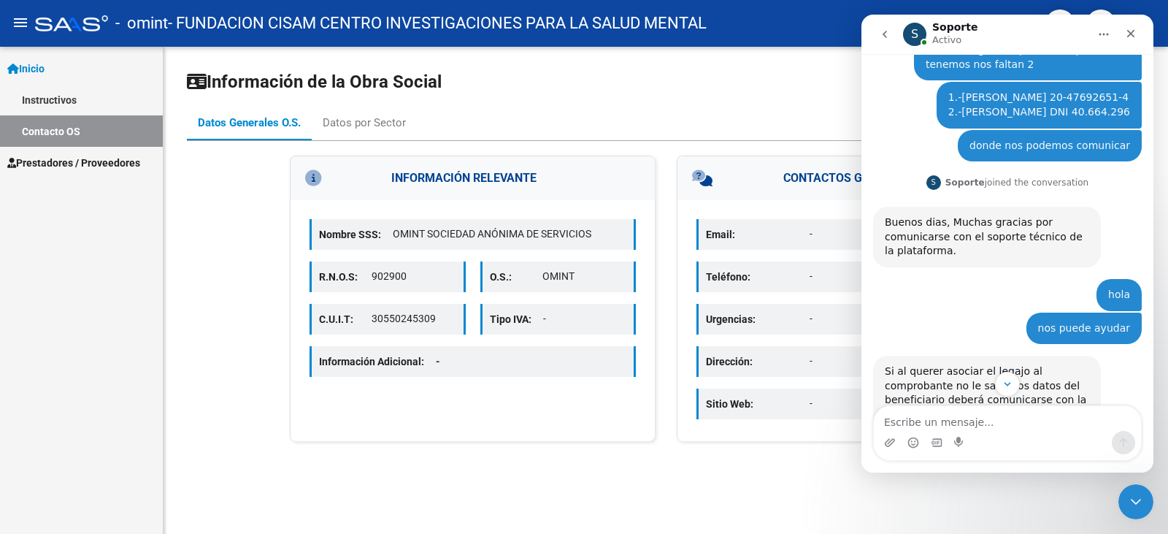
scroll to position [809, 0]
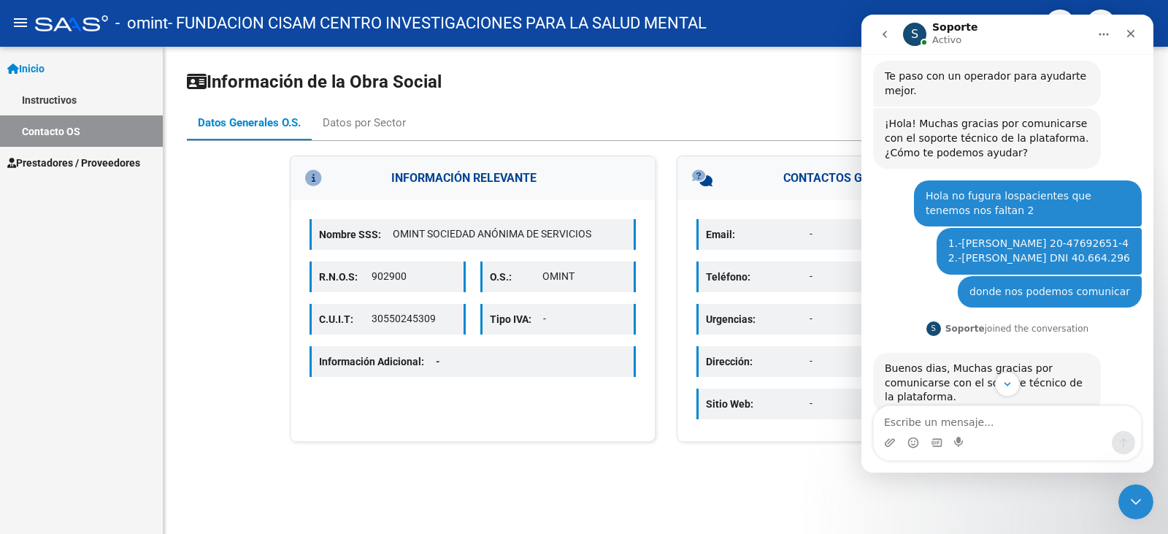
drag, startPoint x: 940, startPoint y: 203, endPoint x: 1122, endPoint y: 213, distance: 182.0
click at [1122, 228] on div "1.-Jaime Joaquin cuil 20-47692651-4 2.-Goldschmidt Ezequiel DNI 40.664.296 Fund…" at bounding box center [1038, 251] width 205 height 46
copy div "1.-Jaime Joaquin cuil 20-47692651-4 2.-Goldschmidt Ezequiel DNI 40.664.296"
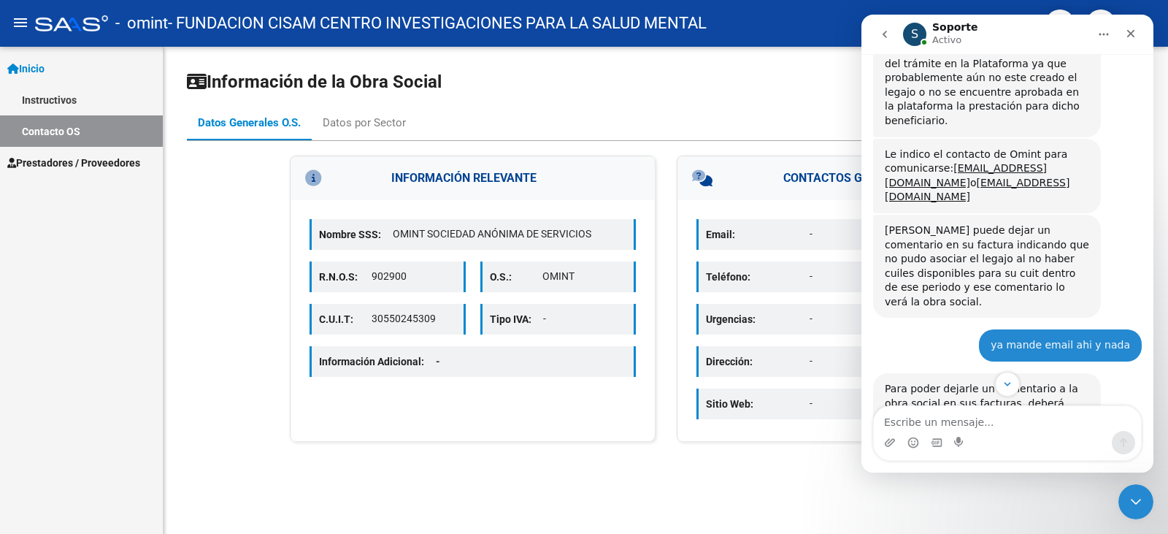
scroll to position [1612, 0]
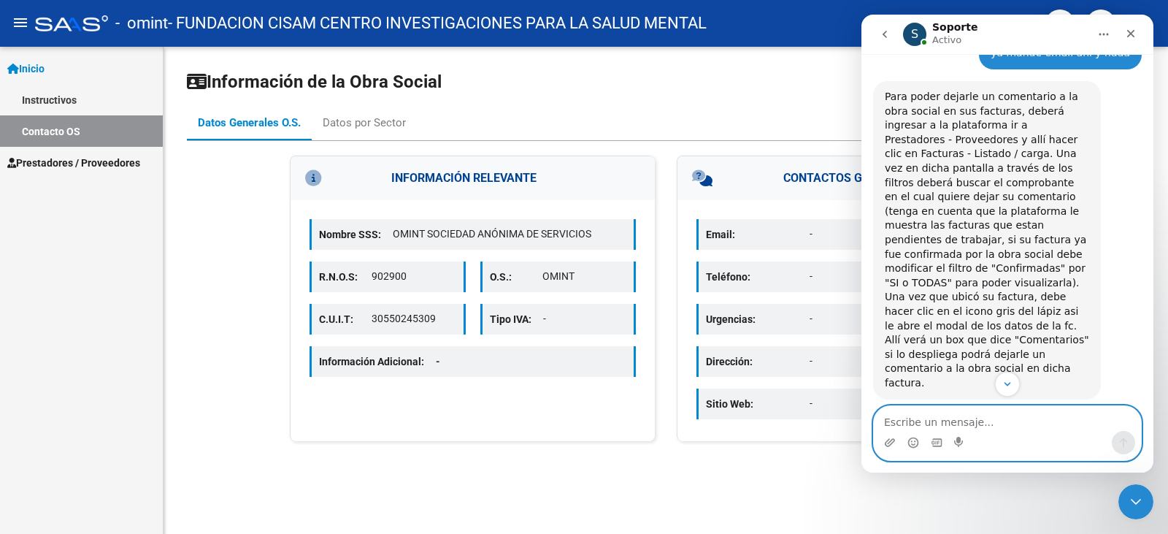
click at [944, 421] on textarea "Escribe un mensaje..." at bounding box center [1007, 418] width 267 height 25
type textarea "son por estos 2 beneficiarios"
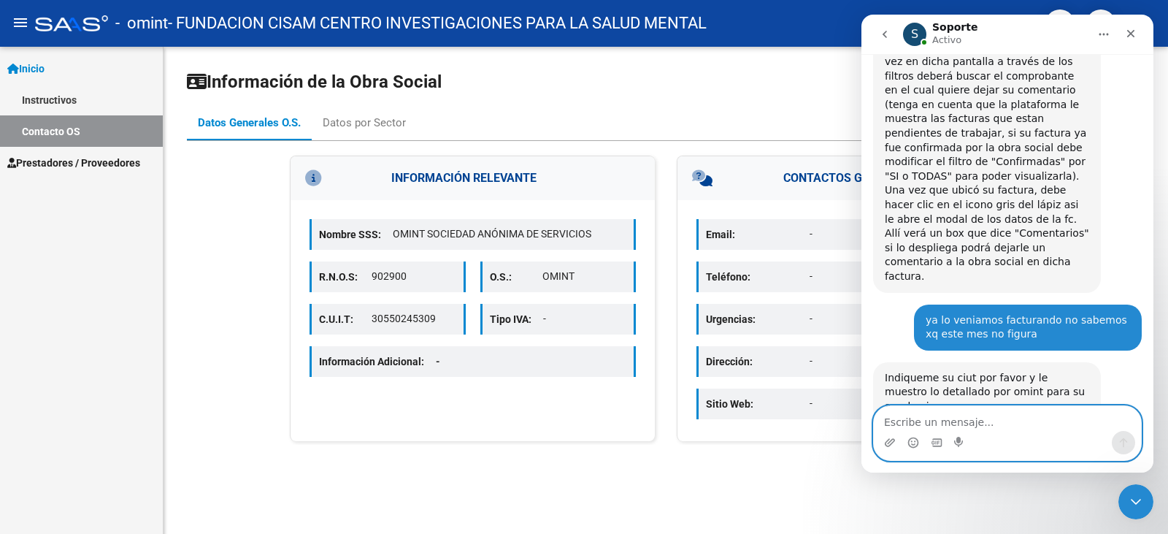
paste textarea "1.-Jaime Joaquin cuil 20-47692651-4 2.-Goldschmidt Ezequiel DNI 40.664.296"
type textarea "1.-Jaime Joaquin cuil 20-47692651-4 2.-Goldschmidt Ezequiel DNI 40.664.296"
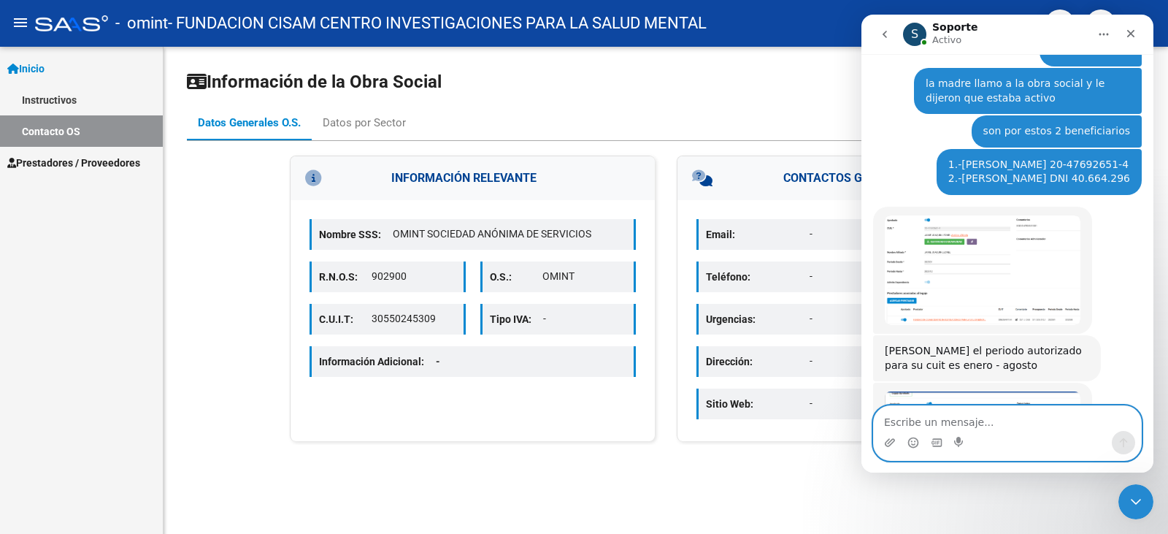
scroll to position [2174, 0]
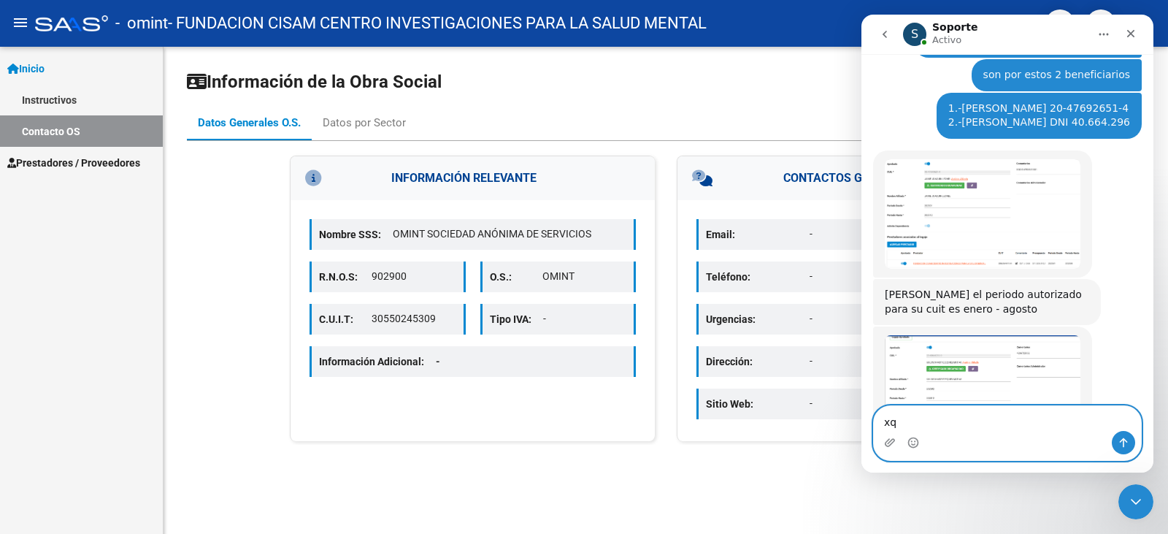
type textarea "xq"
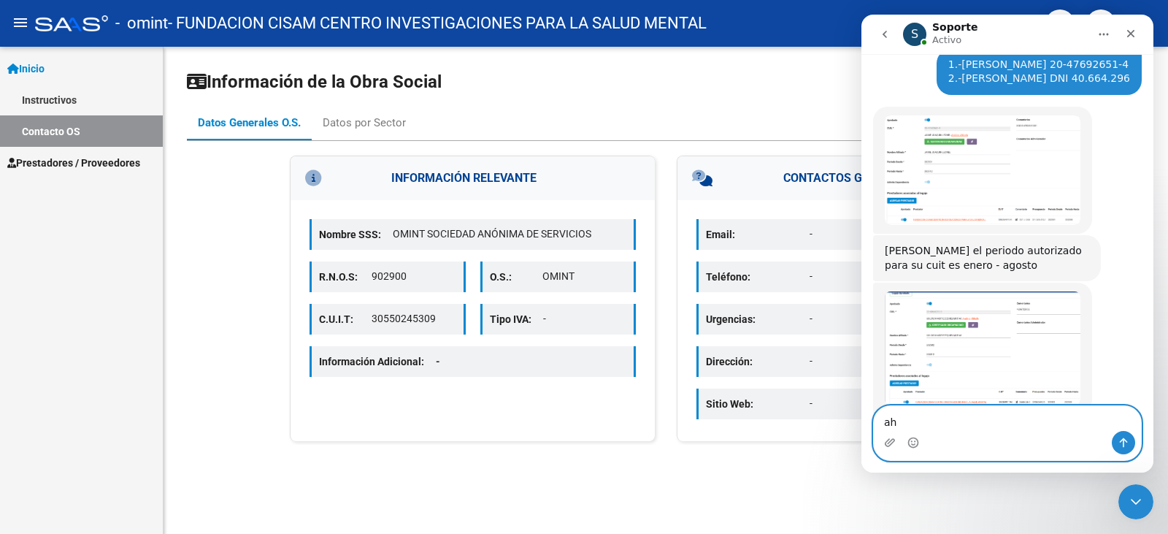
type textarea "a"
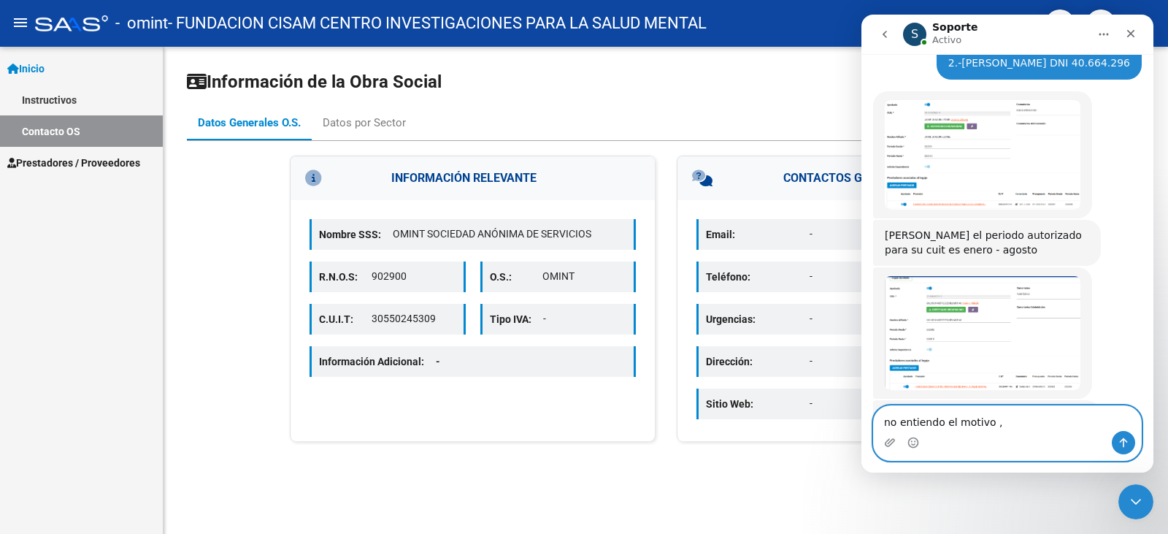
type textarea "no entiendo el motivo ,"
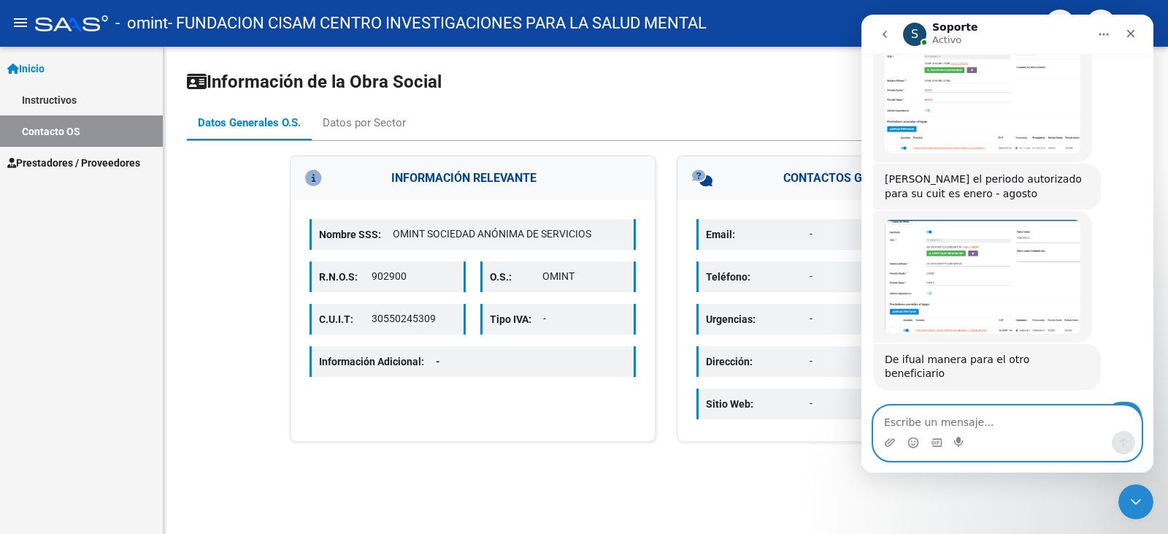
scroll to position [2333, 0]
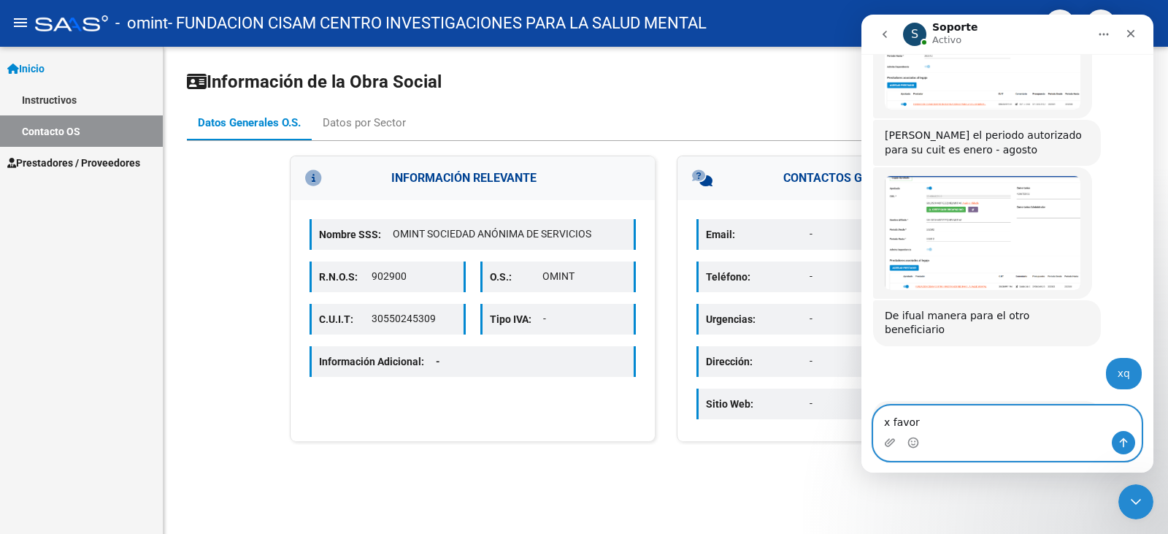
type textarea "x favor"
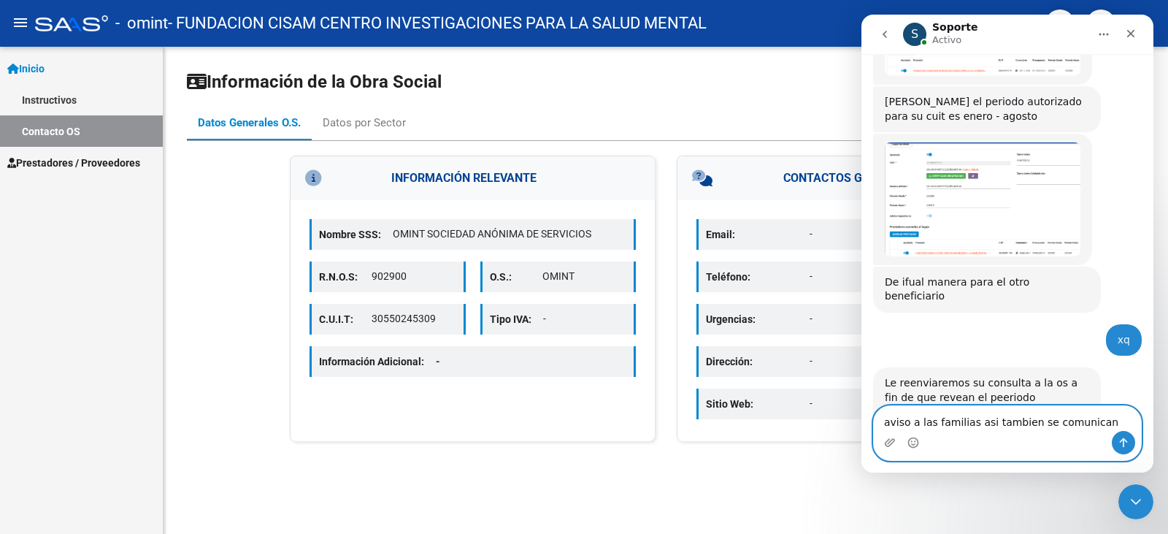
type textarea "aviso a las familias asi tambien se comunican"
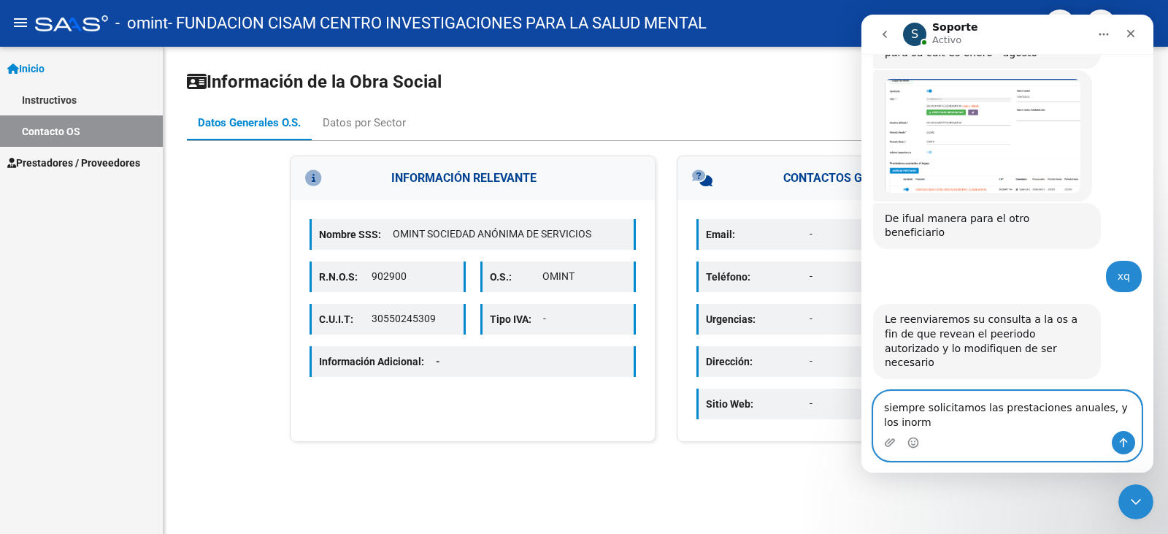
scroll to position [2487, 0]
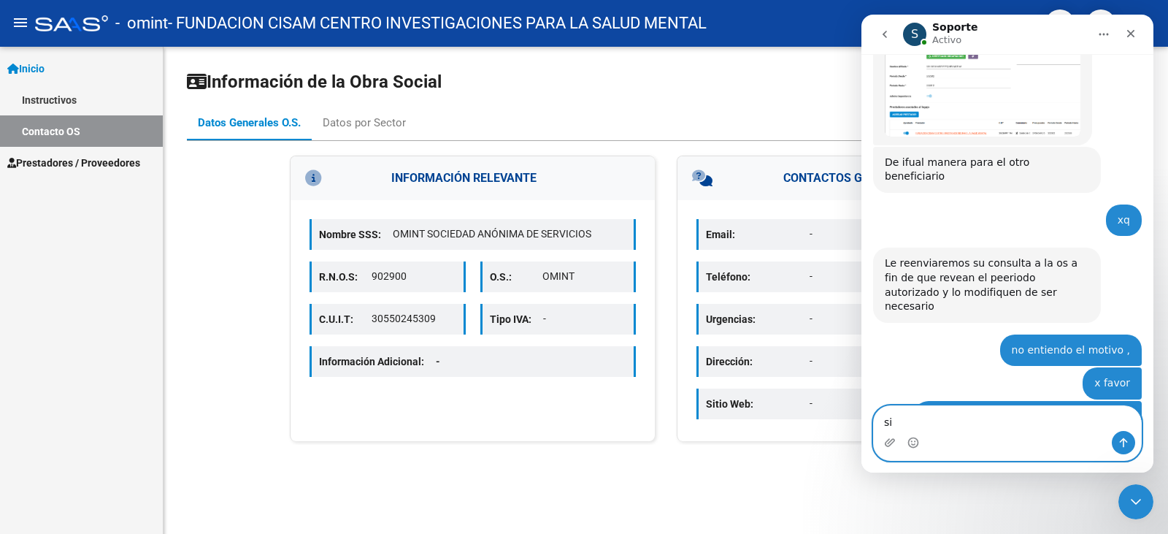
type textarea "s"
type textarea "ok muchas gracias"
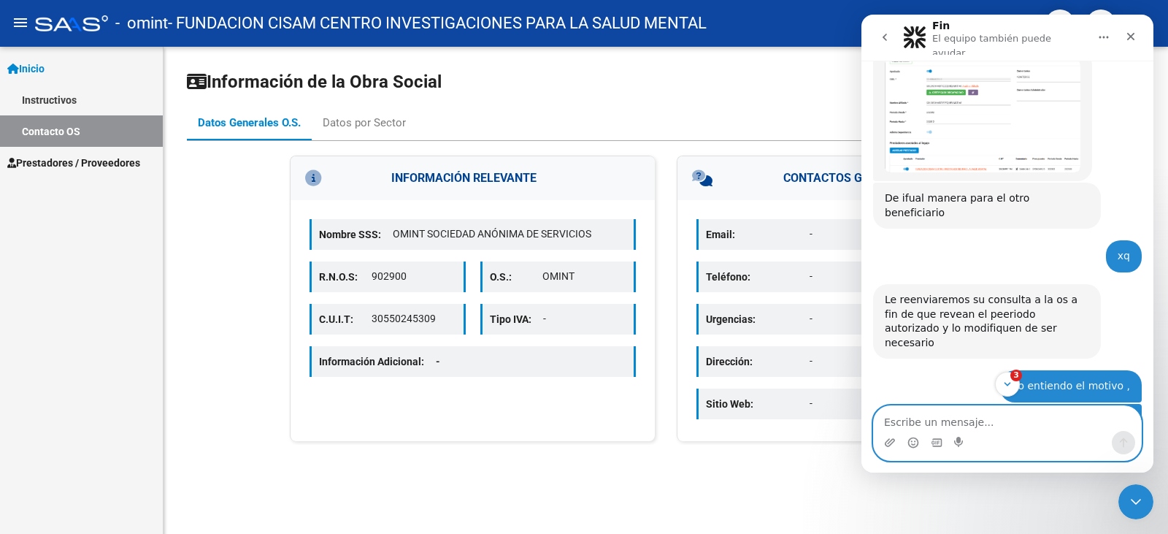
scroll to position [2636, 0]
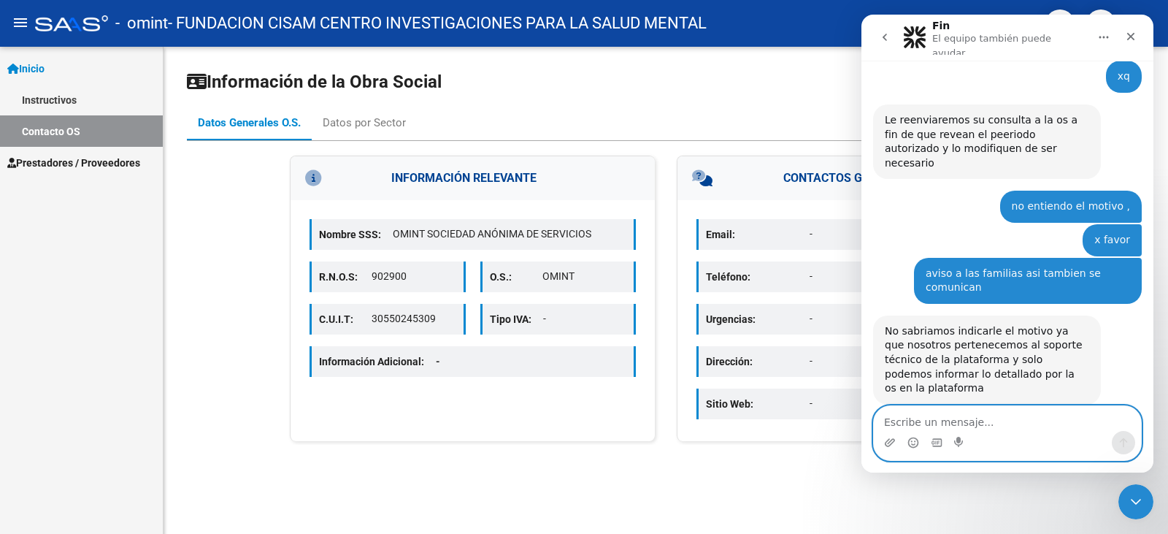
click at [920, 418] on textarea "Escribe un mensaje..." at bounding box center [1007, 418] width 267 height 25
type textarea "igualqmente , gracia"
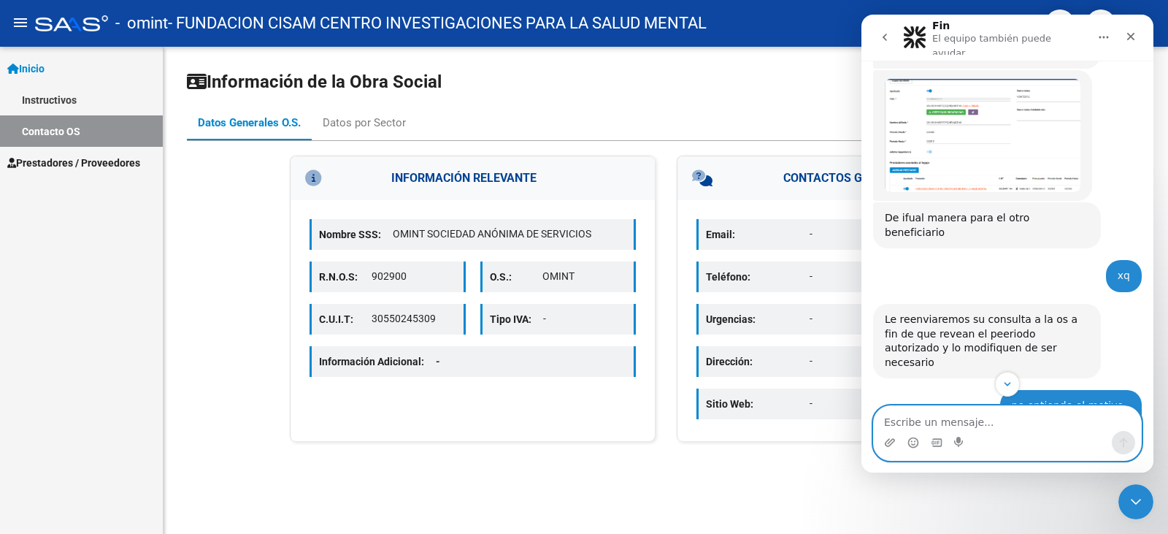
scroll to position [2656, 0]
